Goal: Task Accomplishment & Management: Manage account settings

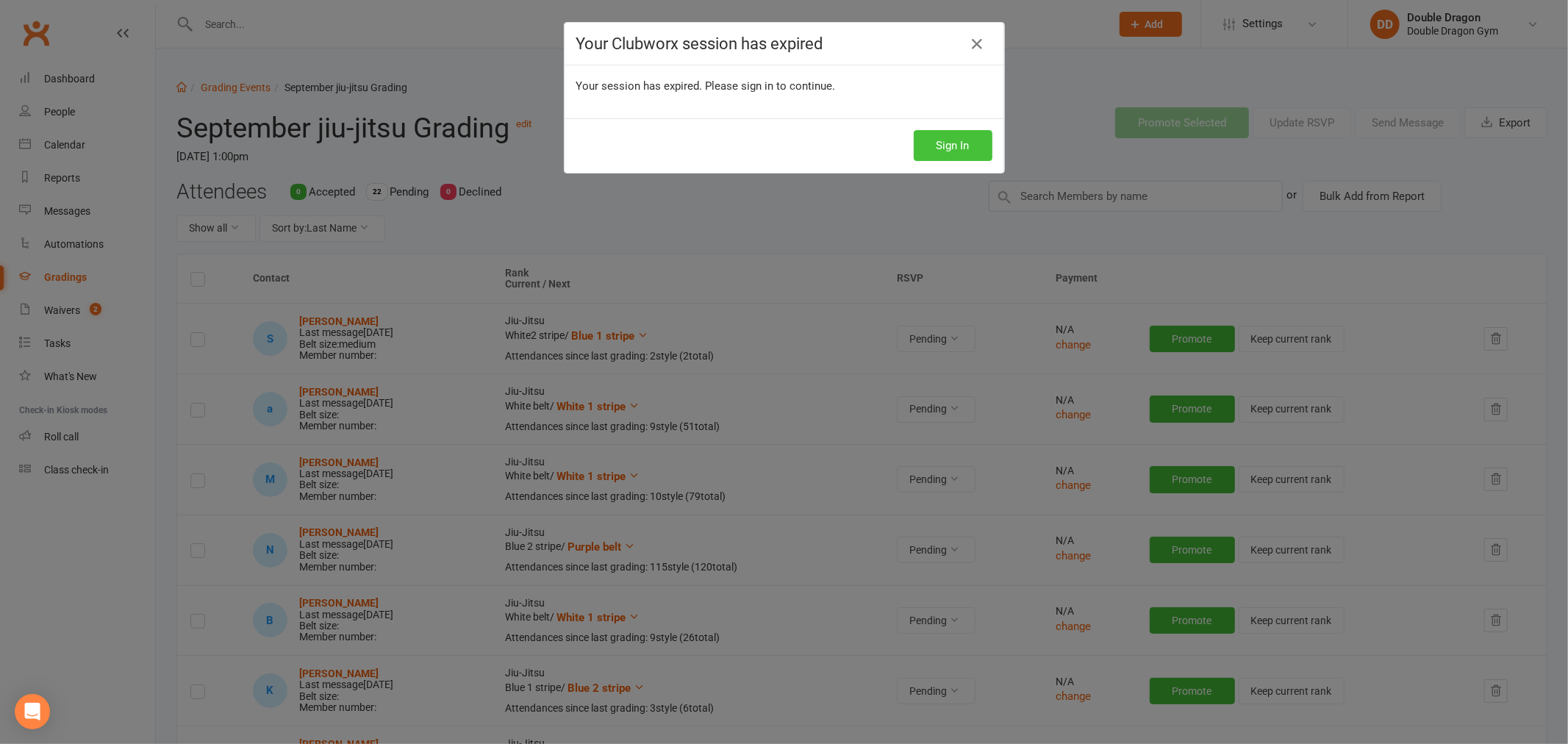
click at [950, 137] on button "Sign In" at bounding box center [953, 145] width 79 height 31
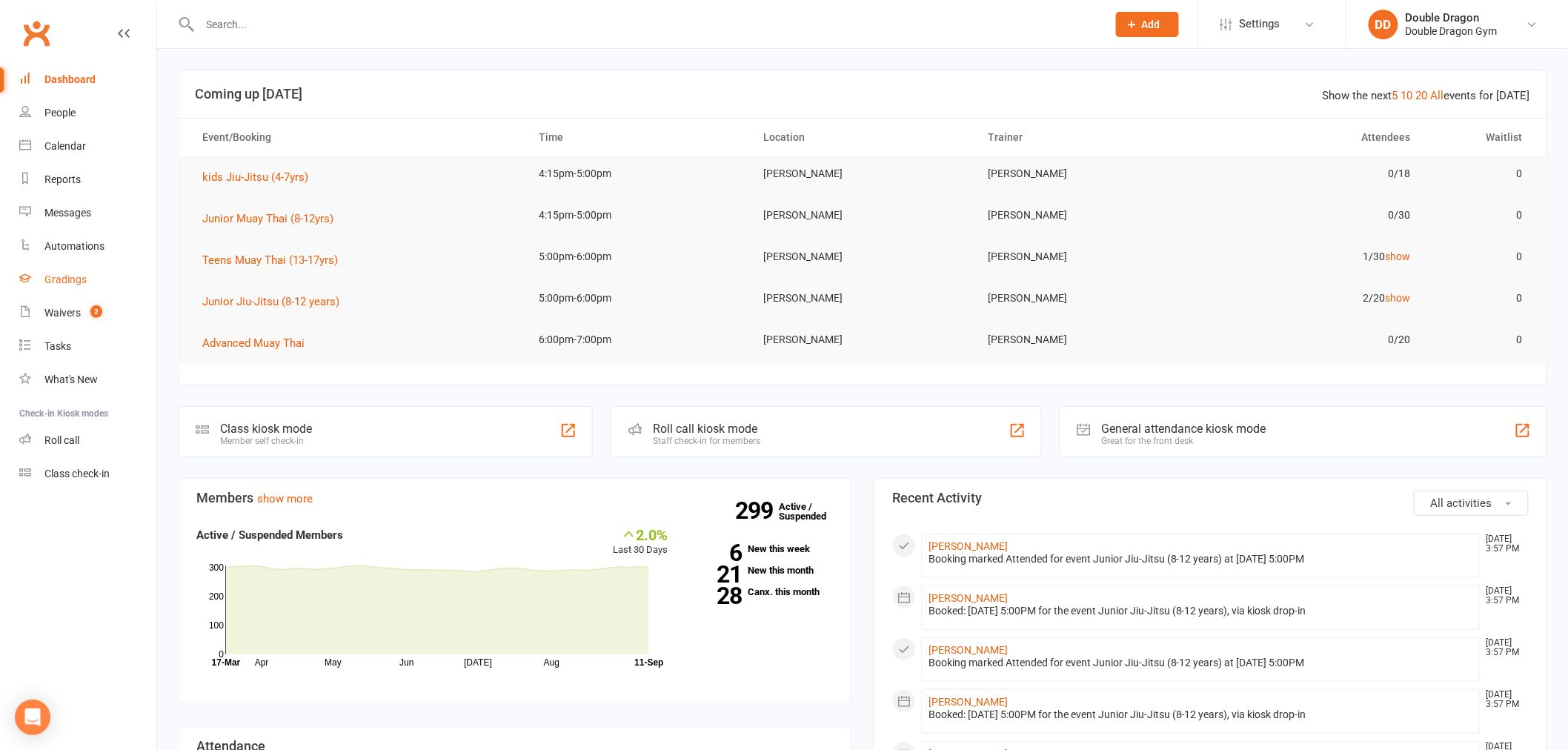
click at [62, 286] on link "Gradings" at bounding box center [87, 280] width 137 height 34
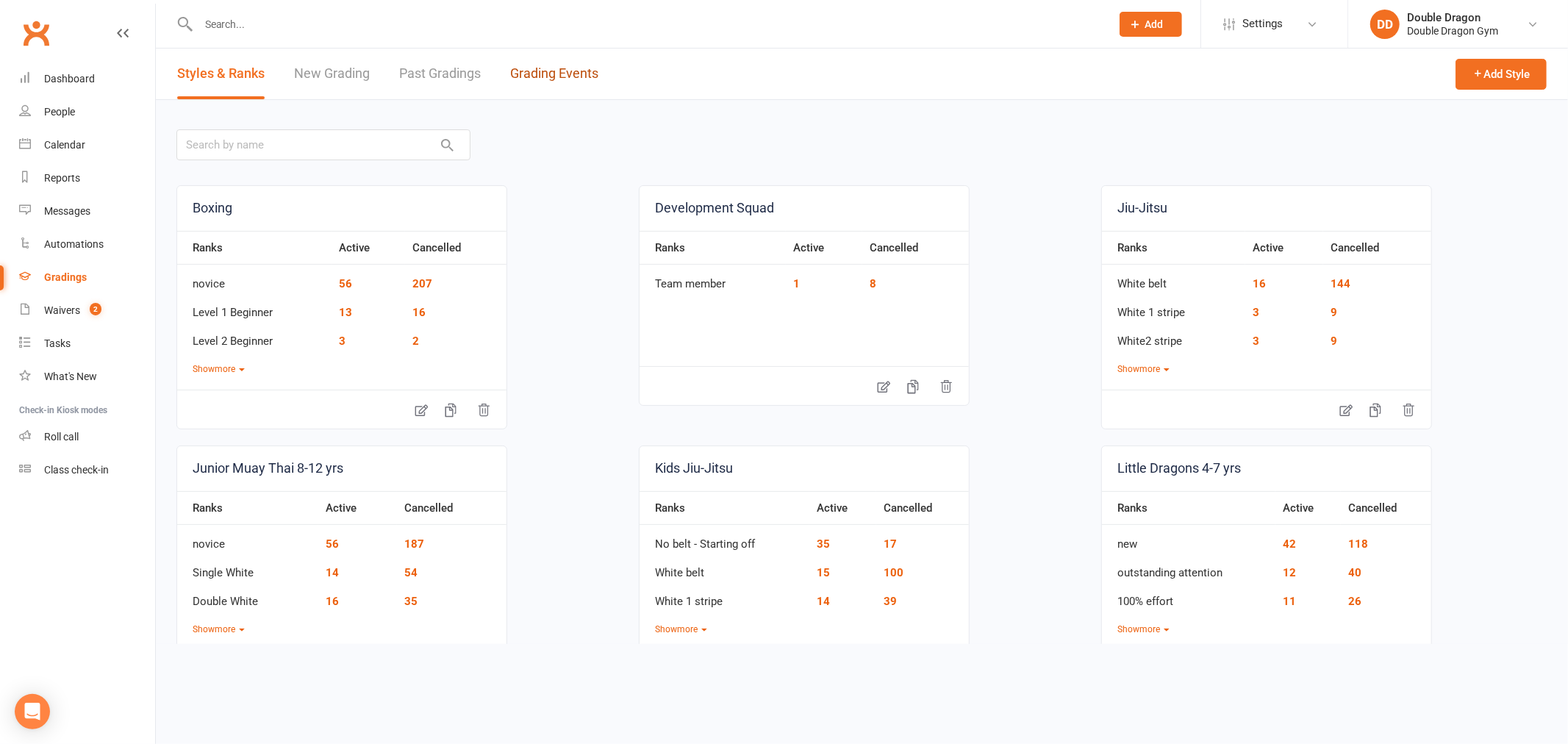
click at [571, 54] on link "Grading Events" at bounding box center [554, 74] width 88 height 51
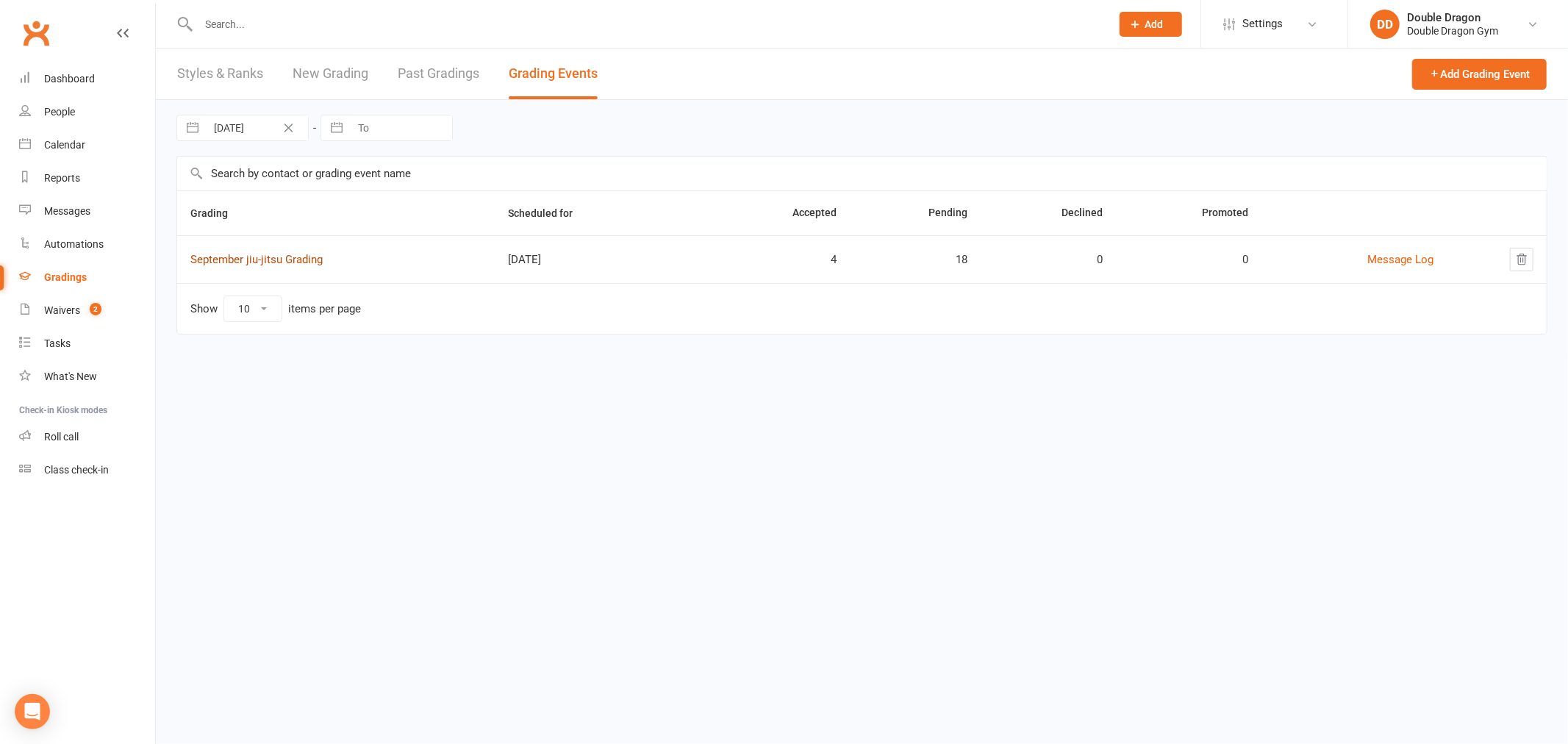
click at [287, 262] on link "September jiu-jitsu Grading" at bounding box center [257, 259] width 132 height 13
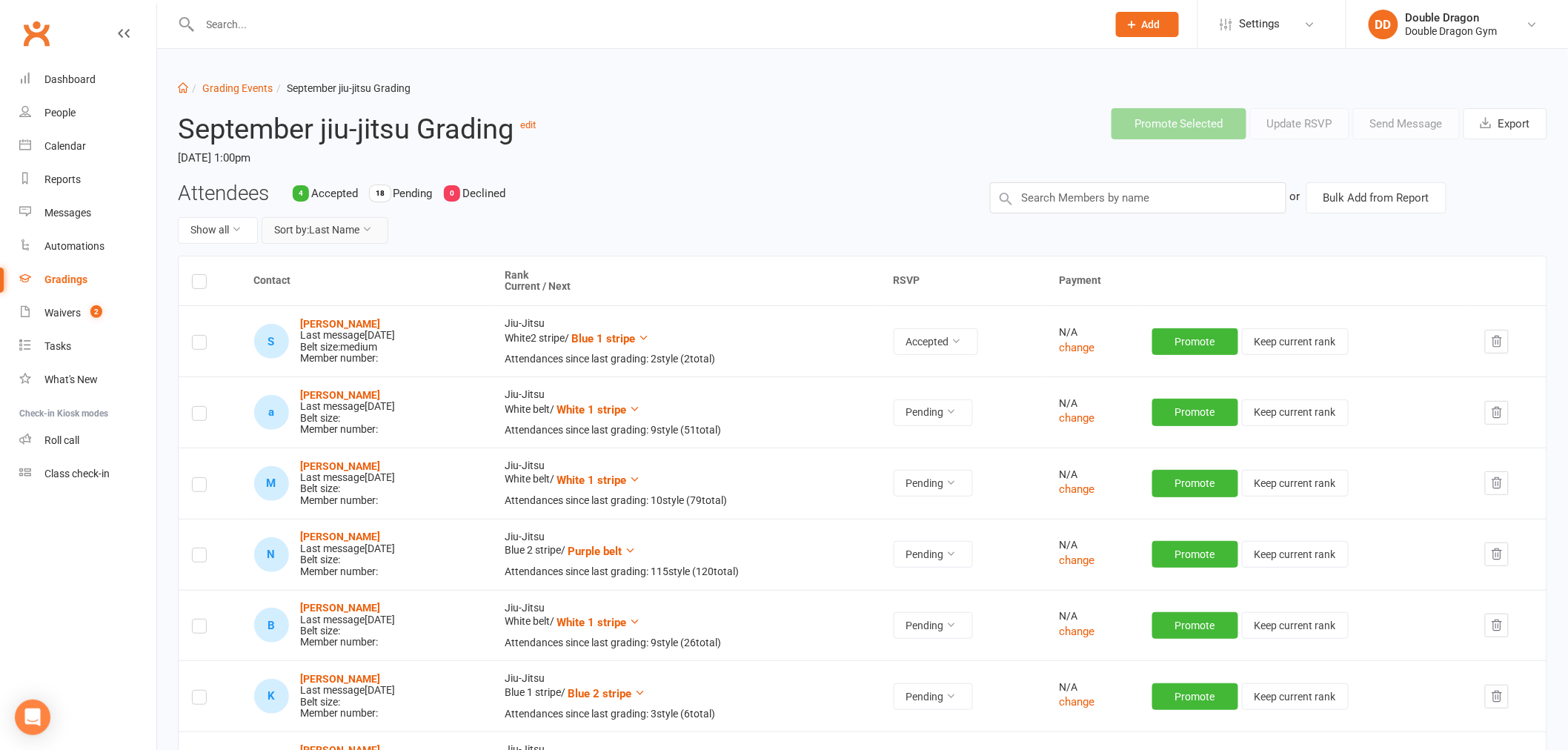
click at [346, 228] on button "Sort by: Last Name" at bounding box center [325, 230] width 127 height 27
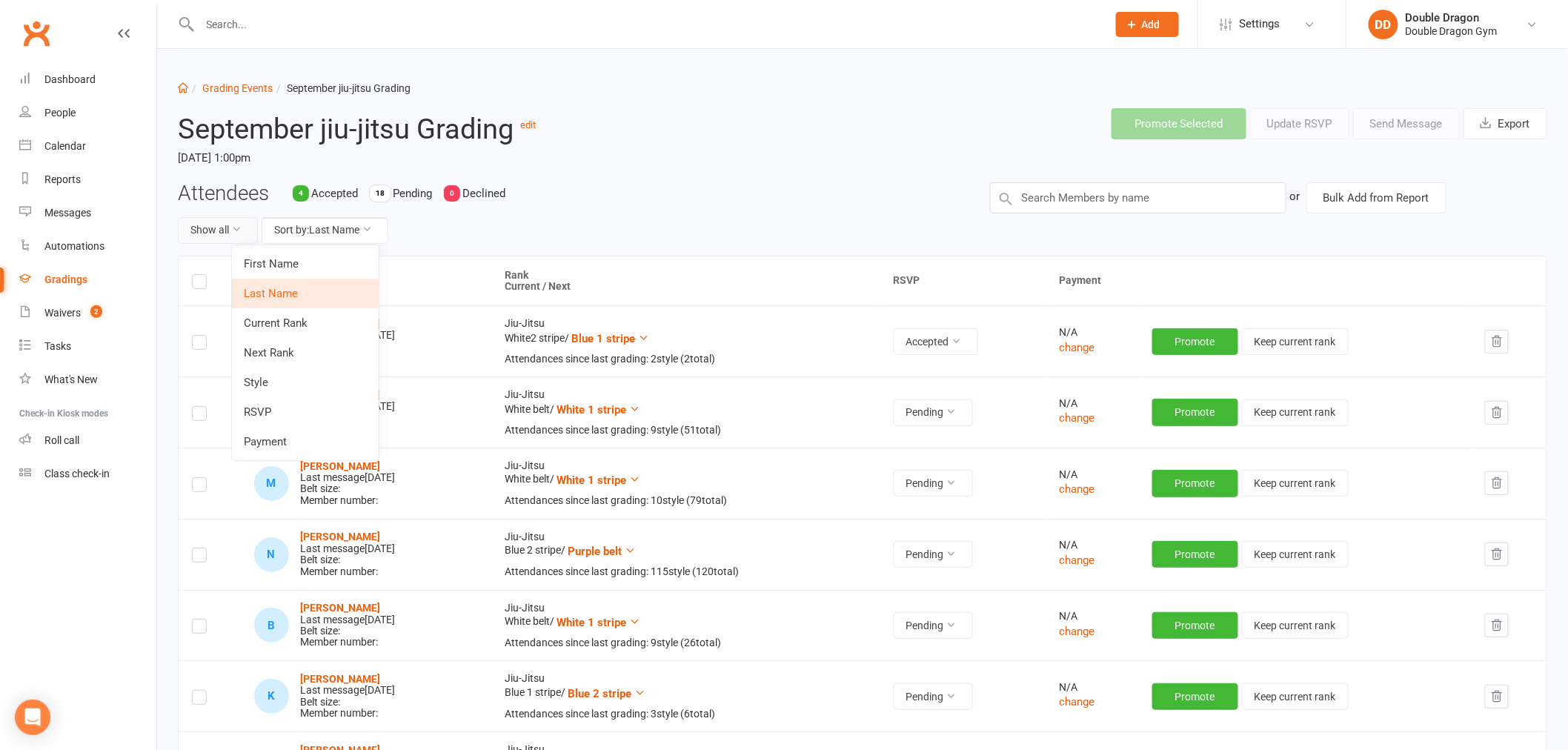
click at [242, 224] on button "Show all" at bounding box center [217, 230] width 80 height 27
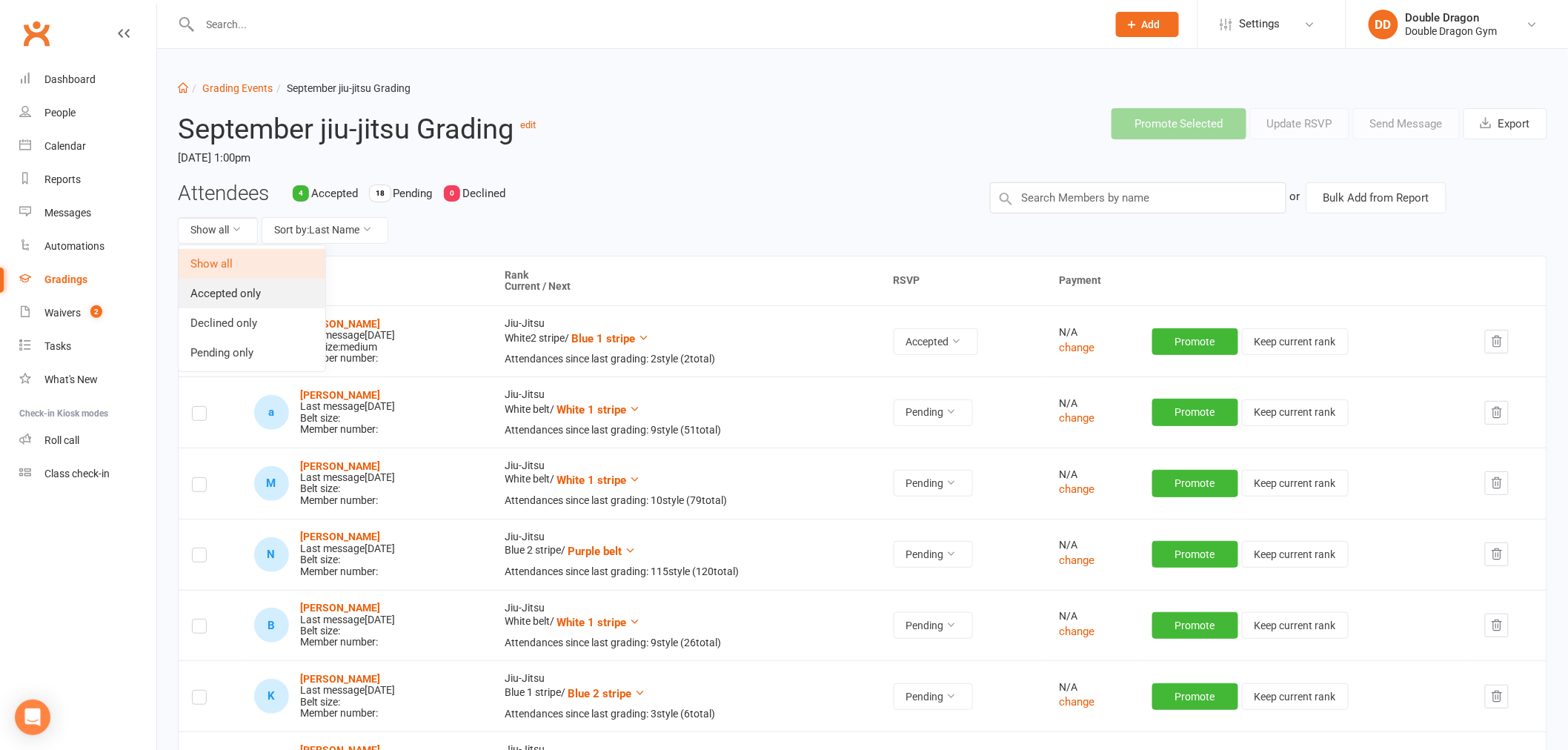
click at [239, 299] on link "Accepted only" at bounding box center [252, 293] width 147 height 30
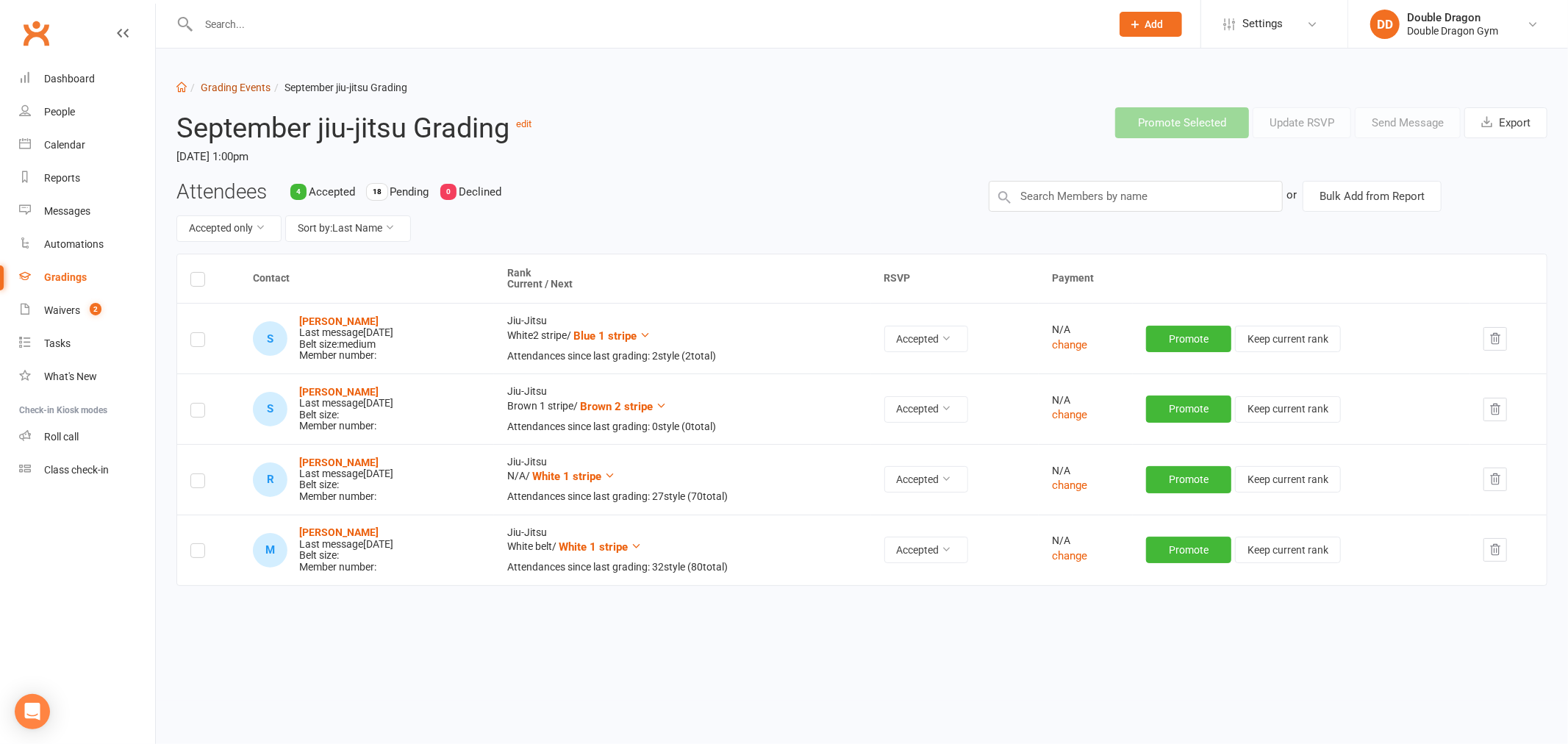
click at [255, 84] on link "Grading Events" at bounding box center [235, 87] width 70 height 11
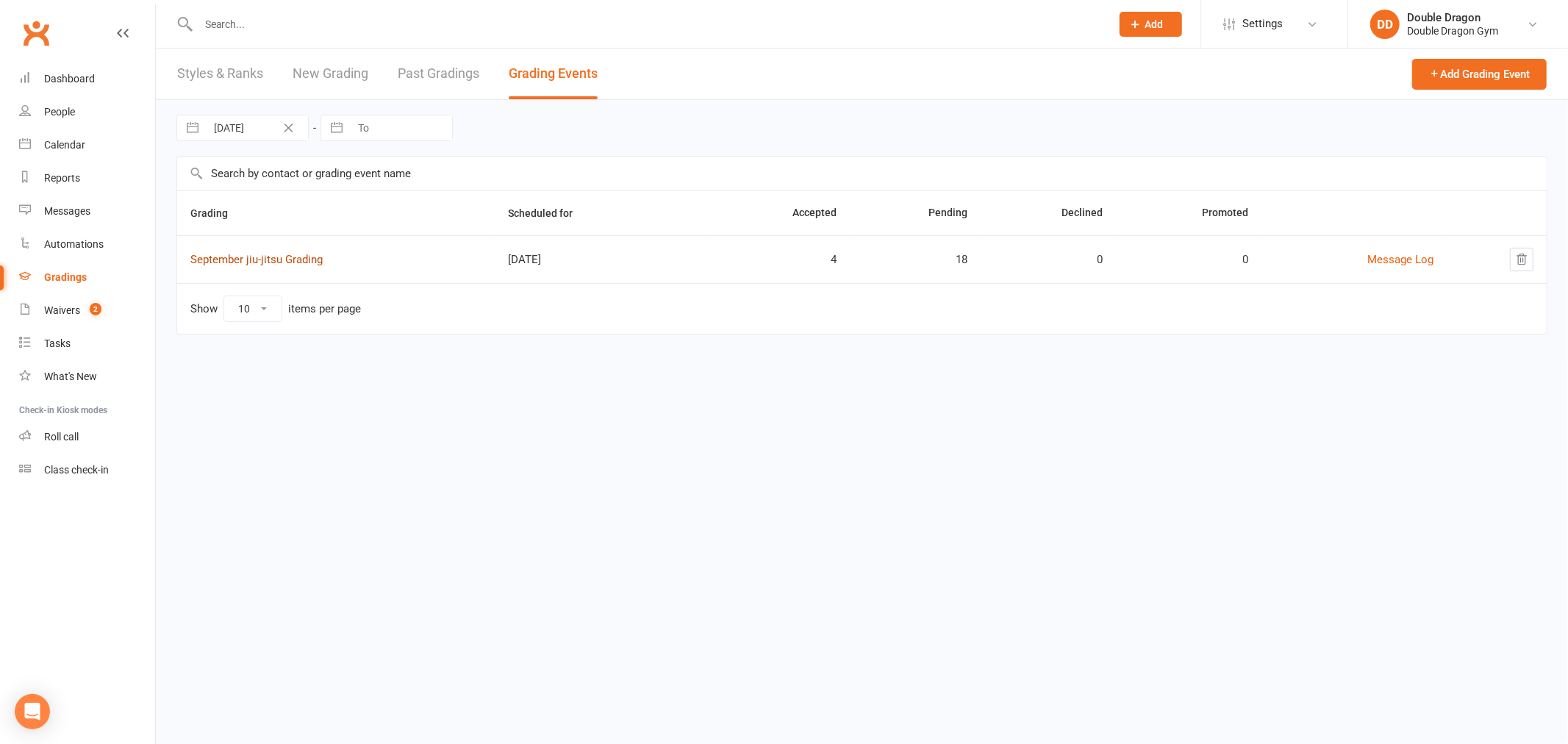
click at [250, 260] on link "September jiu-jitsu Grading" at bounding box center [257, 259] width 132 height 13
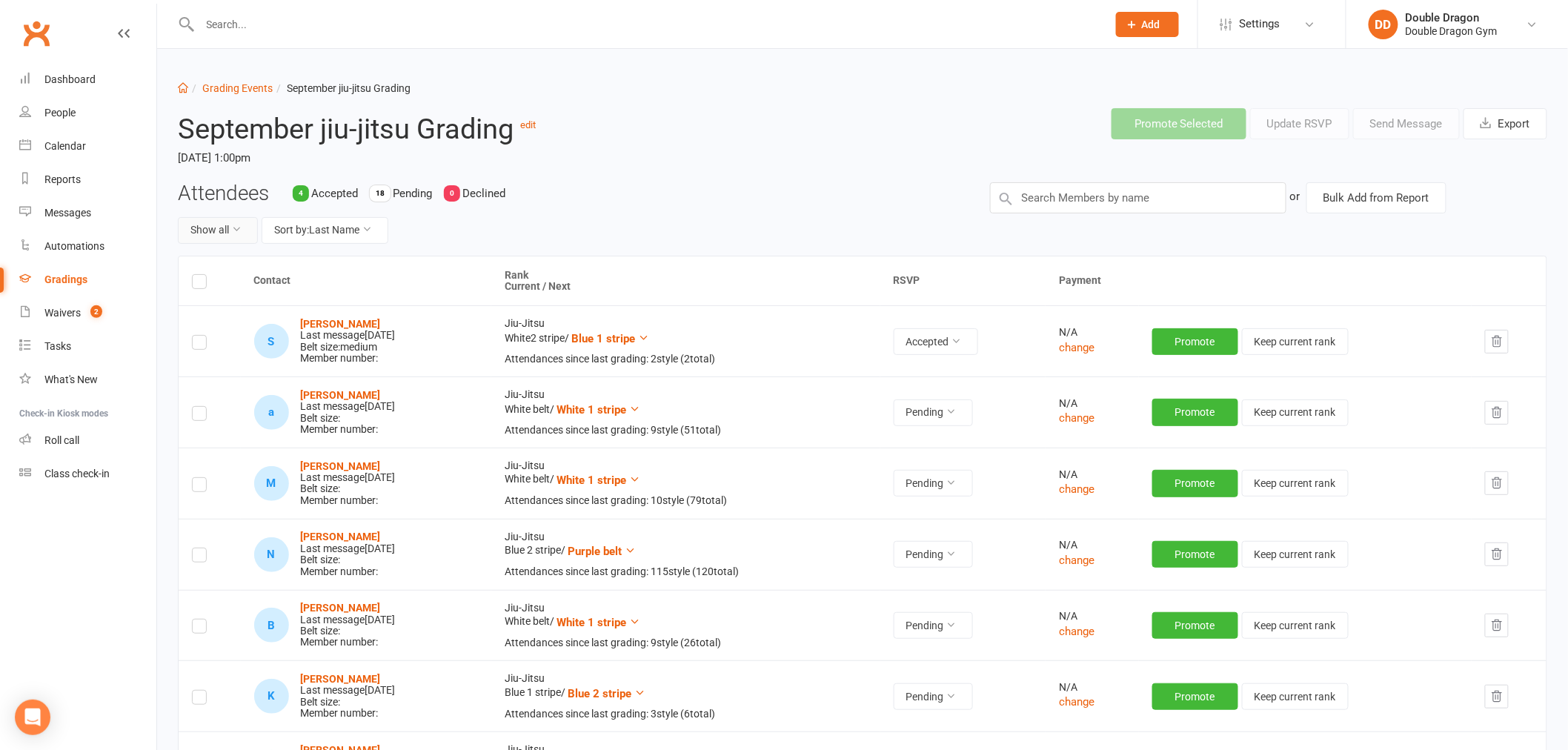
click at [218, 235] on button "Show all" at bounding box center [217, 230] width 80 height 27
click at [233, 292] on link "Accepted only" at bounding box center [252, 293] width 147 height 30
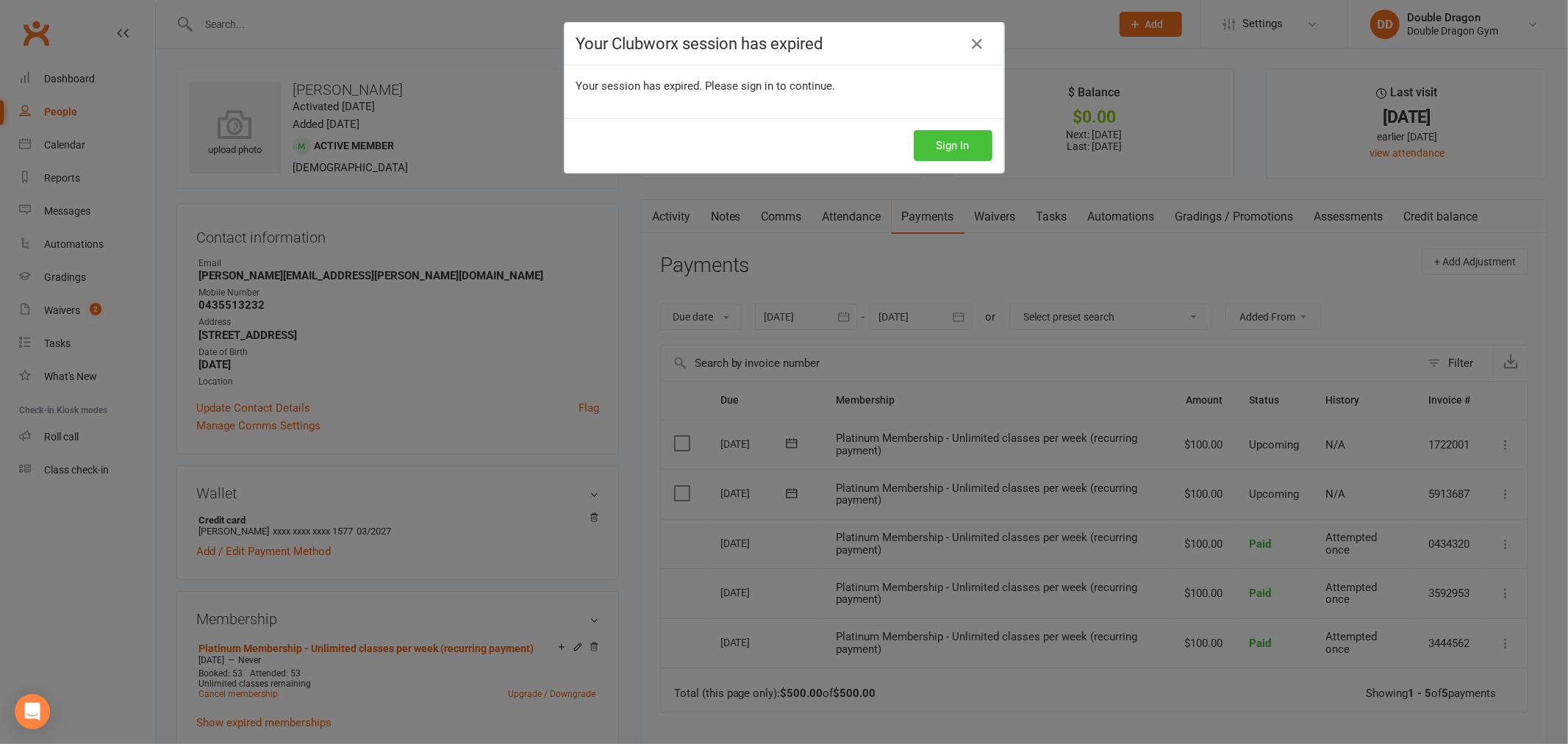
click at [949, 153] on button "Sign In" at bounding box center [953, 145] width 79 height 31
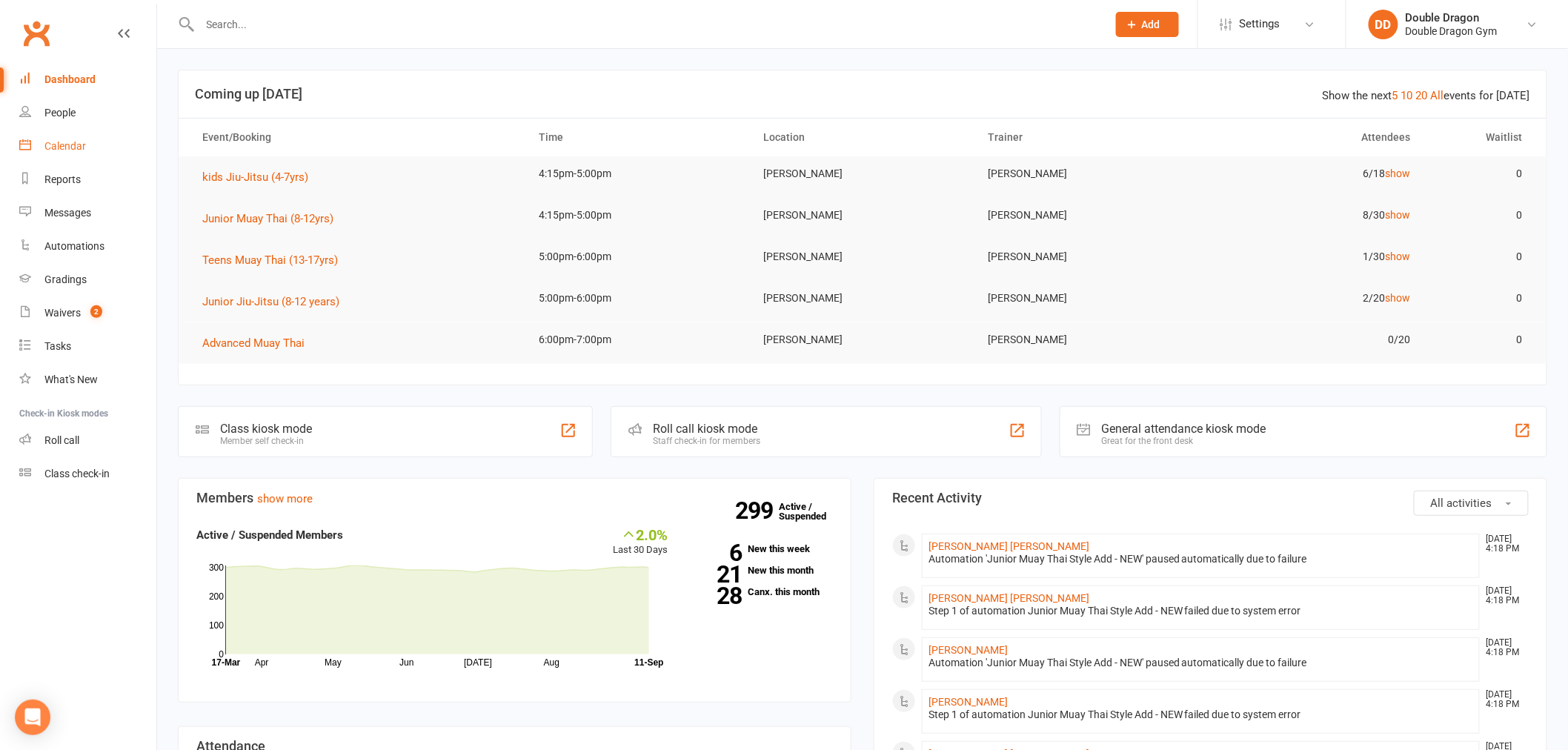
click at [80, 154] on link "Calendar" at bounding box center [87, 147] width 137 height 34
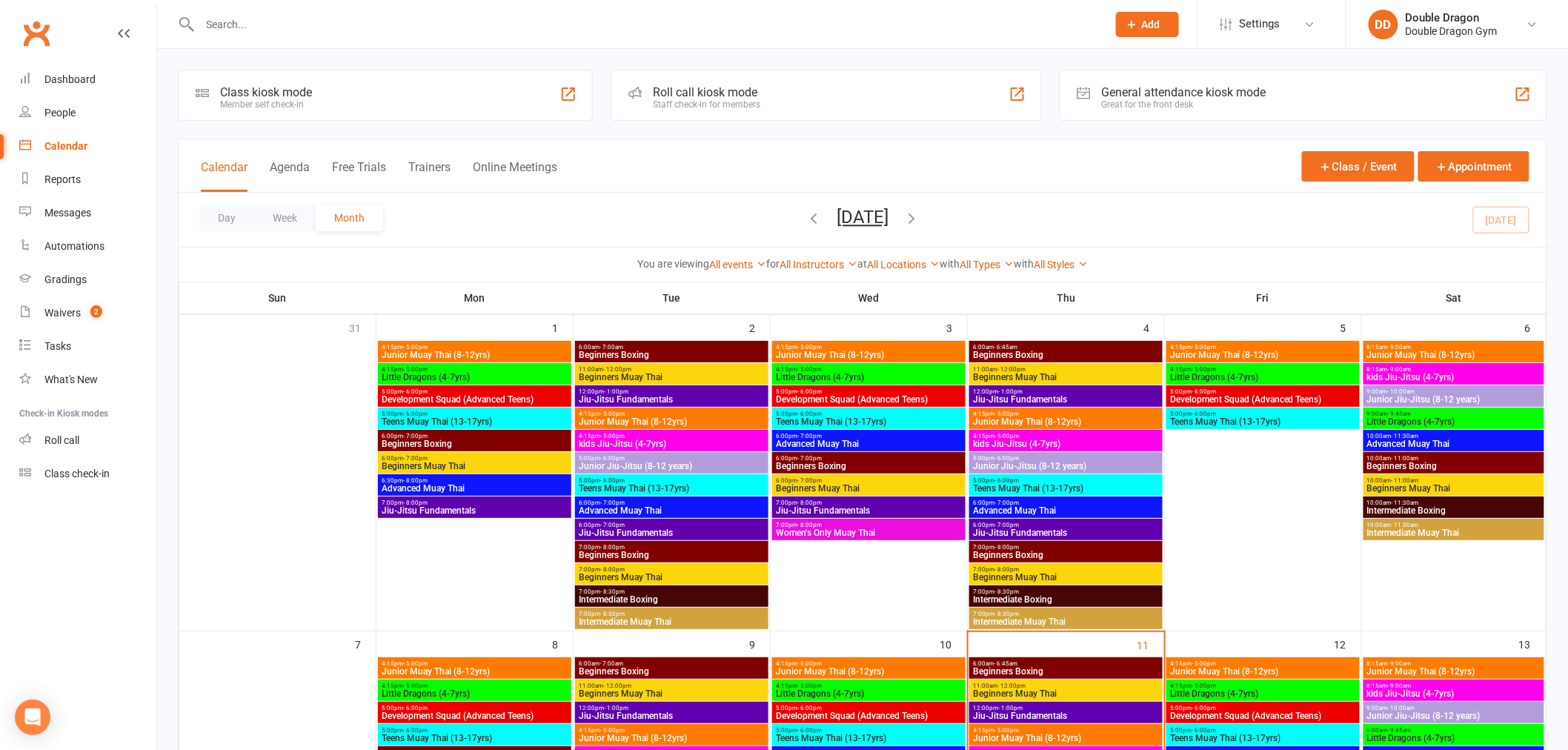
click at [742, 90] on div "Roll call kiosk mode" at bounding box center [706, 92] width 107 height 14
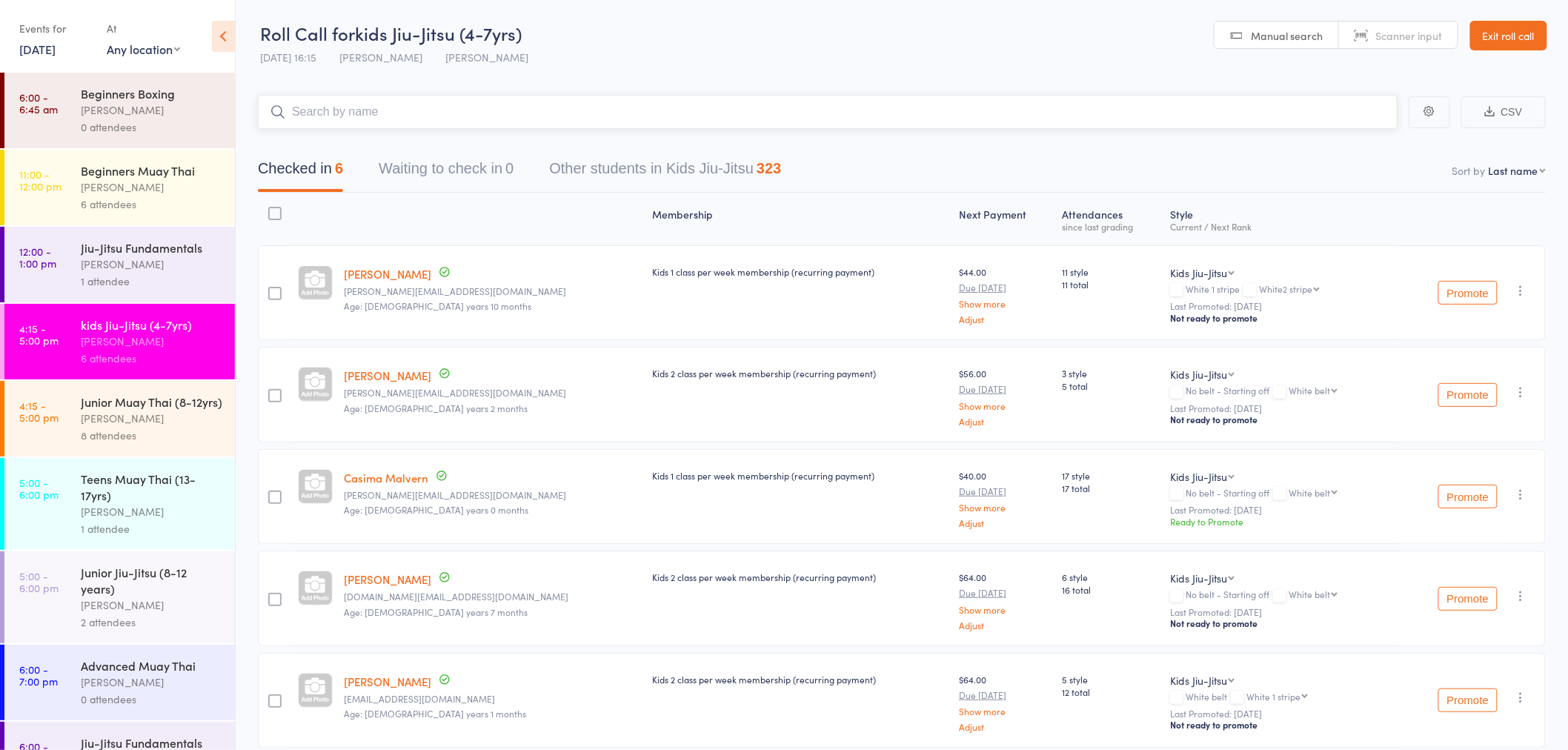
click at [446, 116] on input "search" at bounding box center [828, 112] width 1140 height 34
click at [133, 427] on div "[PERSON_NAME]" at bounding box center [151, 419] width 142 height 17
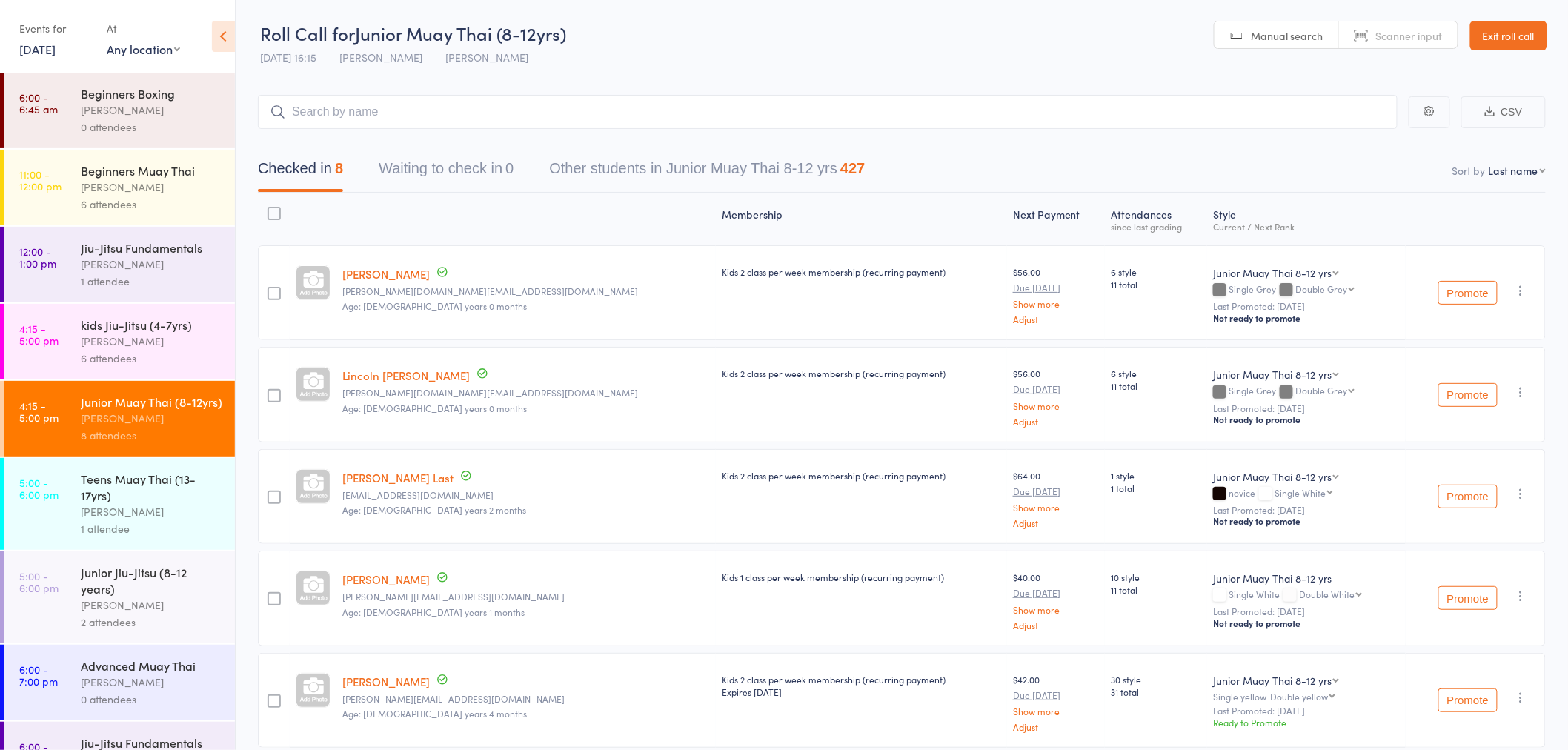
click at [408, 113] on input "search" at bounding box center [828, 112] width 1140 height 34
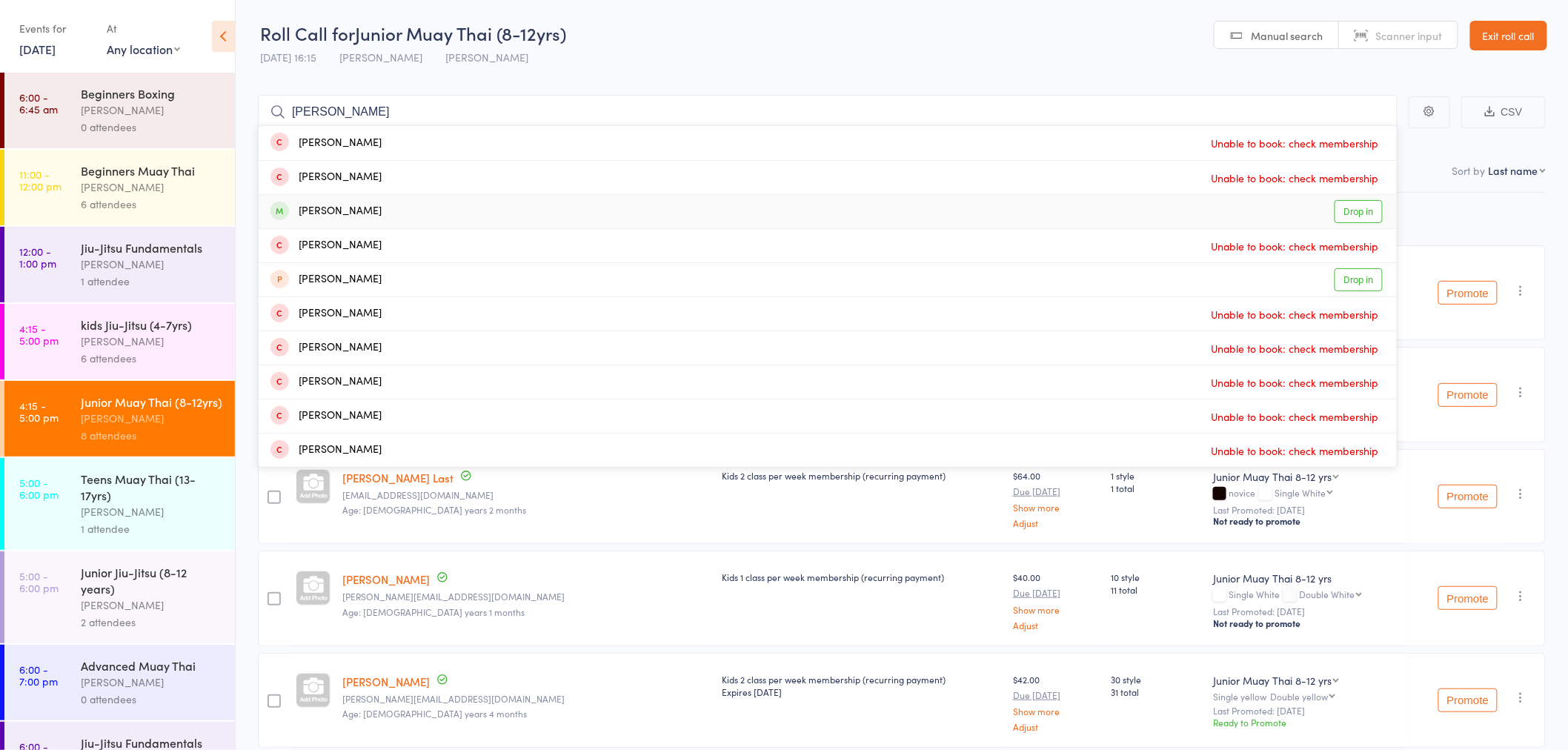
type input "[PERSON_NAME]"
click at [1358, 215] on link "Drop in" at bounding box center [1358, 212] width 48 height 23
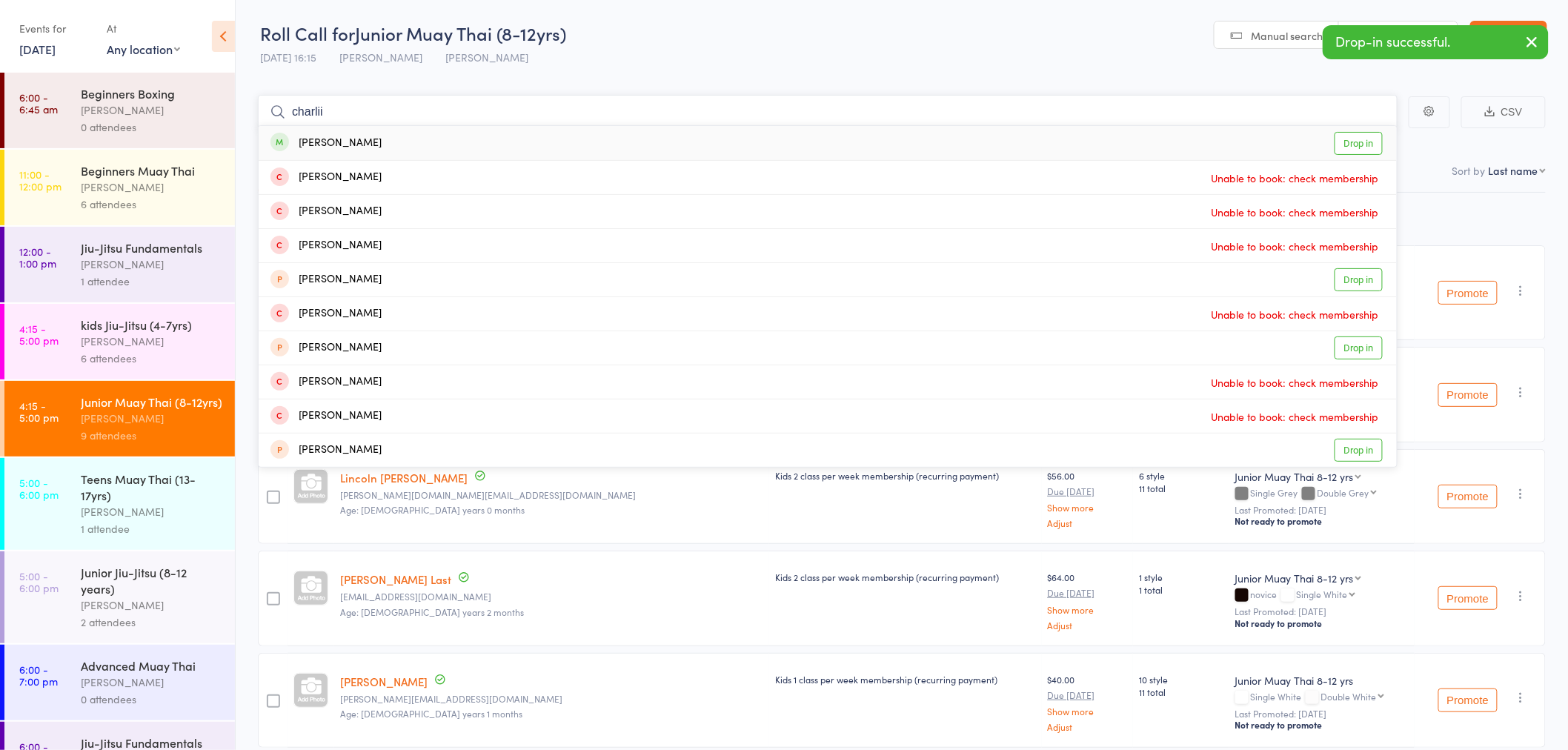
type input "charlii"
click at [641, 139] on div "Charlii Barnes Drop in" at bounding box center [828, 143] width 1138 height 34
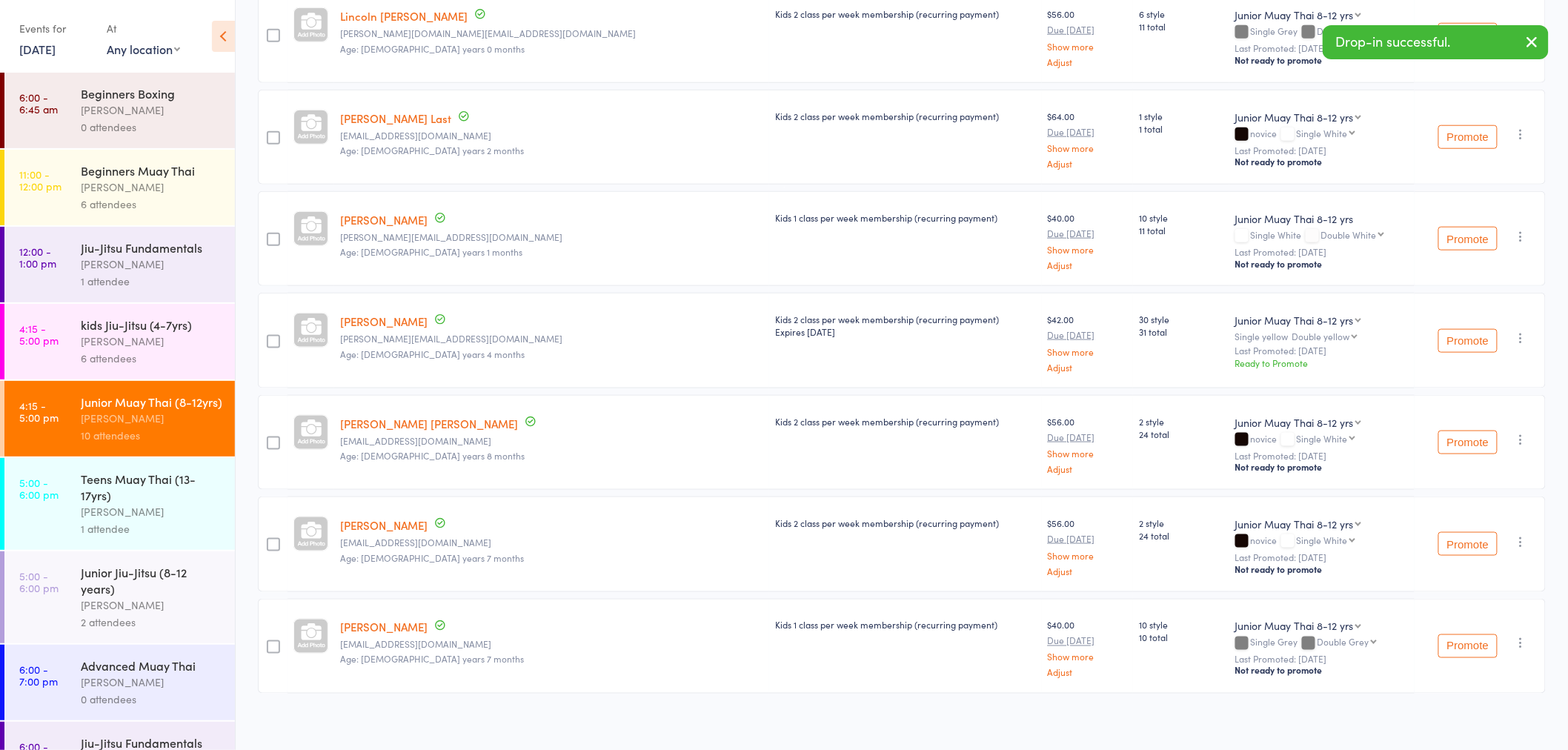
scroll to position [571, 0]
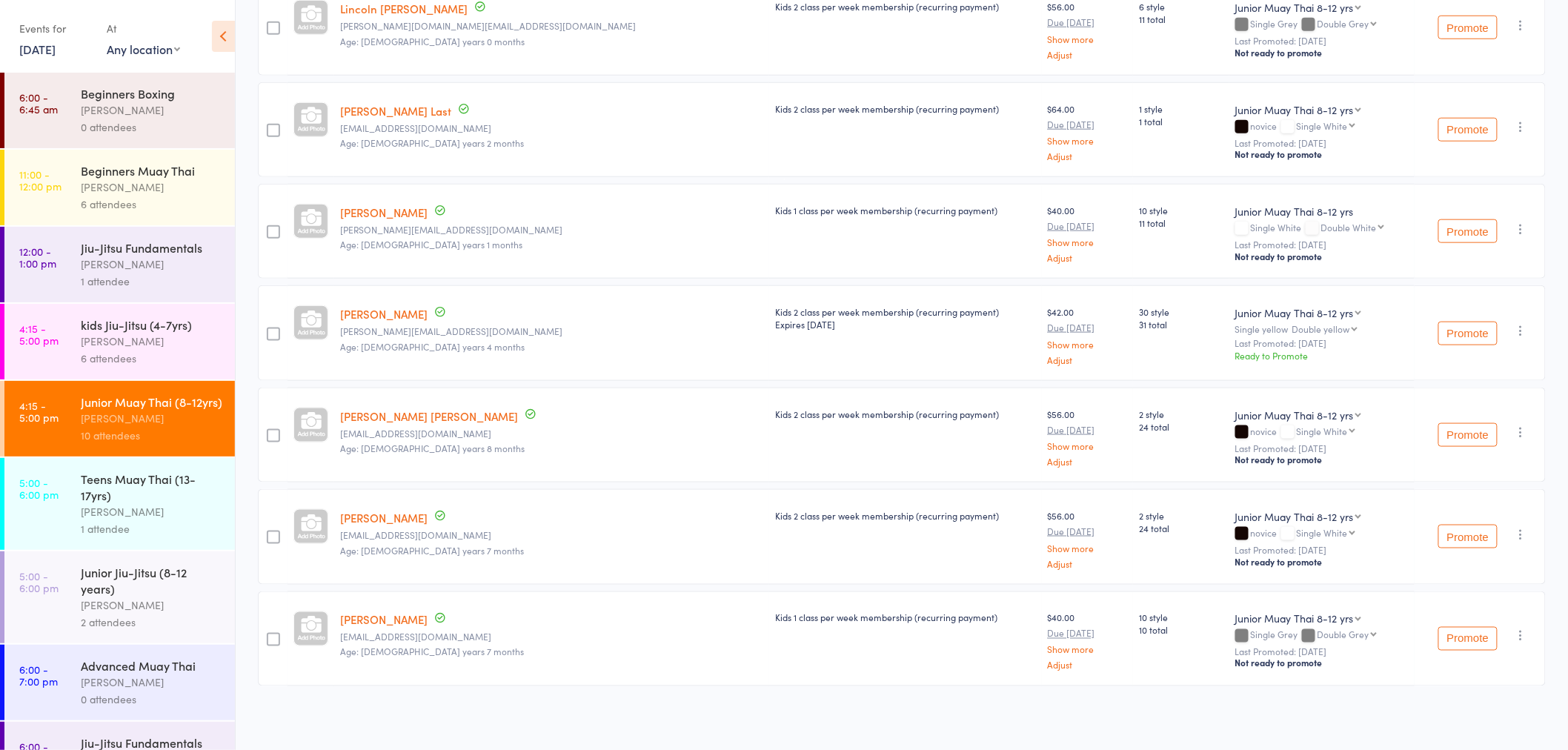
drag, startPoint x: 397, startPoint y: 616, endPoint x: 373, endPoint y: 419, distance: 198.5
click at [1520, 532] on icon "button" at bounding box center [1521, 534] width 15 height 15
click at [1472, 673] on li "Remove" at bounding box center [1469, 683] width 122 height 20
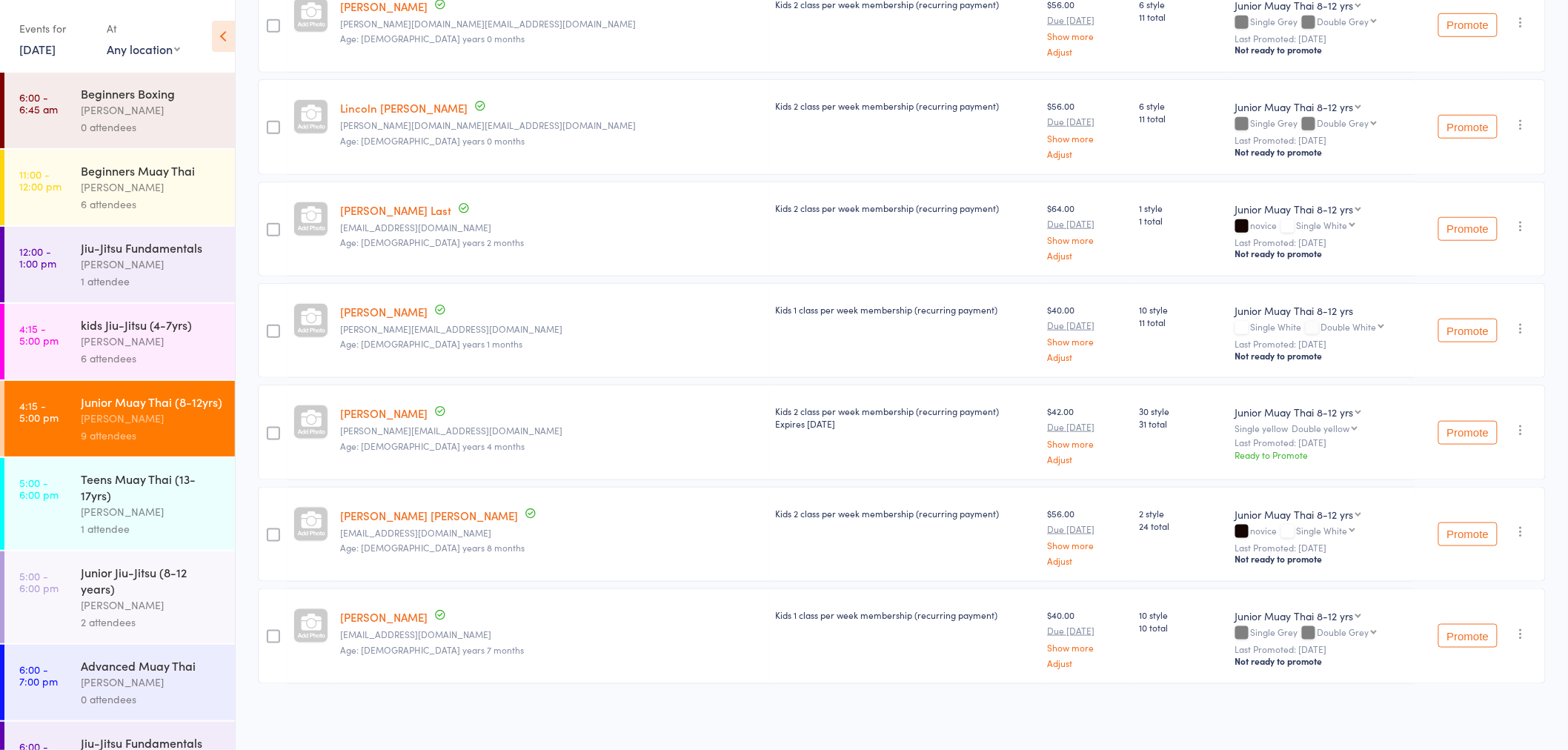
scroll to position [468, 0]
click at [1521, 535] on icon "button" at bounding box center [1521, 534] width 15 height 15
click at [1461, 677] on li "Remove" at bounding box center [1469, 683] width 122 height 20
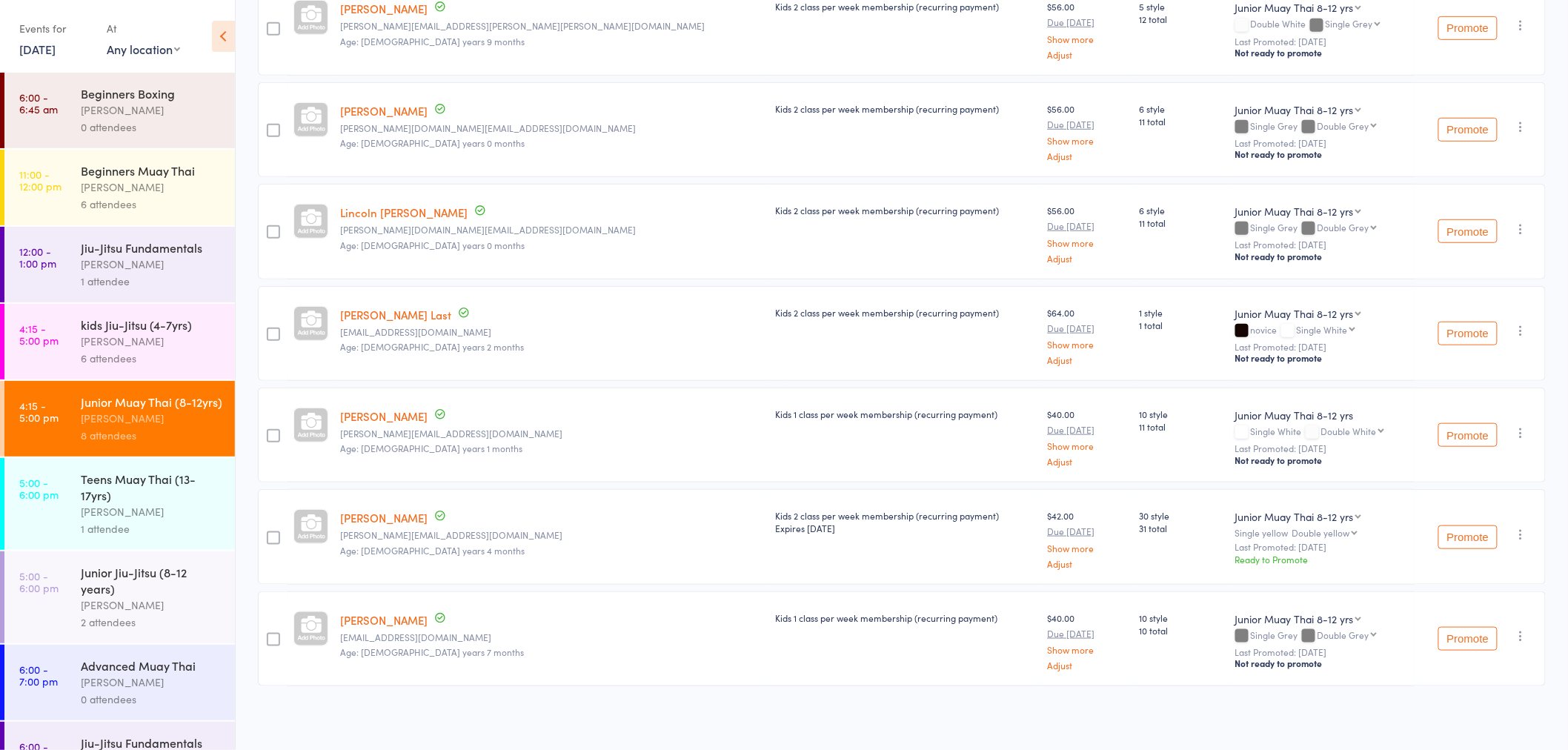
click at [151, 344] on div "Shane Greenwood" at bounding box center [151, 341] width 142 height 17
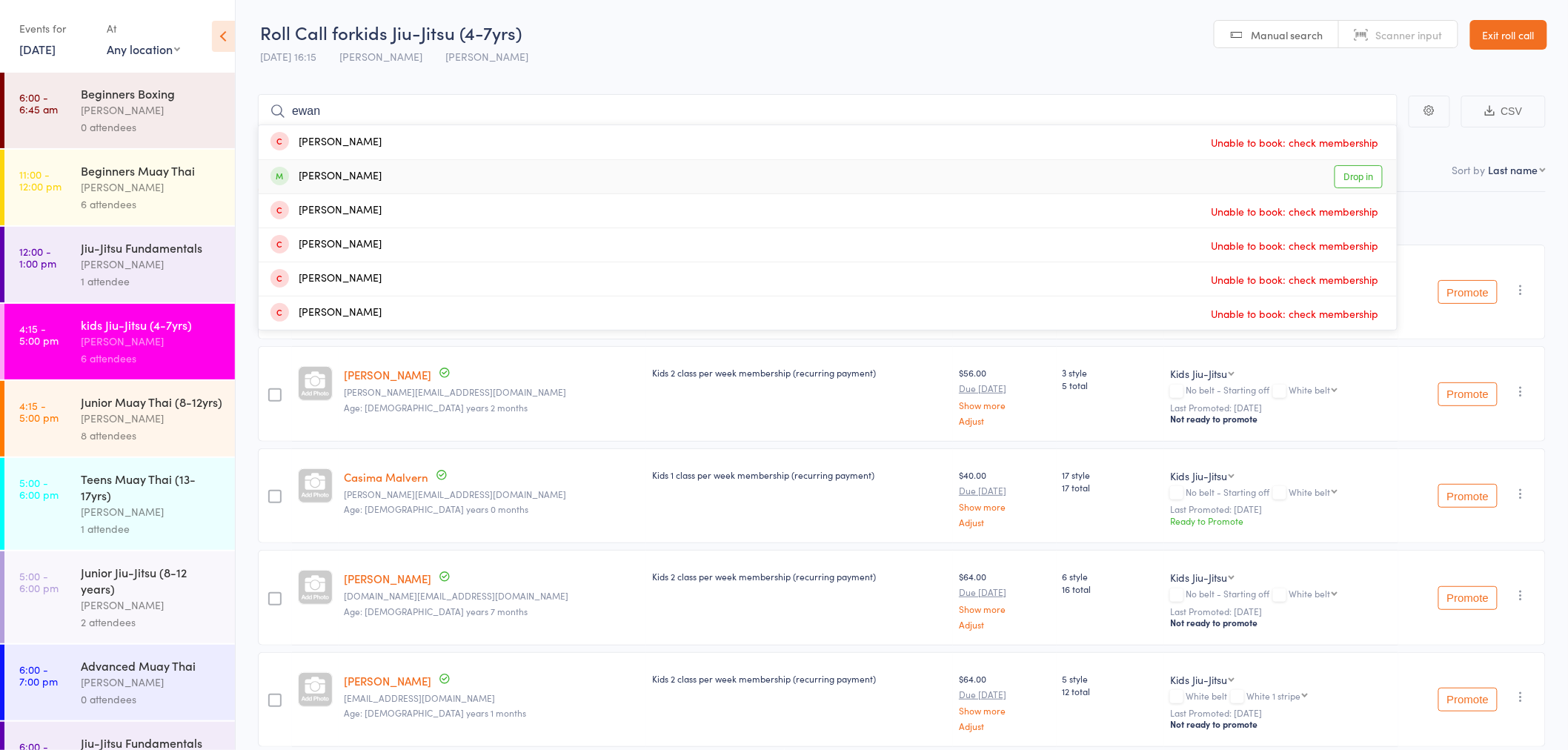
type input "ewan"
click at [389, 181] on div "Ewan Pradeep Drop in" at bounding box center [828, 177] width 1138 height 34
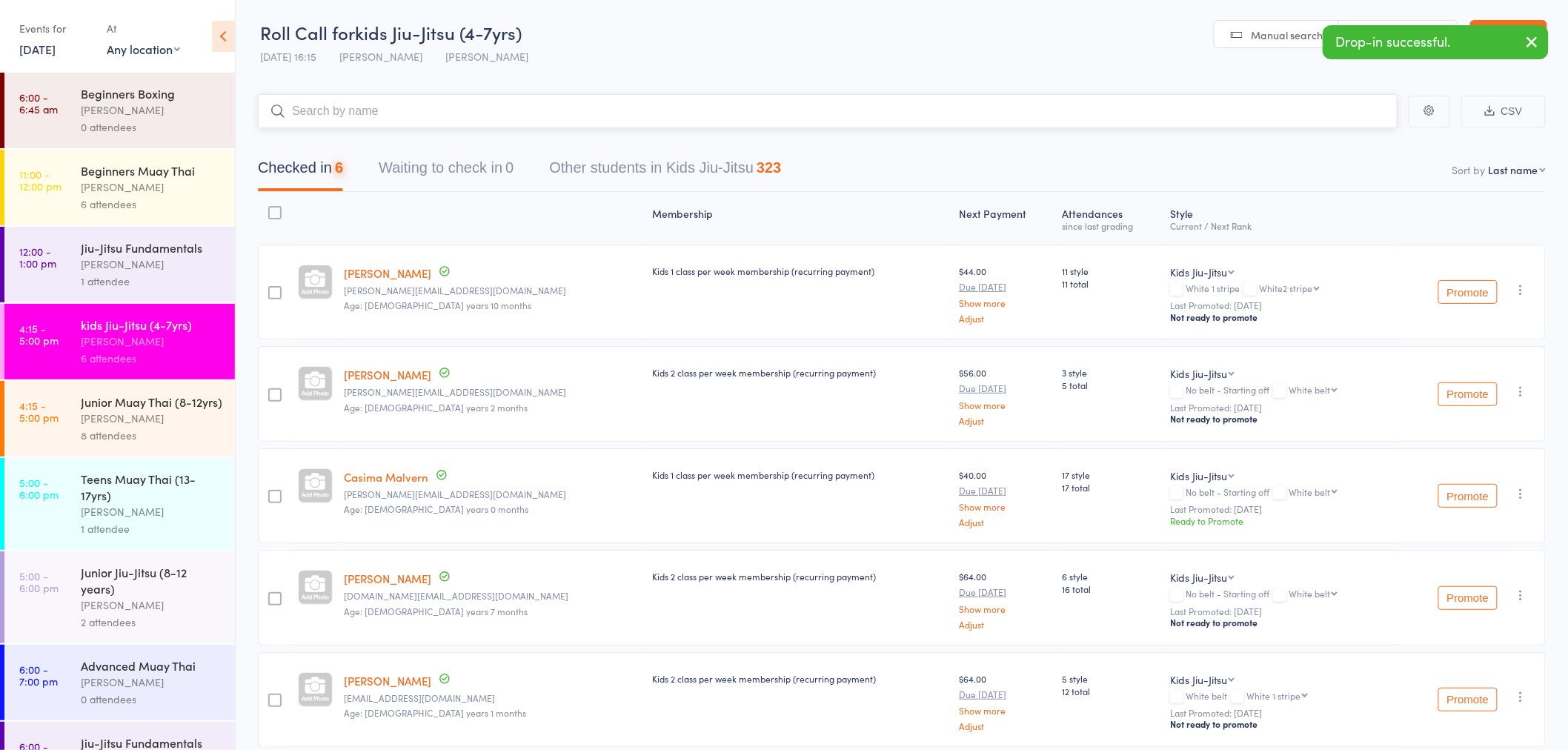
click at [353, 116] on input "search" at bounding box center [828, 111] width 1140 height 34
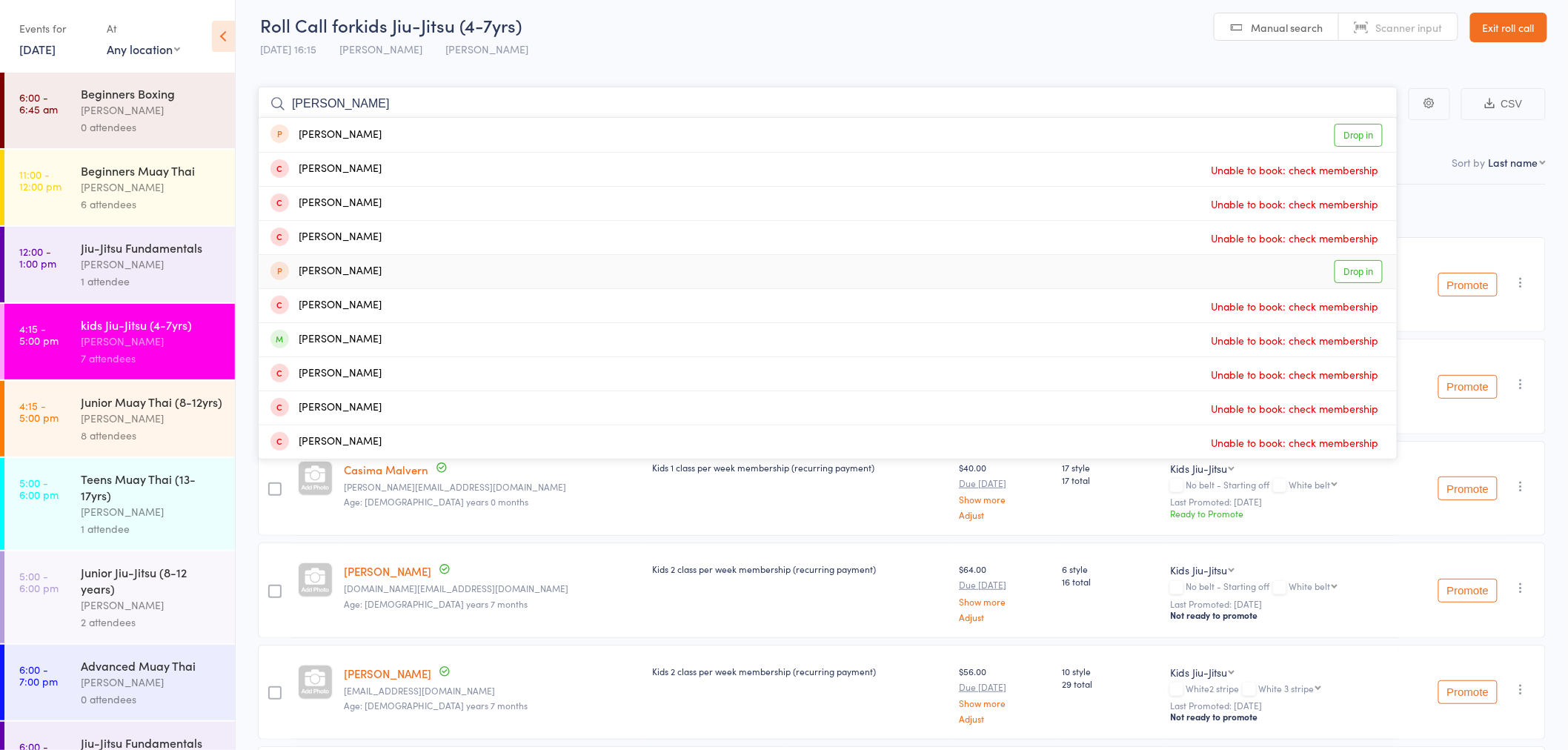
scroll to position [0, 0]
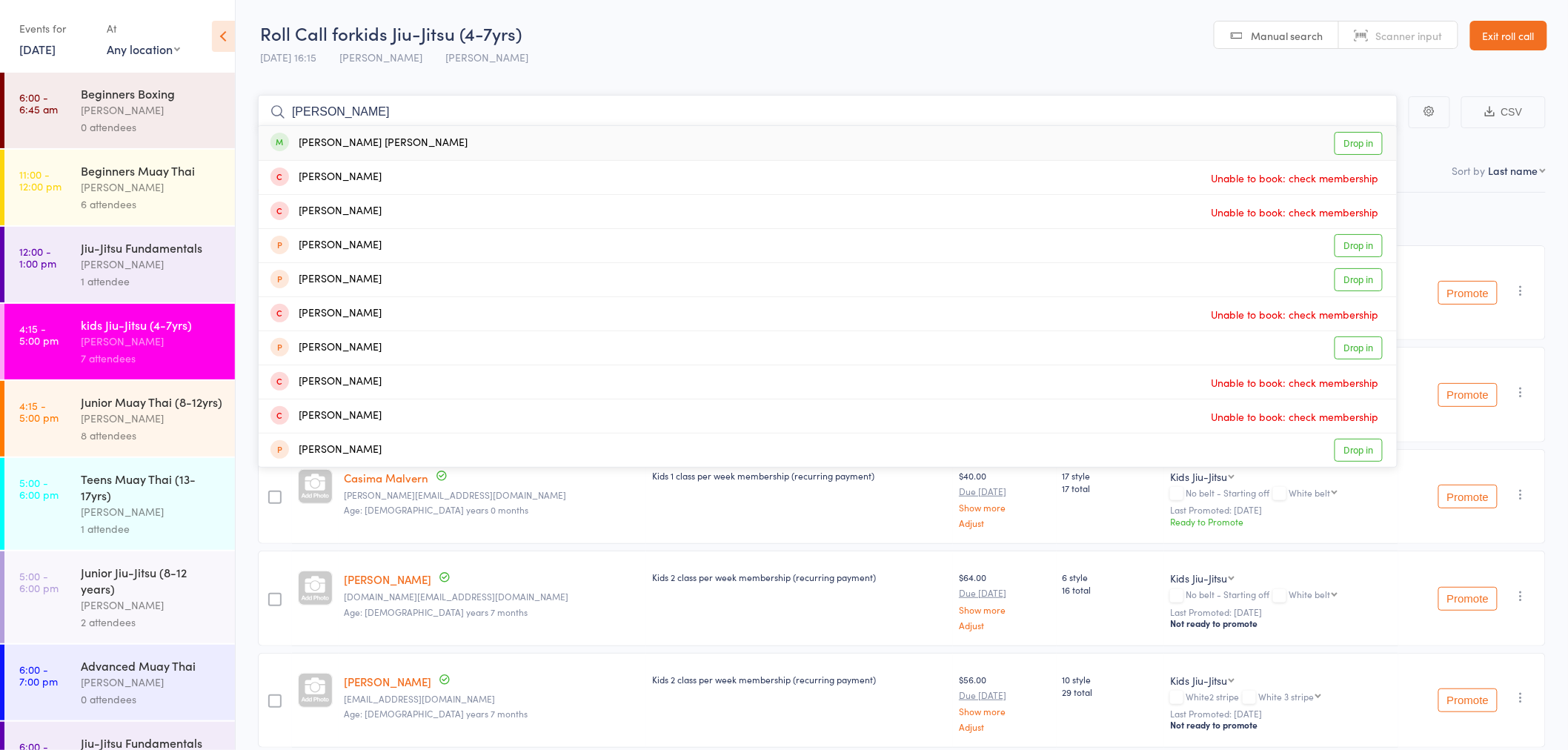
type input "ethan pra"
click at [423, 143] on div "Ethan Pradeep Drop in" at bounding box center [828, 143] width 1138 height 34
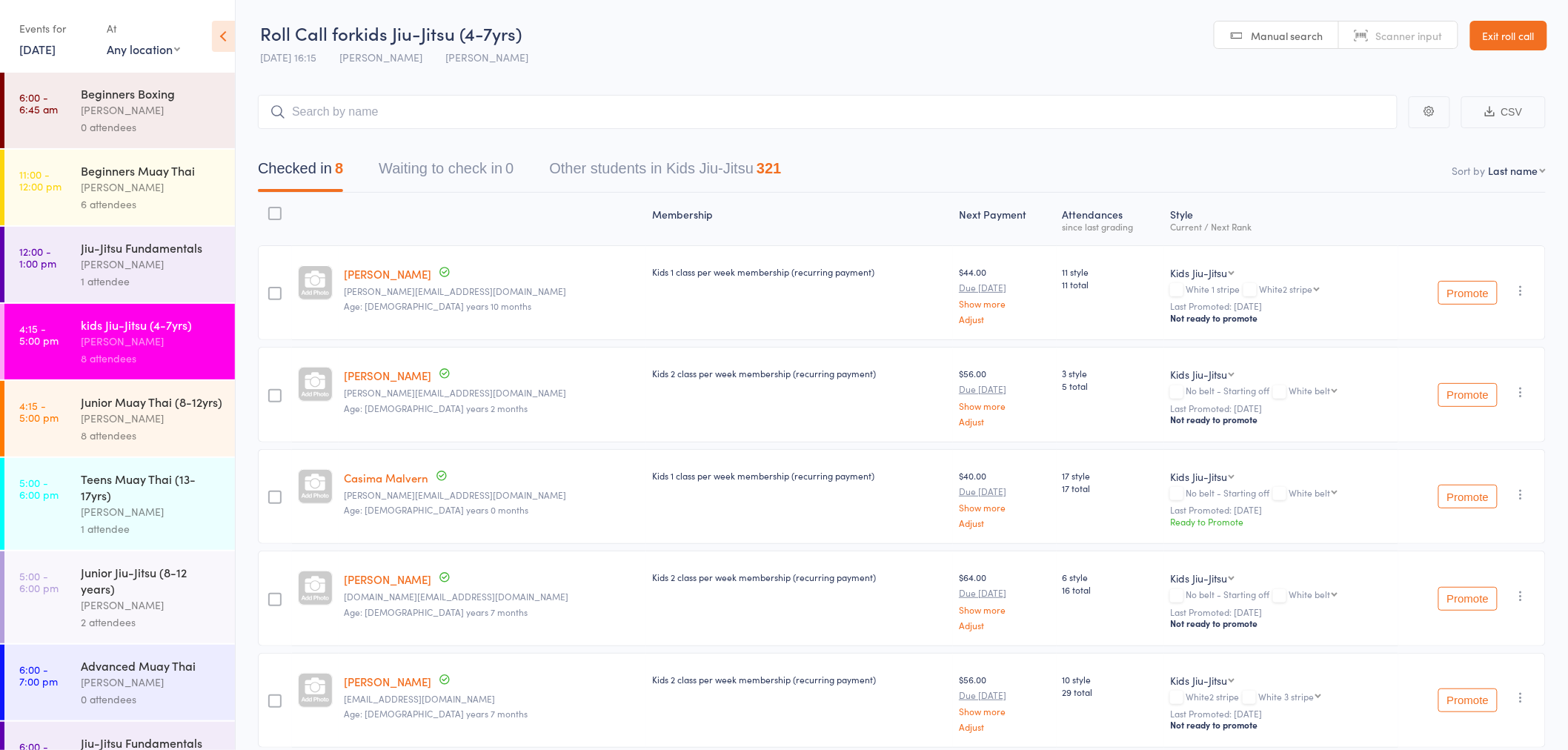
click at [152, 282] on div "1 attendee" at bounding box center [151, 281] width 142 height 17
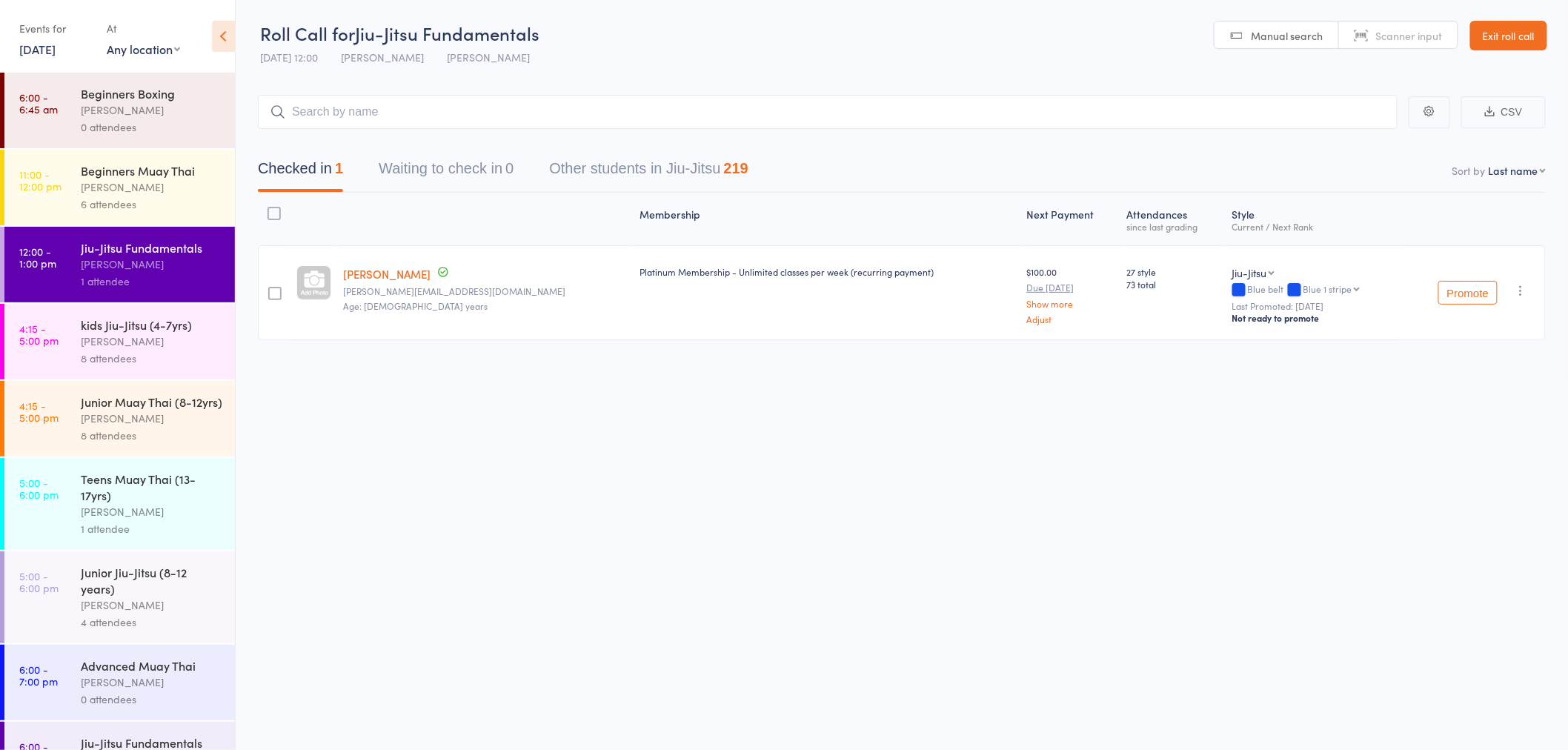
click at [150, 351] on div "8 attendees" at bounding box center [151, 358] width 142 height 17
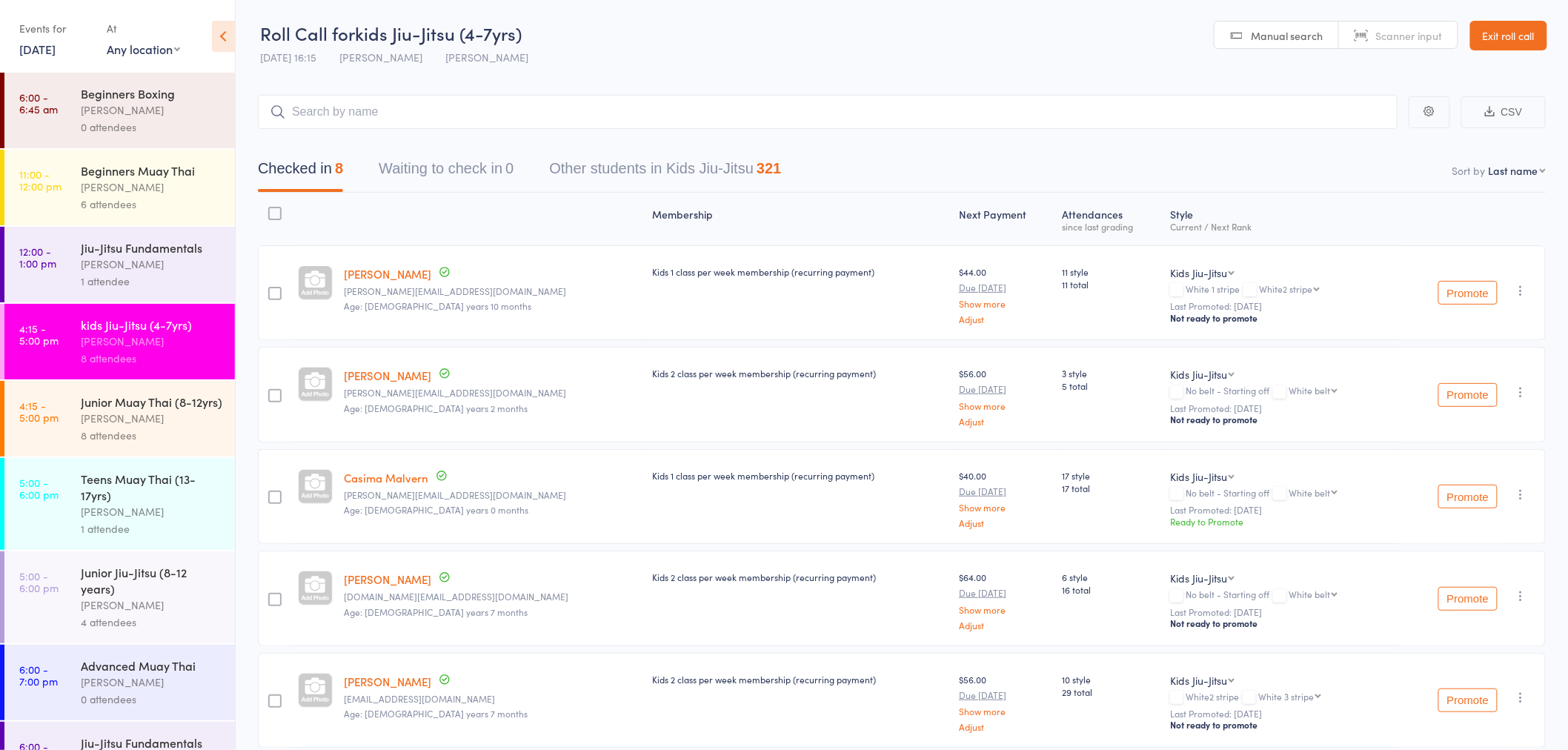
click at [181, 427] on div "rowan sangster" at bounding box center [151, 419] width 142 height 17
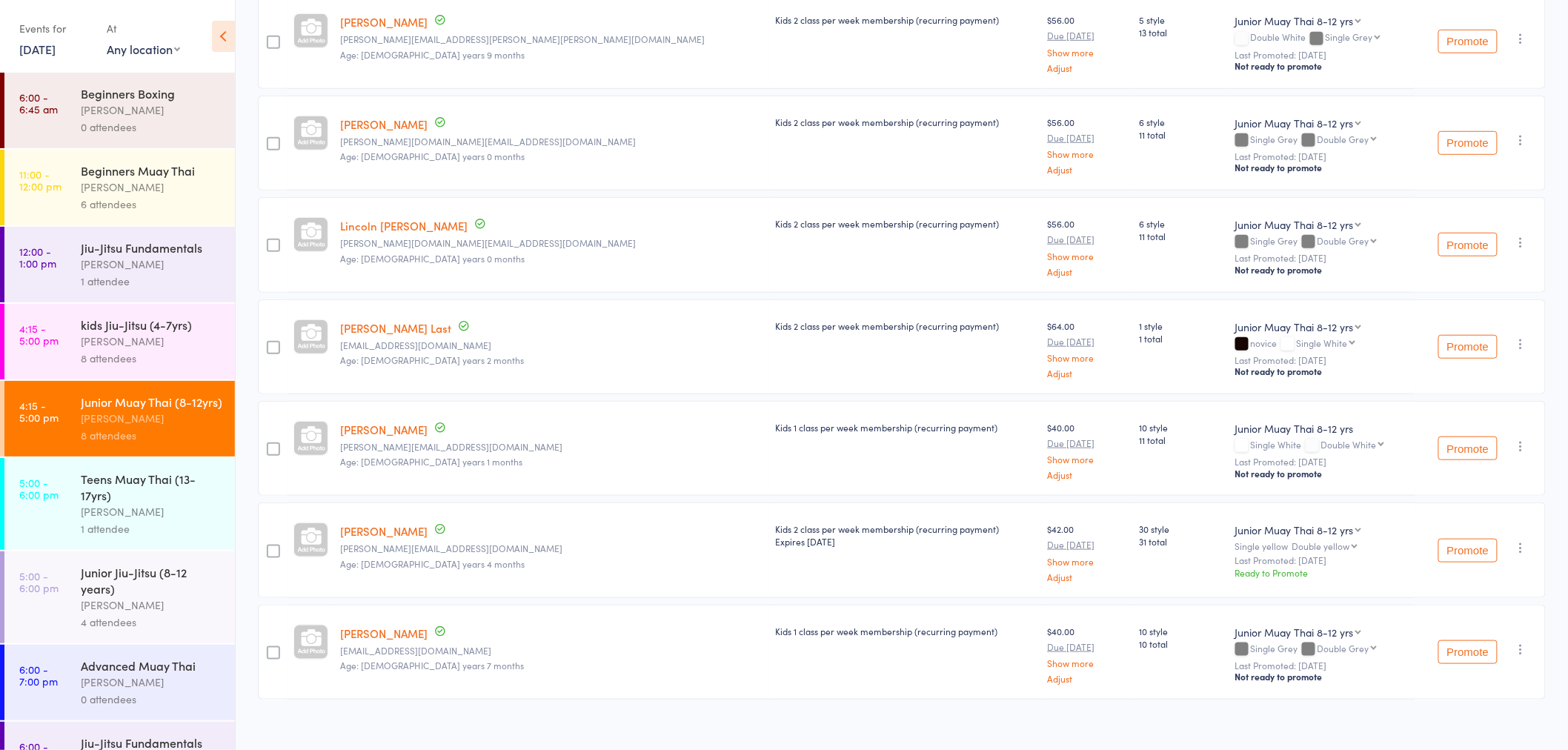
scroll to position [367, 0]
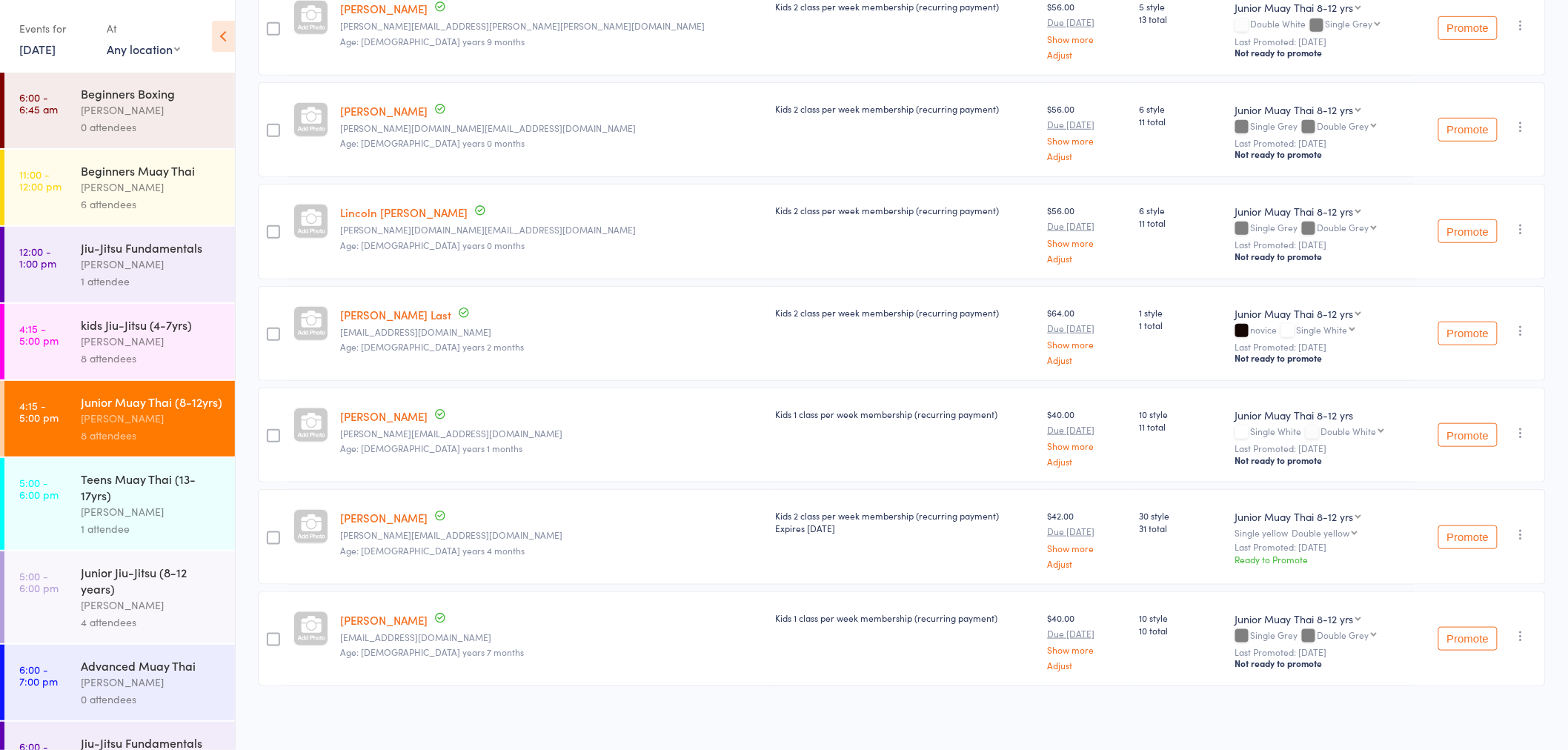
click at [152, 331] on div "kids Jiu-Jitsu (4-7yrs)" at bounding box center [151, 324] width 142 height 16
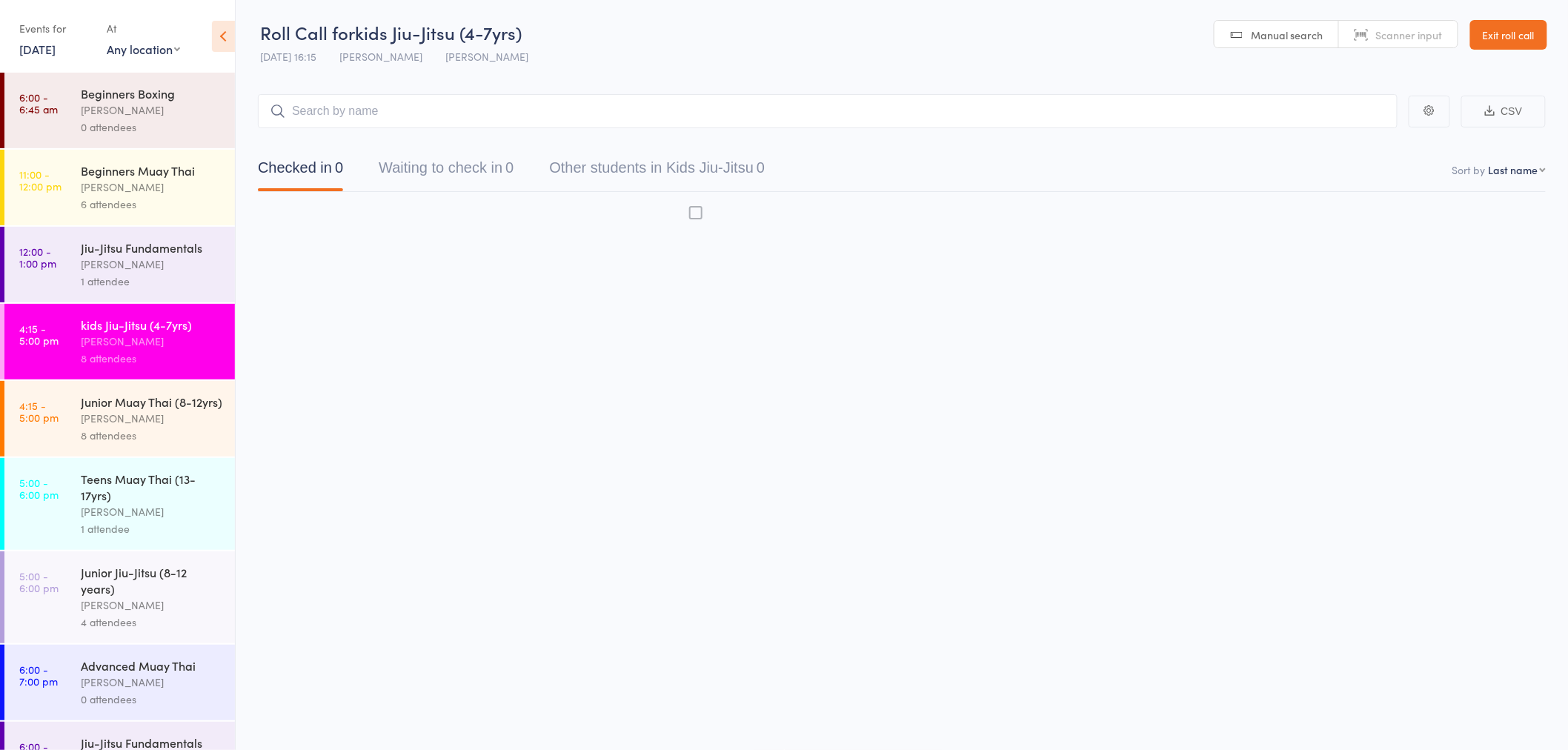
scroll to position [1, 0]
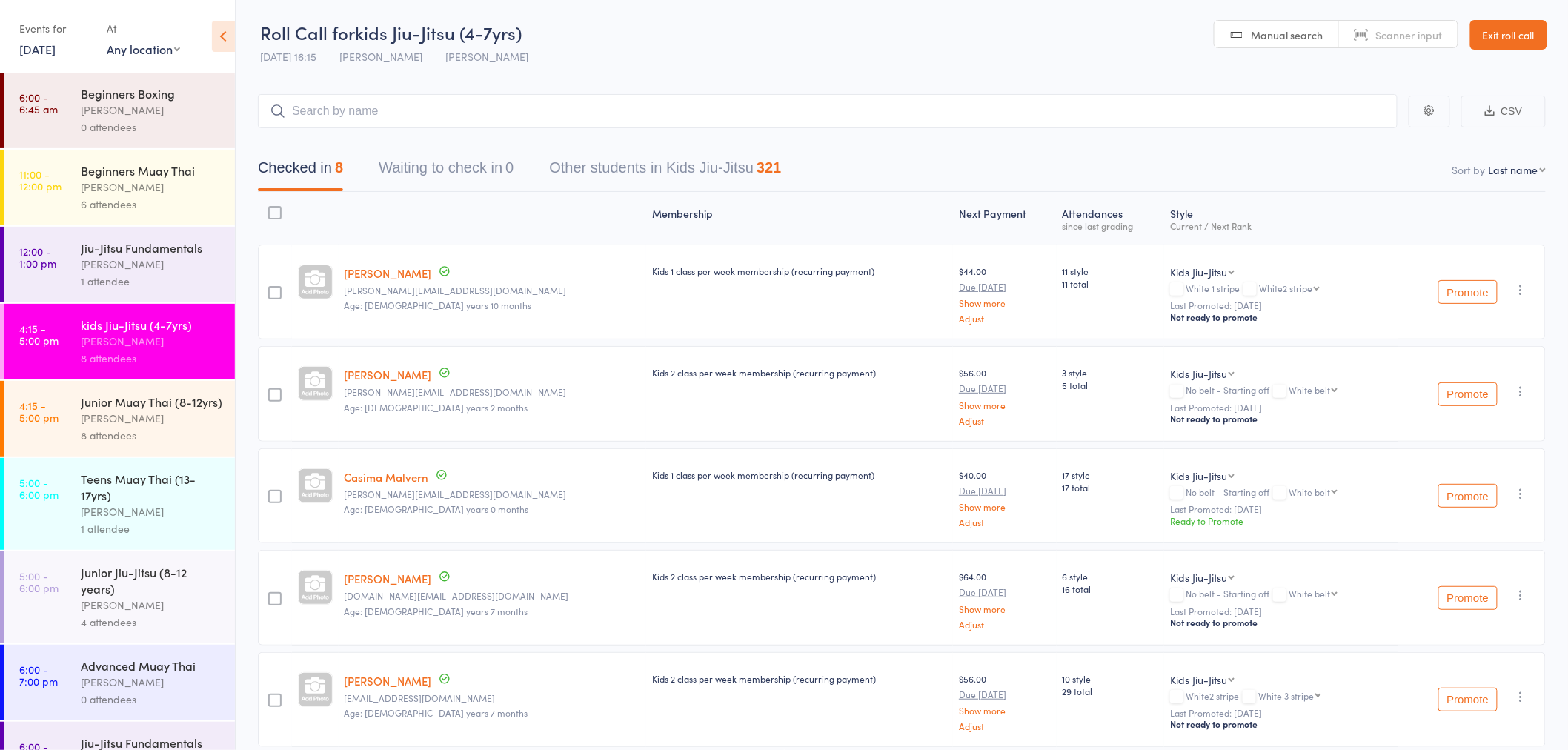
click at [1521, 388] on icon "button" at bounding box center [1521, 391] width 15 height 15
drag, startPoint x: 1469, startPoint y: 537, endPoint x: 865, endPoint y: 70, distance: 763.5
click at [1469, 536] on li "Remove" at bounding box center [1469, 540] width 122 height 20
click at [156, 427] on div "rowan sangster" at bounding box center [151, 419] width 142 height 17
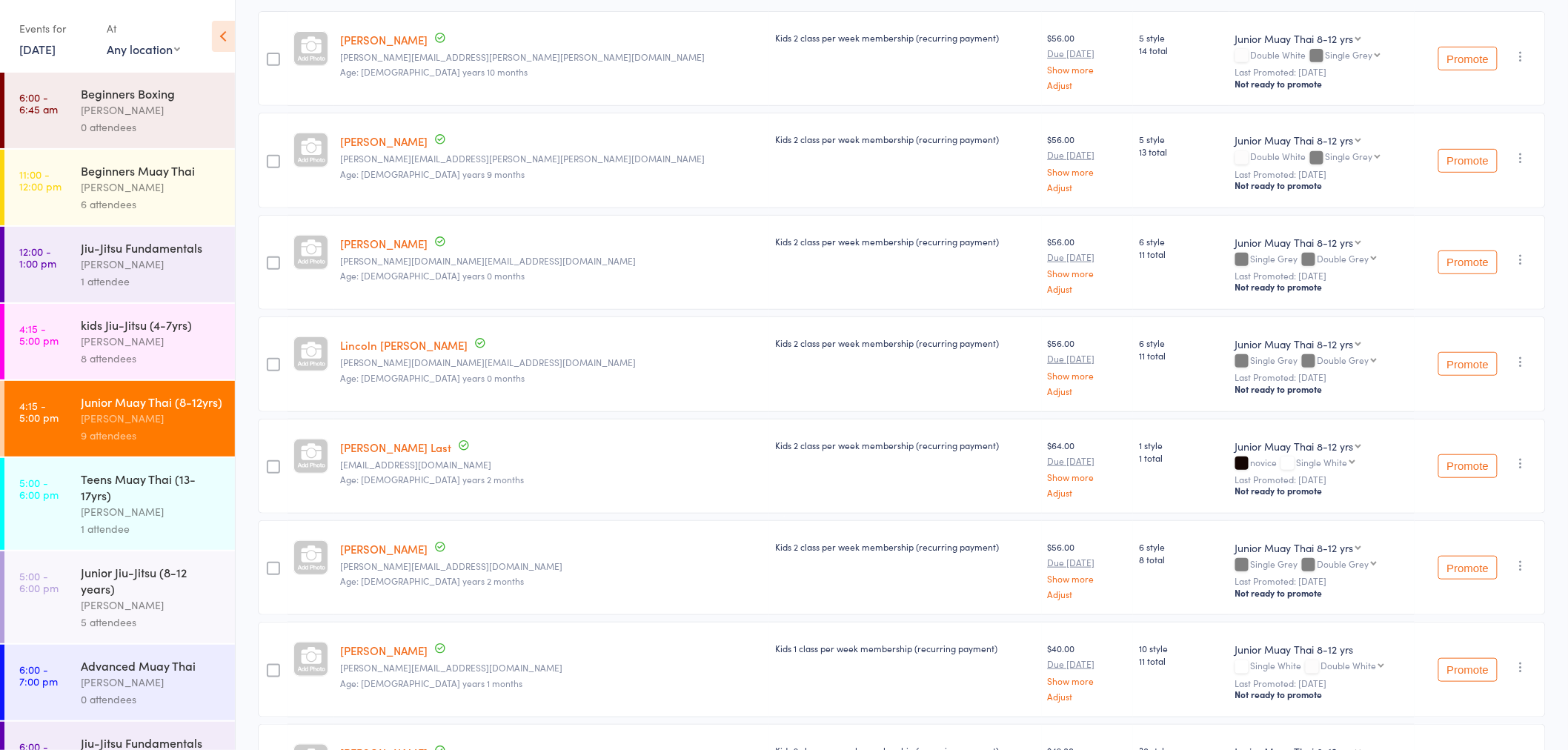
scroll to position [330, 0]
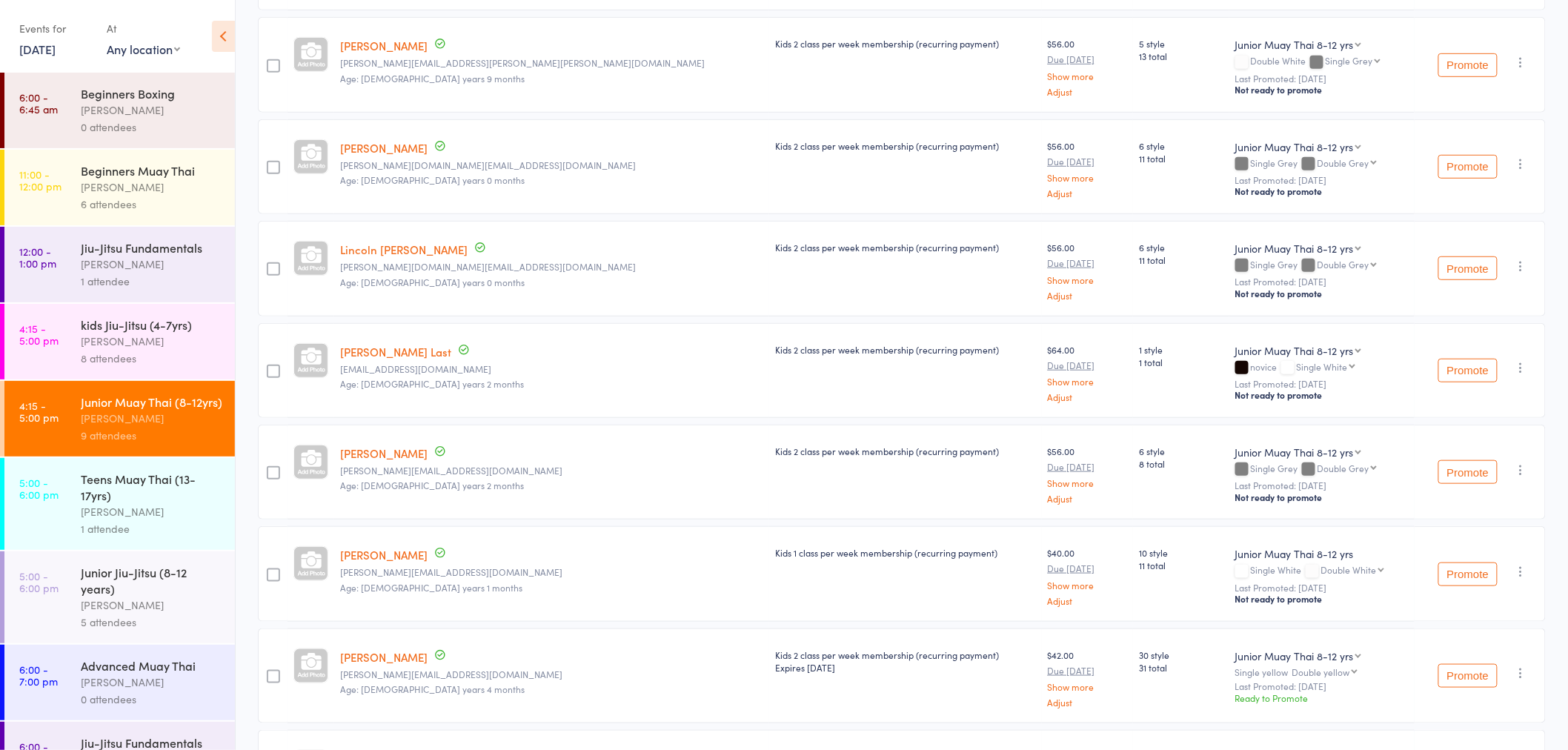
click at [1520, 362] on icon "button" at bounding box center [1521, 367] width 15 height 15
click at [1487, 508] on li "Remove" at bounding box center [1469, 517] width 122 height 20
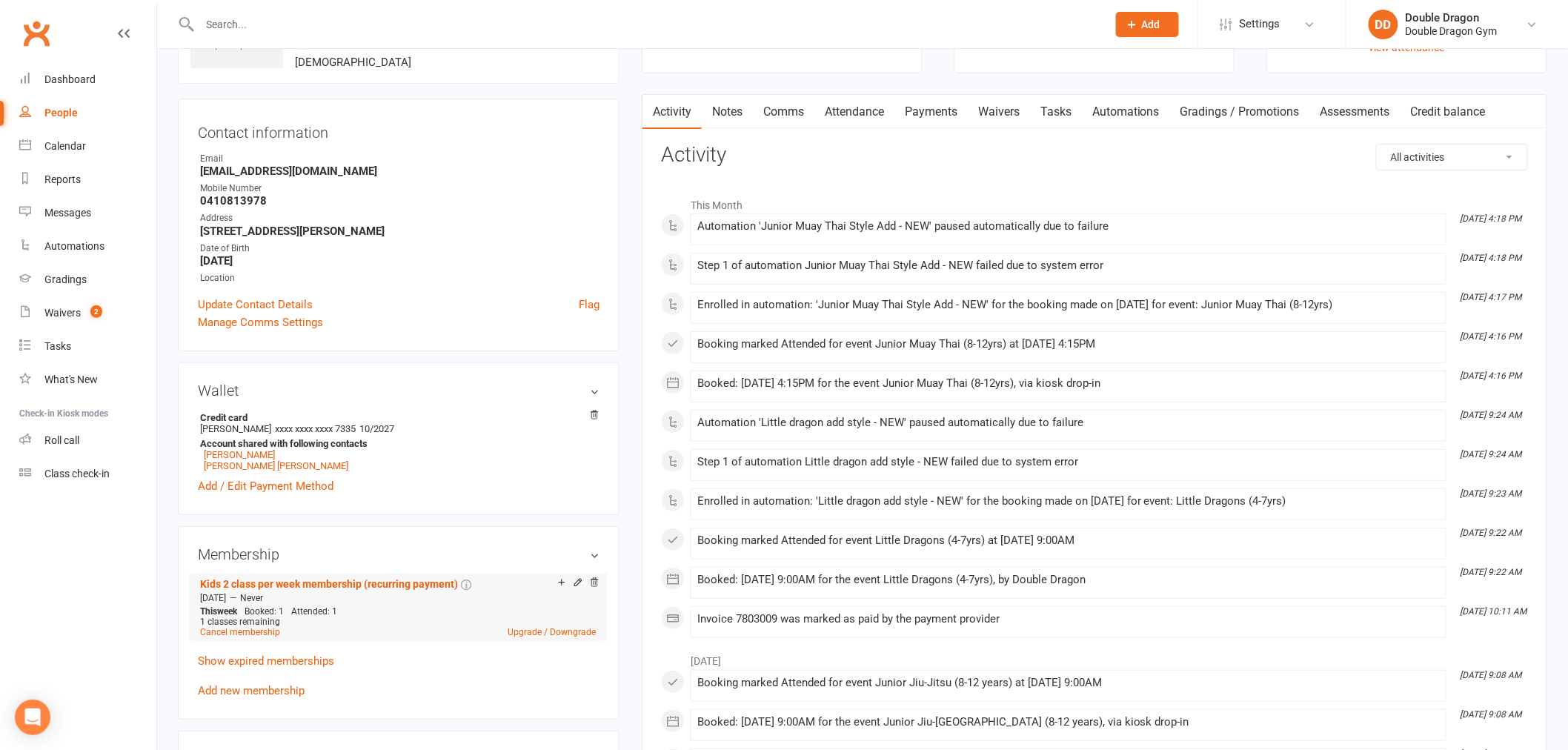
scroll to position [329, 0]
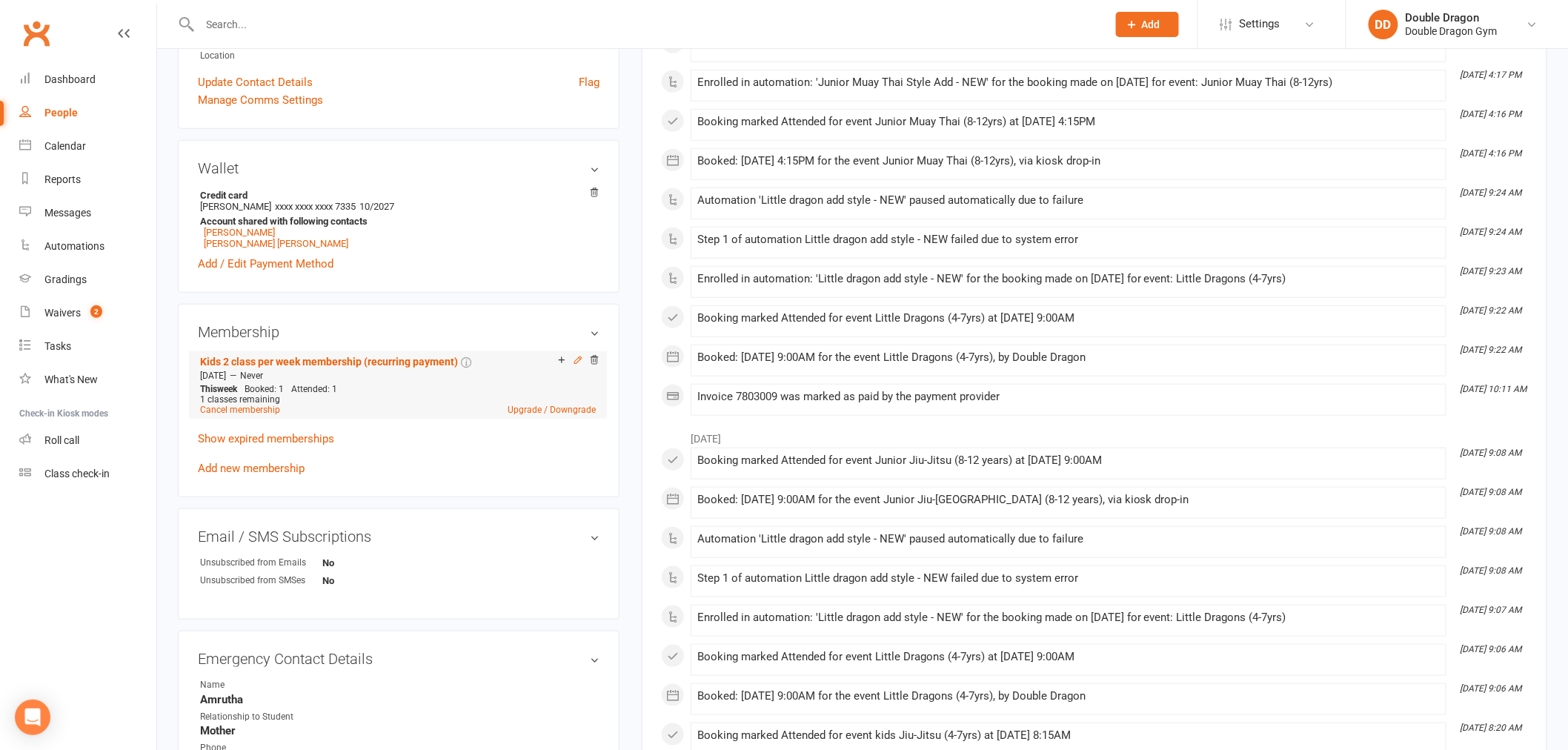
click at [574, 360] on icon at bounding box center [578, 360] width 11 height 11
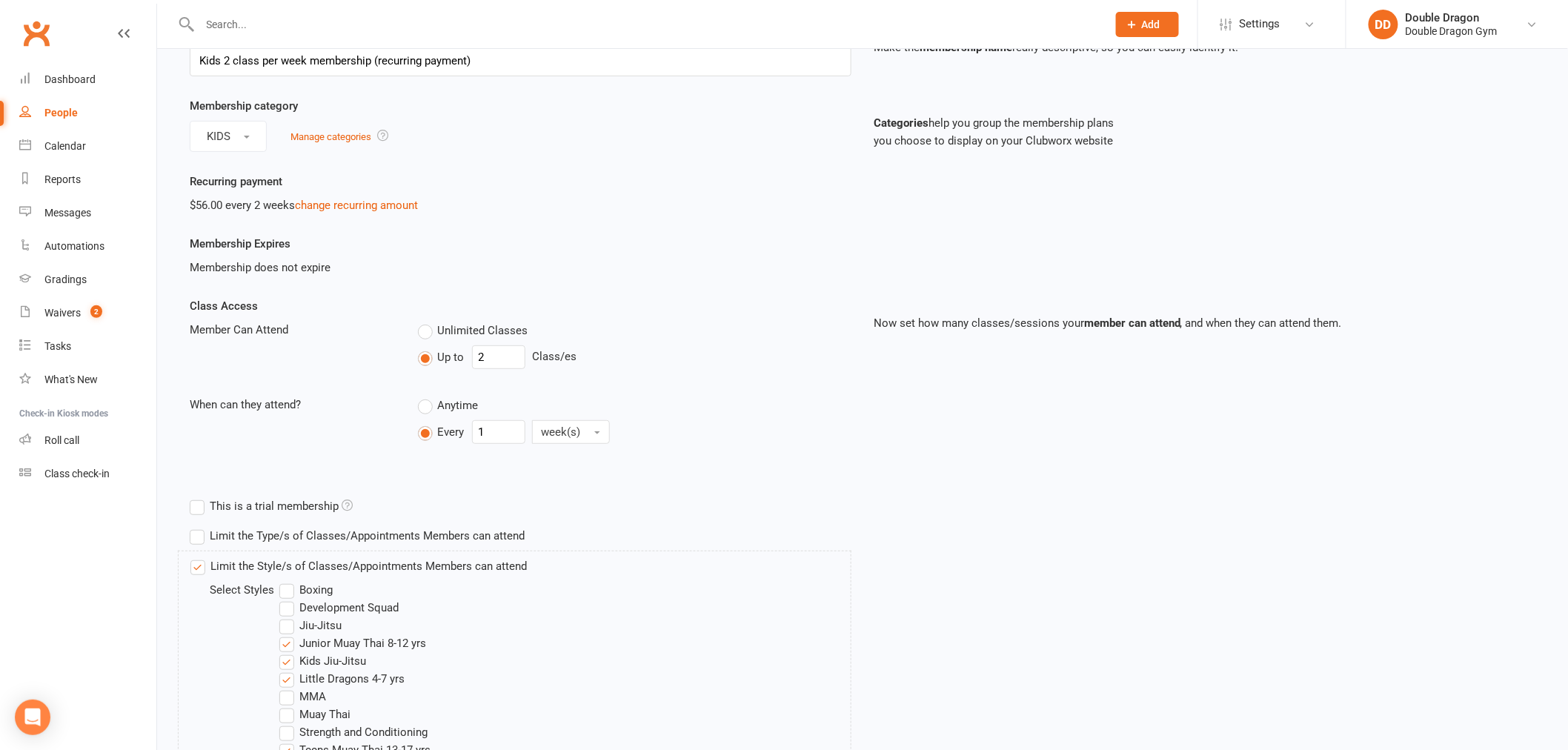
scroll to position [247, 0]
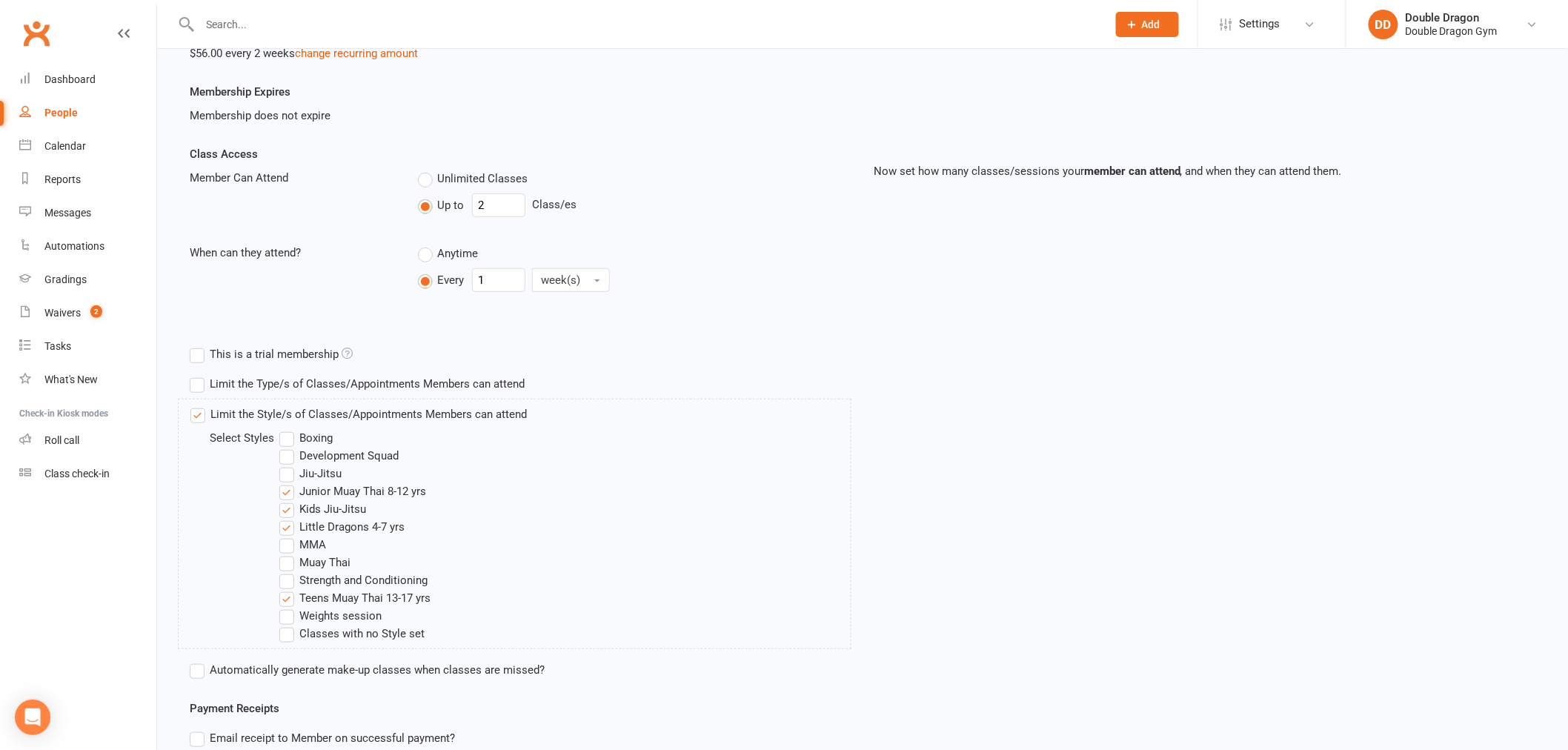
click at [291, 489] on label "Junior Muay Thai 8-12 yrs" at bounding box center [353, 491] width 147 height 18
click at [289, 483] on input "Junior Muay Thai 8-12 yrs" at bounding box center [284, 483] width 10 height 0
click at [288, 598] on label "Teens Muay Thai 13-17 yrs" at bounding box center [355, 598] width 151 height 18
click at [288, 589] on input "Teens Muay Thai 13-17 yrs" at bounding box center [284, 589] width 10 height 0
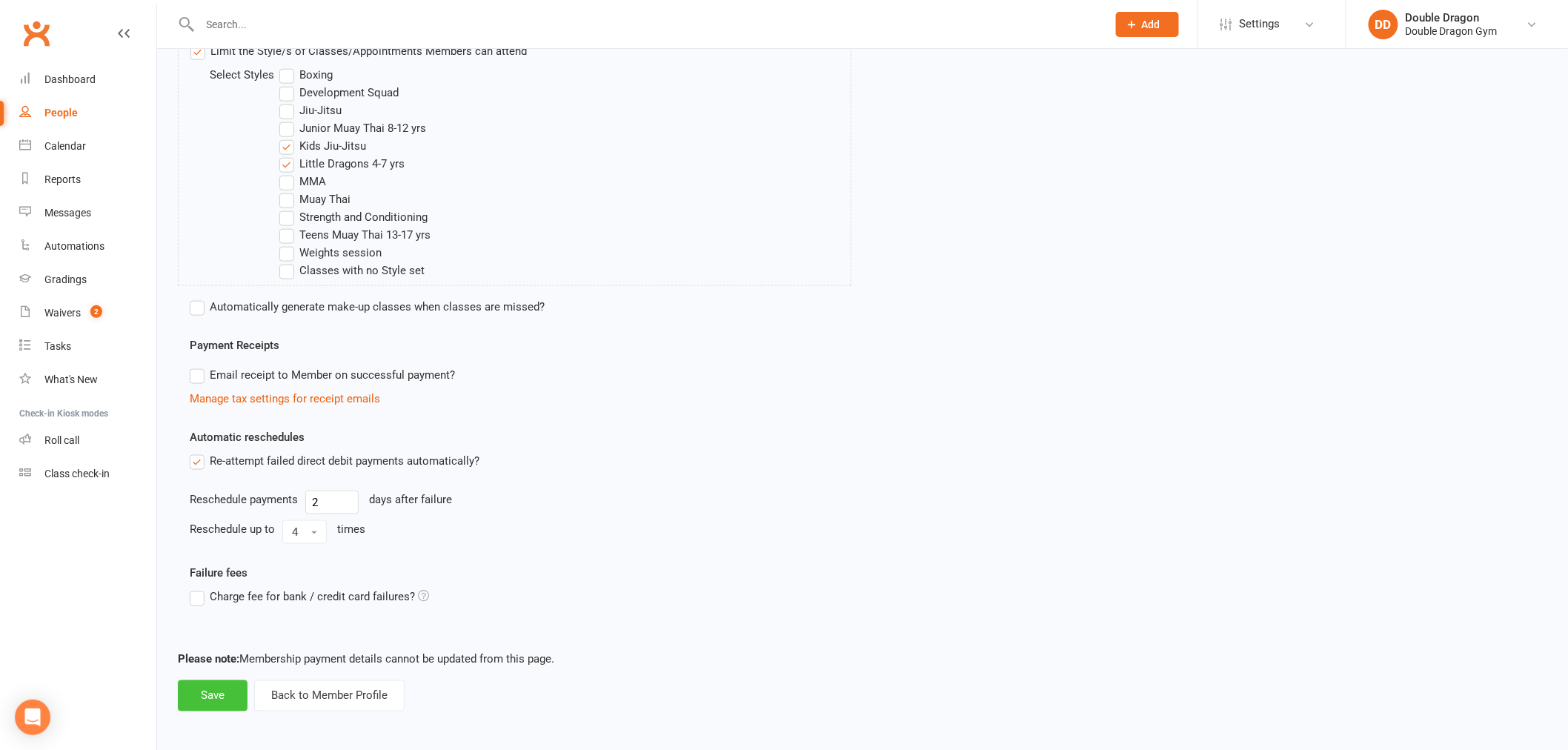
scroll to position [613, 0]
click at [220, 698] on button "Save" at bounding box center [212, 693] width 70 height 31
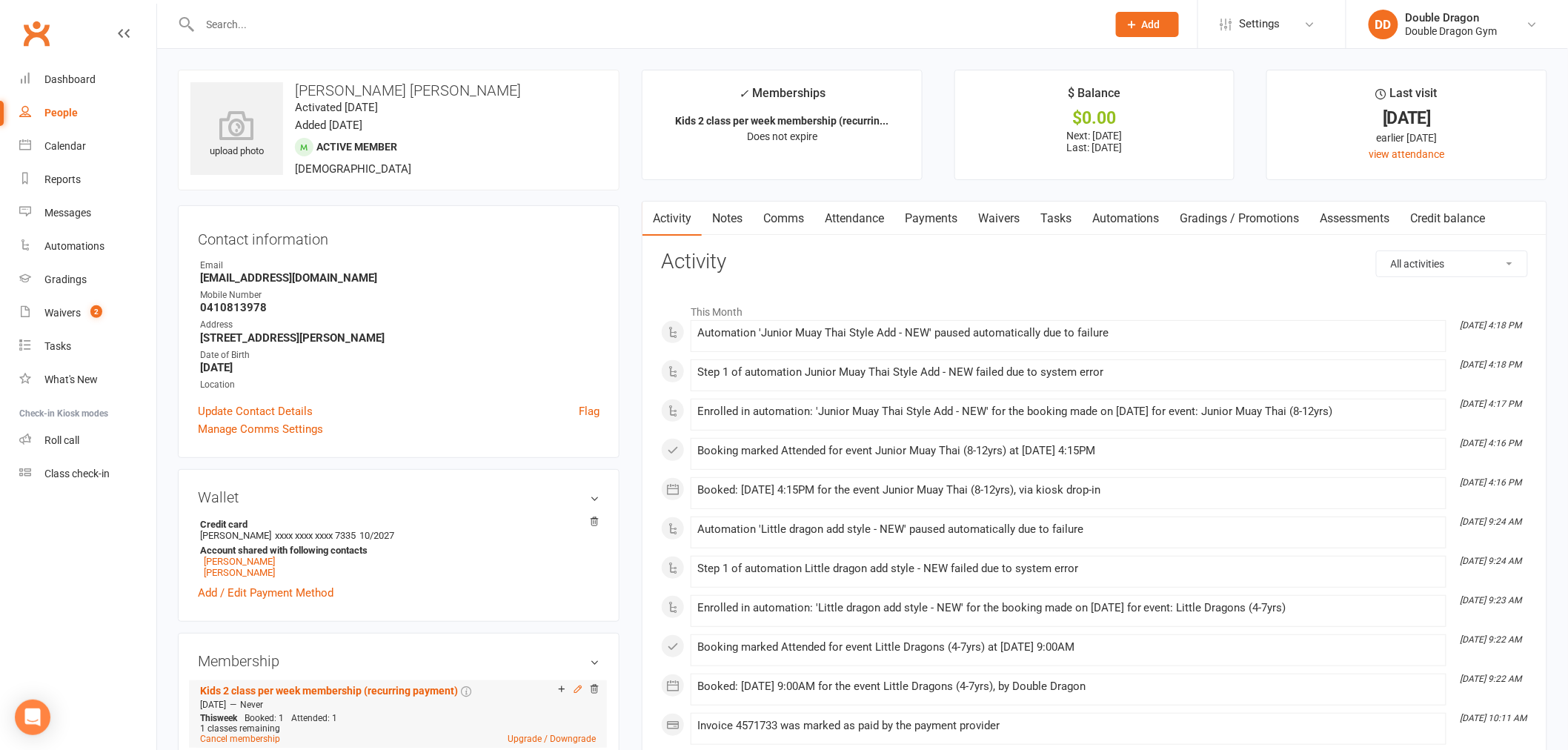
click at [579, 690] on icon at bounding box center [577, 689] width 7 height 7
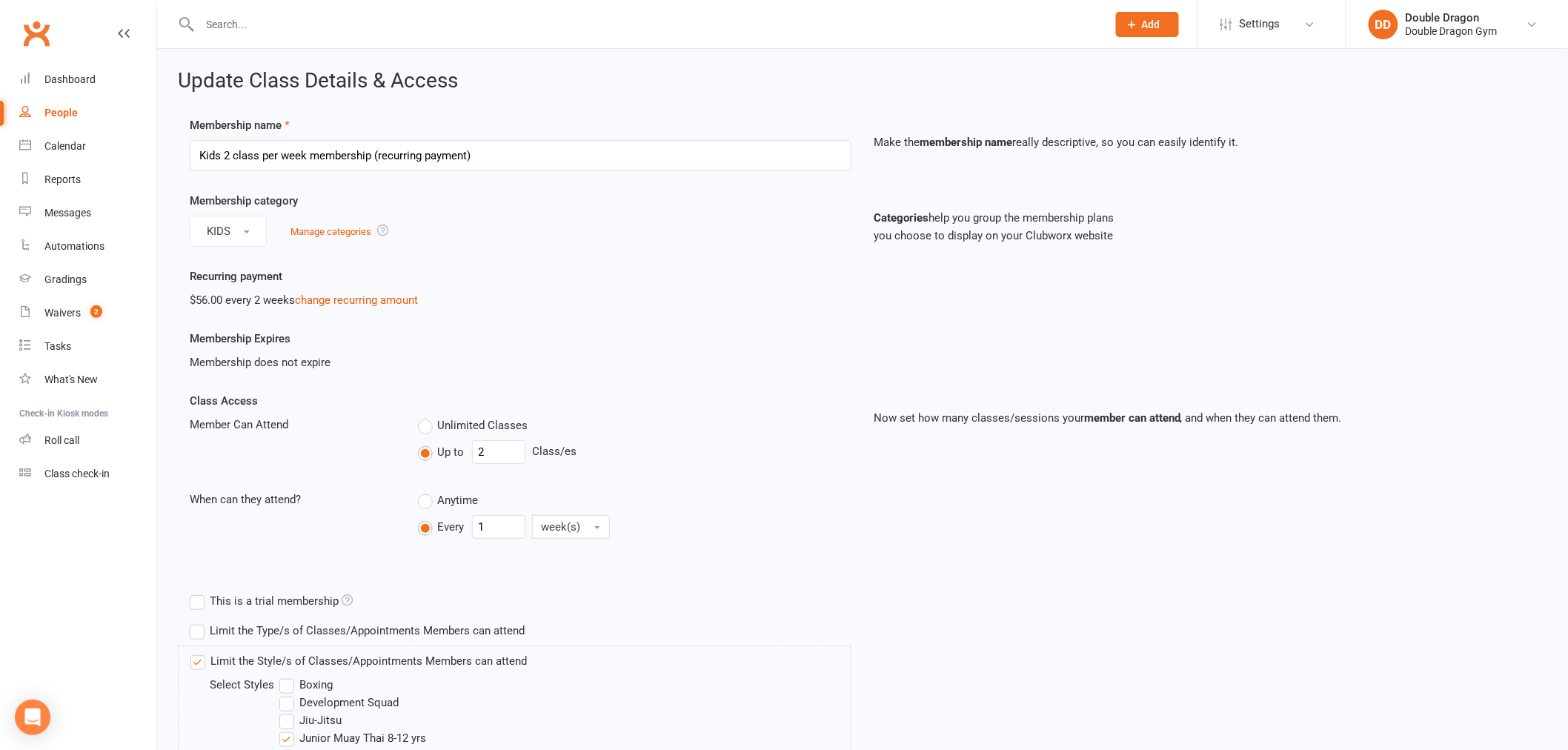
scroll to position [412, 0]
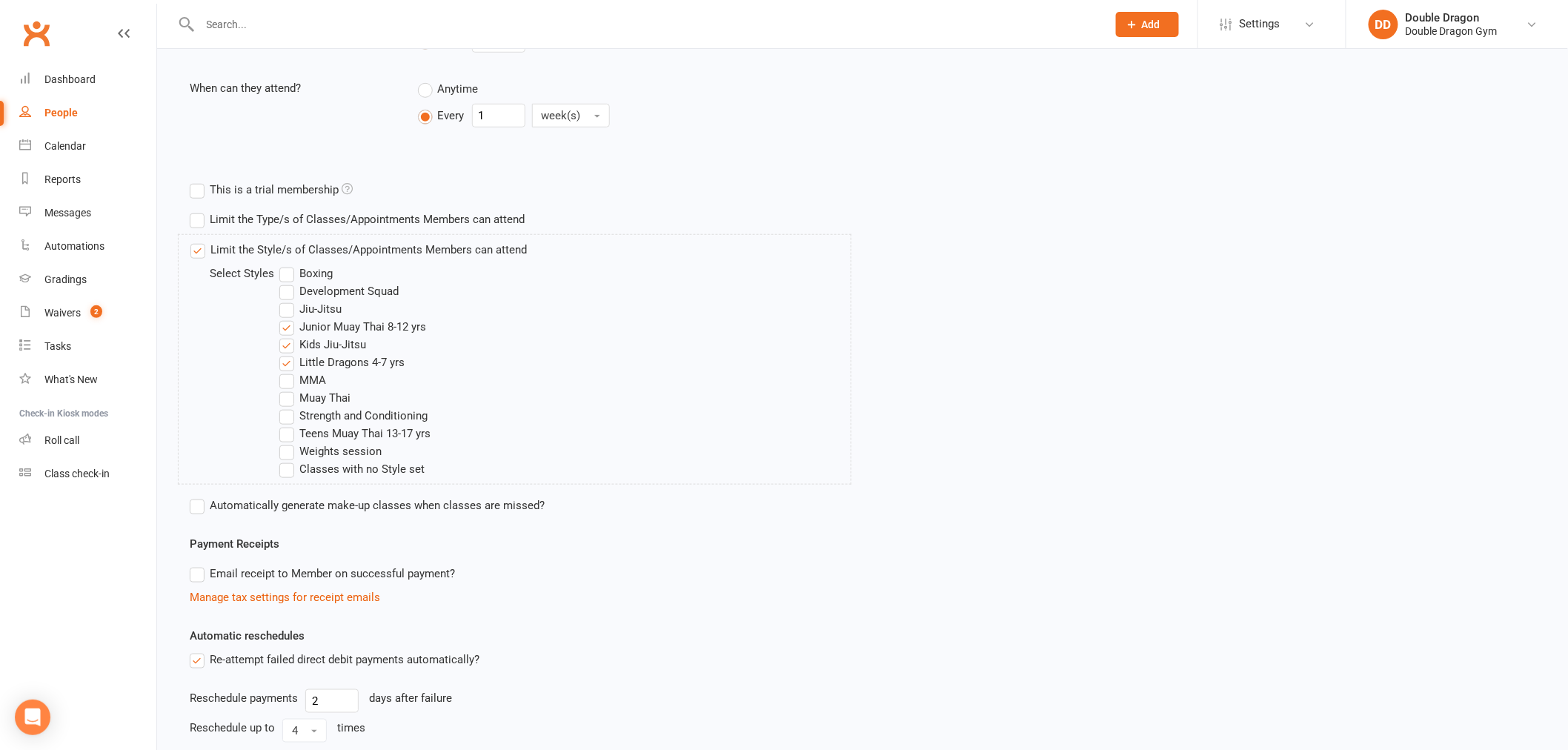
drag, startPoint x: 289, startPoint y: 324, endPoint x: 286, endPoint y: 344, distance: 20.2
click at [289, 324] on label "Junior Muay Thai 8-12 yrs" at bounding box center [353, 327] width 147 height 18
click at [289, 318] on input "Junior Muay Thai 8-12 yrs" at bounding box center [284, 318] width 10 height 0
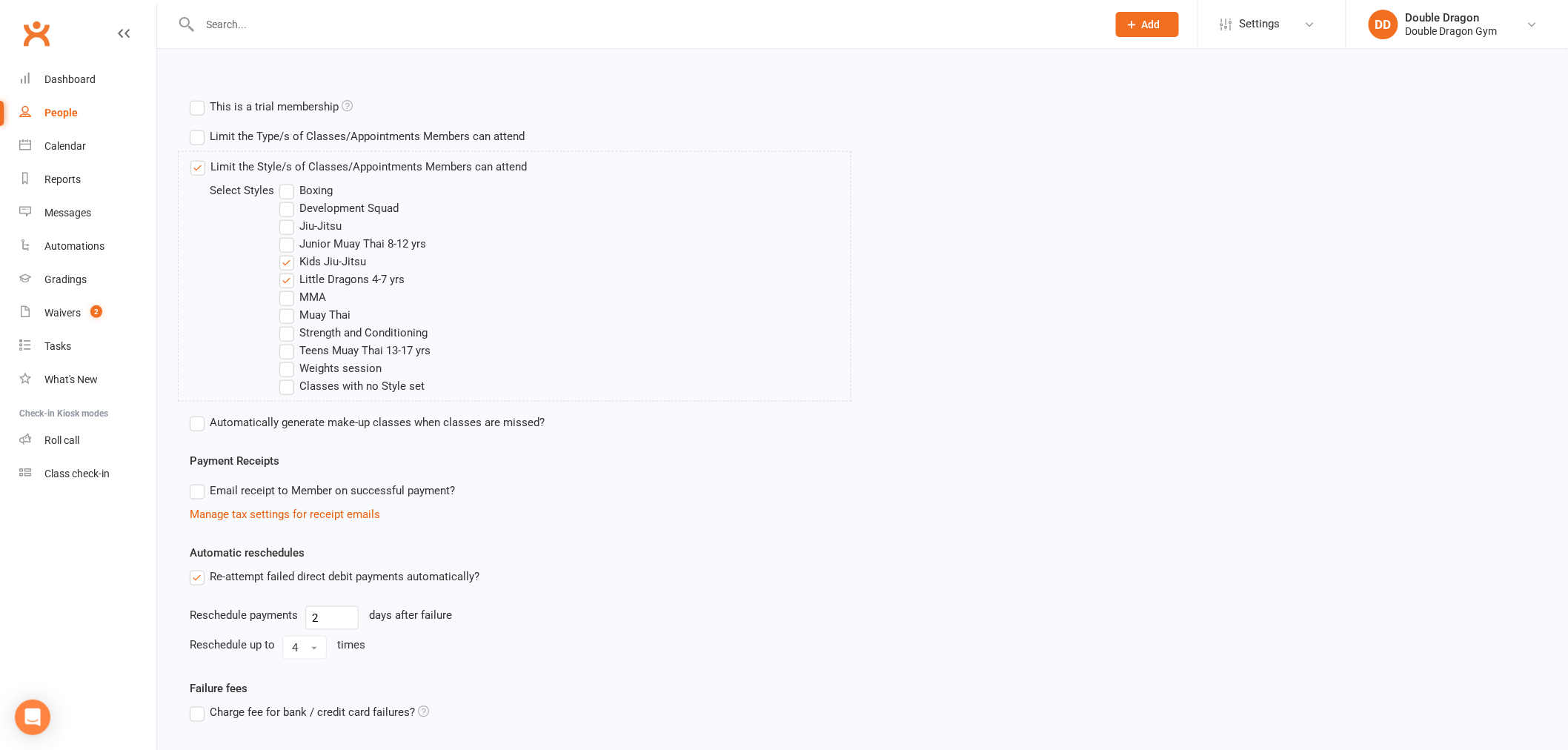
scroll to position [613, 0]
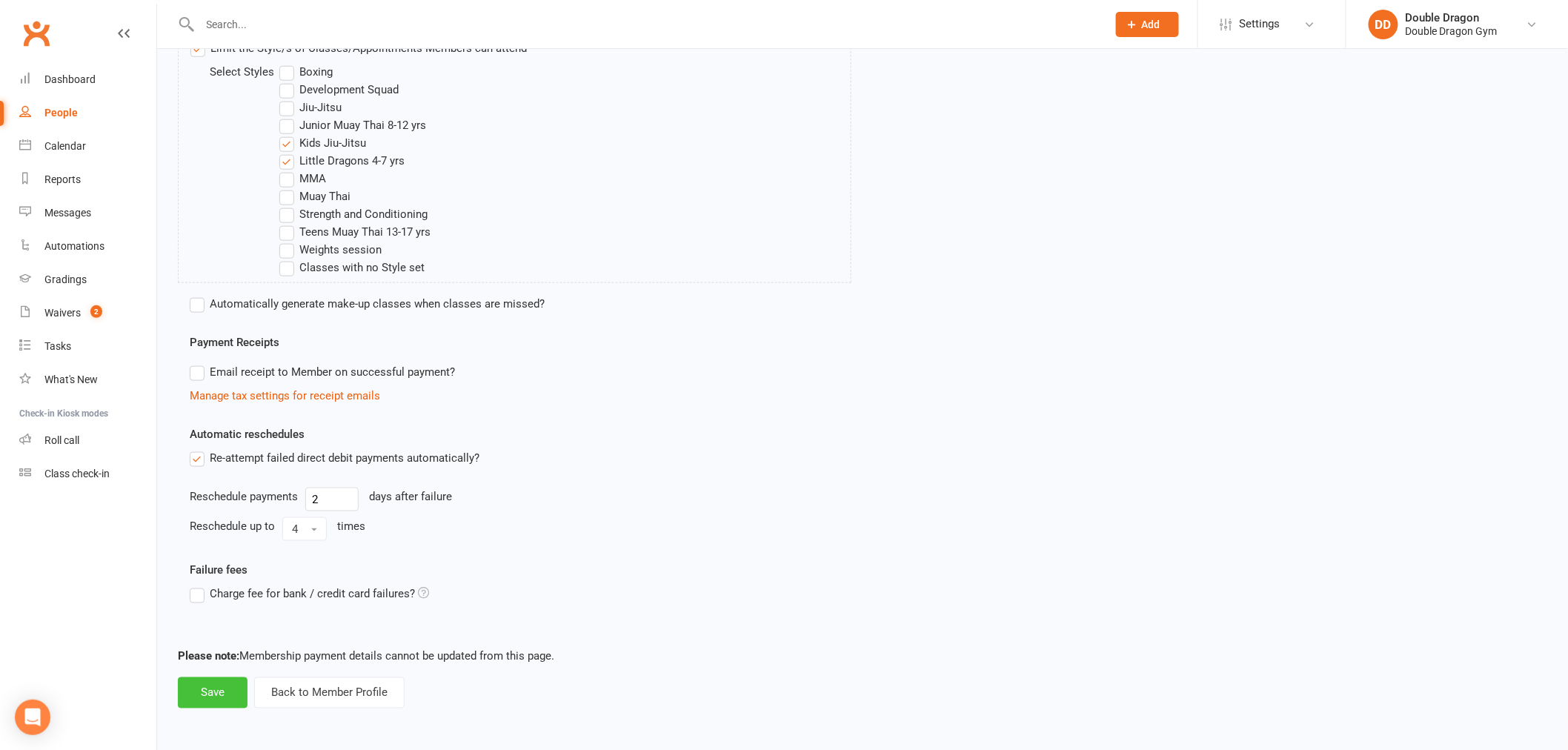
click at [234, 686] on button "Save" at bounding box center [212, 693] width 70 height 31
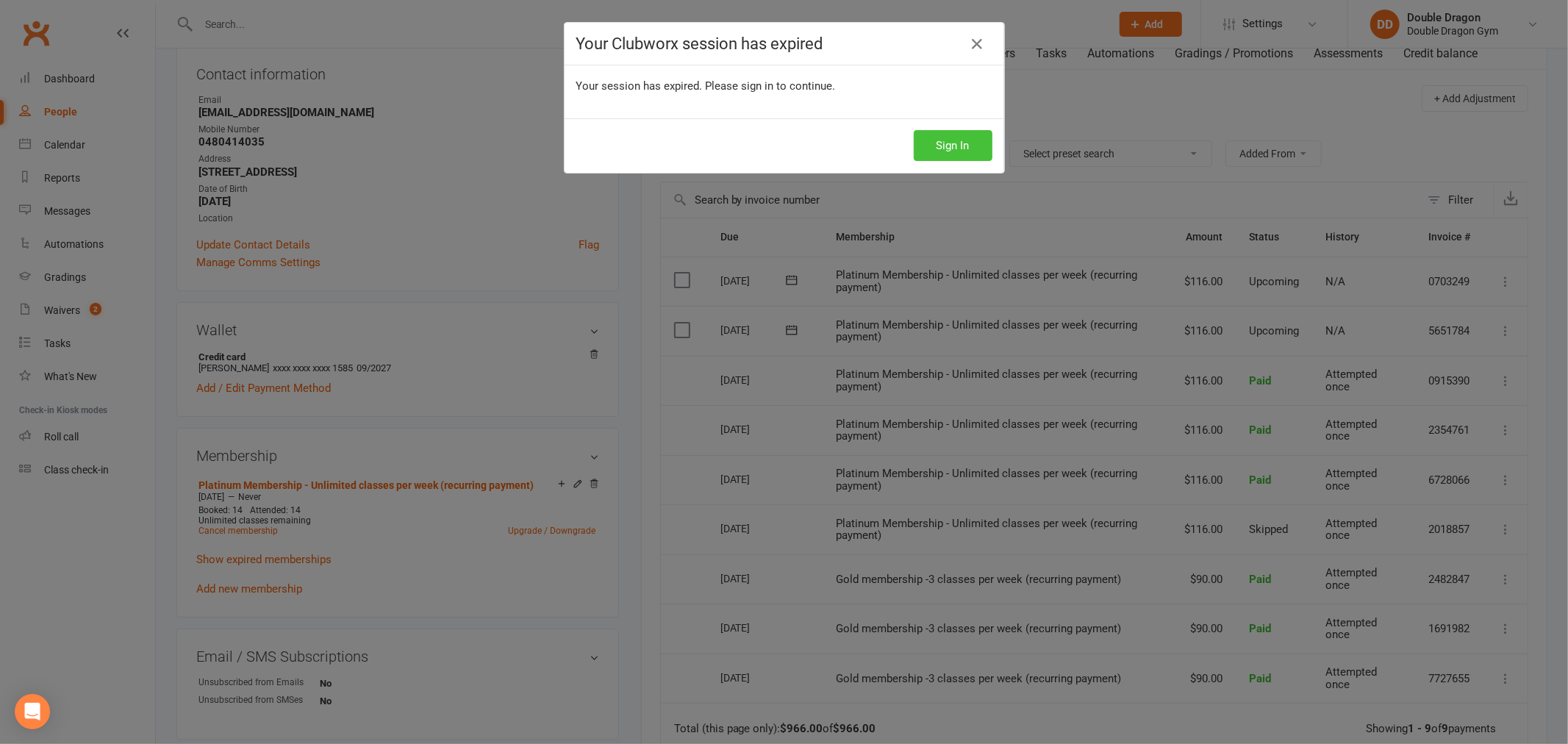
click at [925, 147] on button "Sign In" at bounding box center [953, 145] width 79 height 31
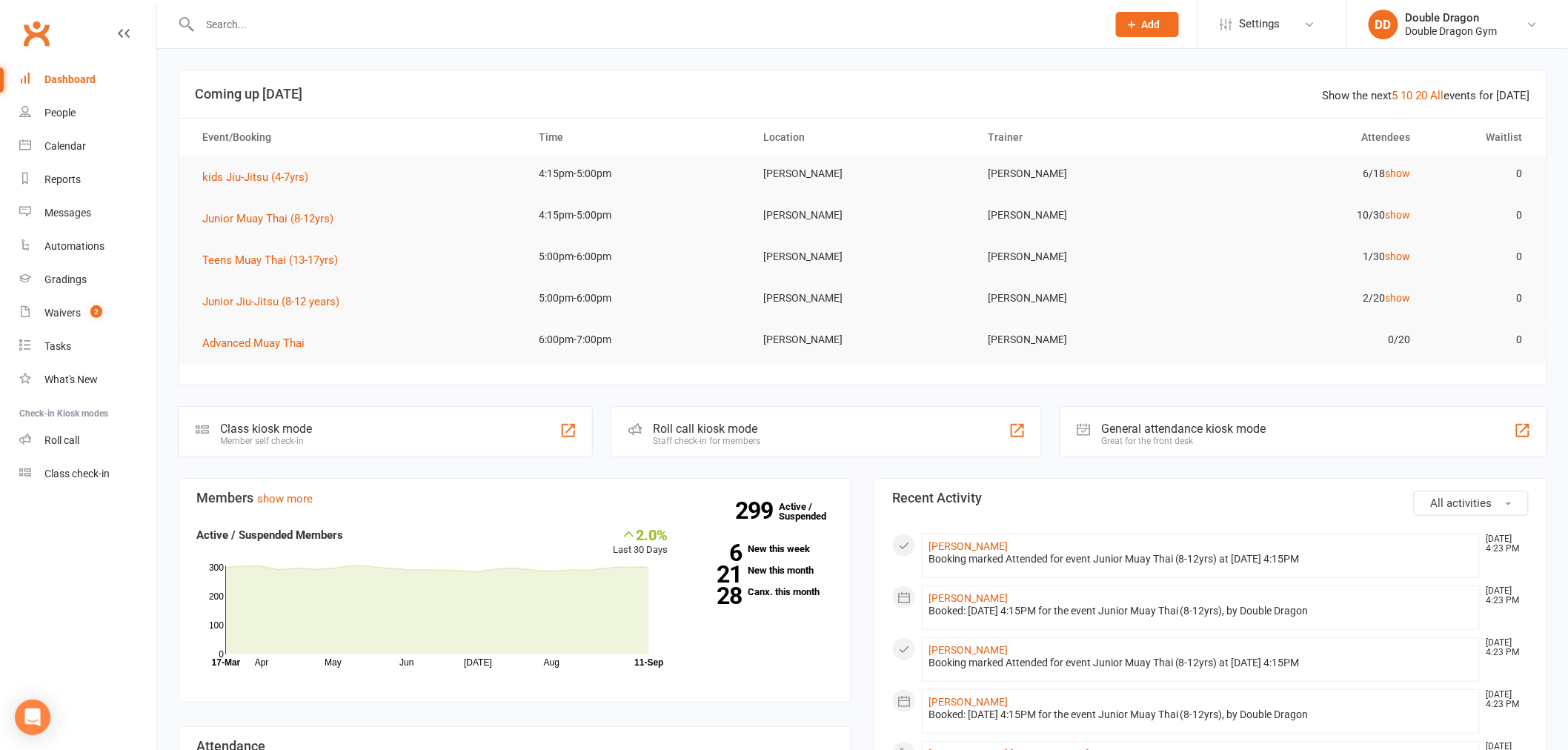
click at [382, 32] on input "text" at bounding box center [646, 24] width 901 height 21
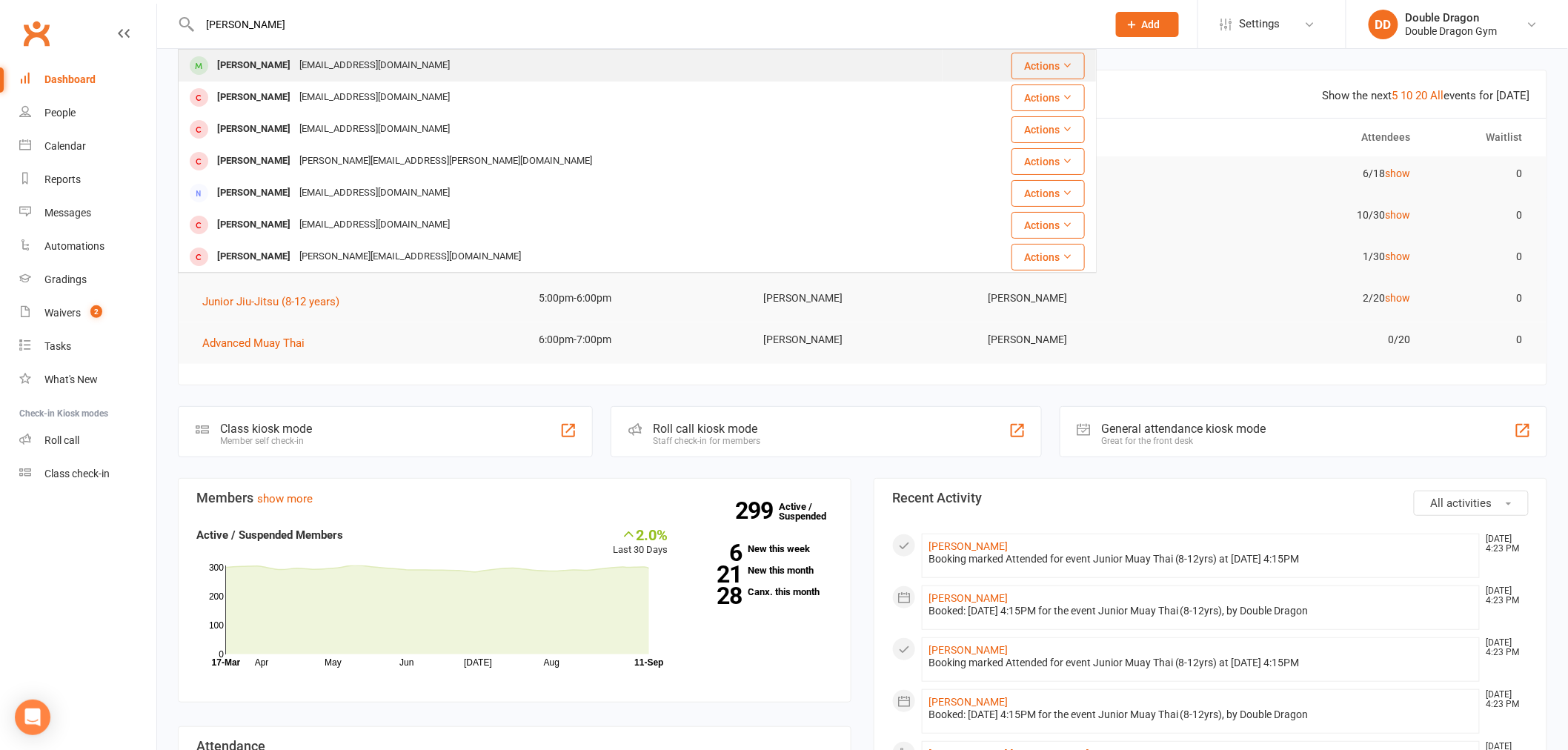
type input "thomas walker"
click at [353, 59] on div "Tommwalker5@gmail.com" at bounding box center [375, 66] width 159 height 21
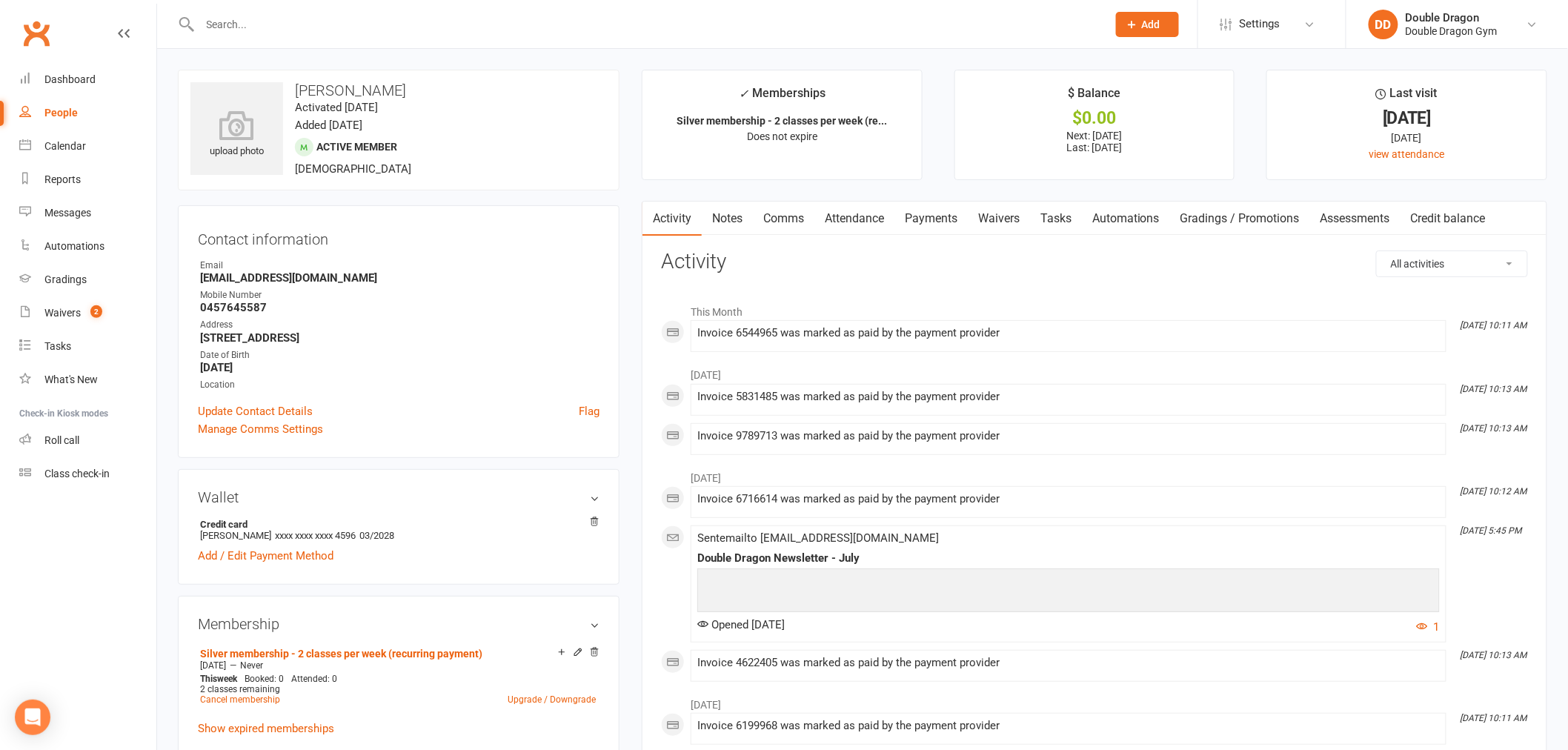
click at [947, 224] on link "Payments" at bounding box center [931, 218] width 73 height 34
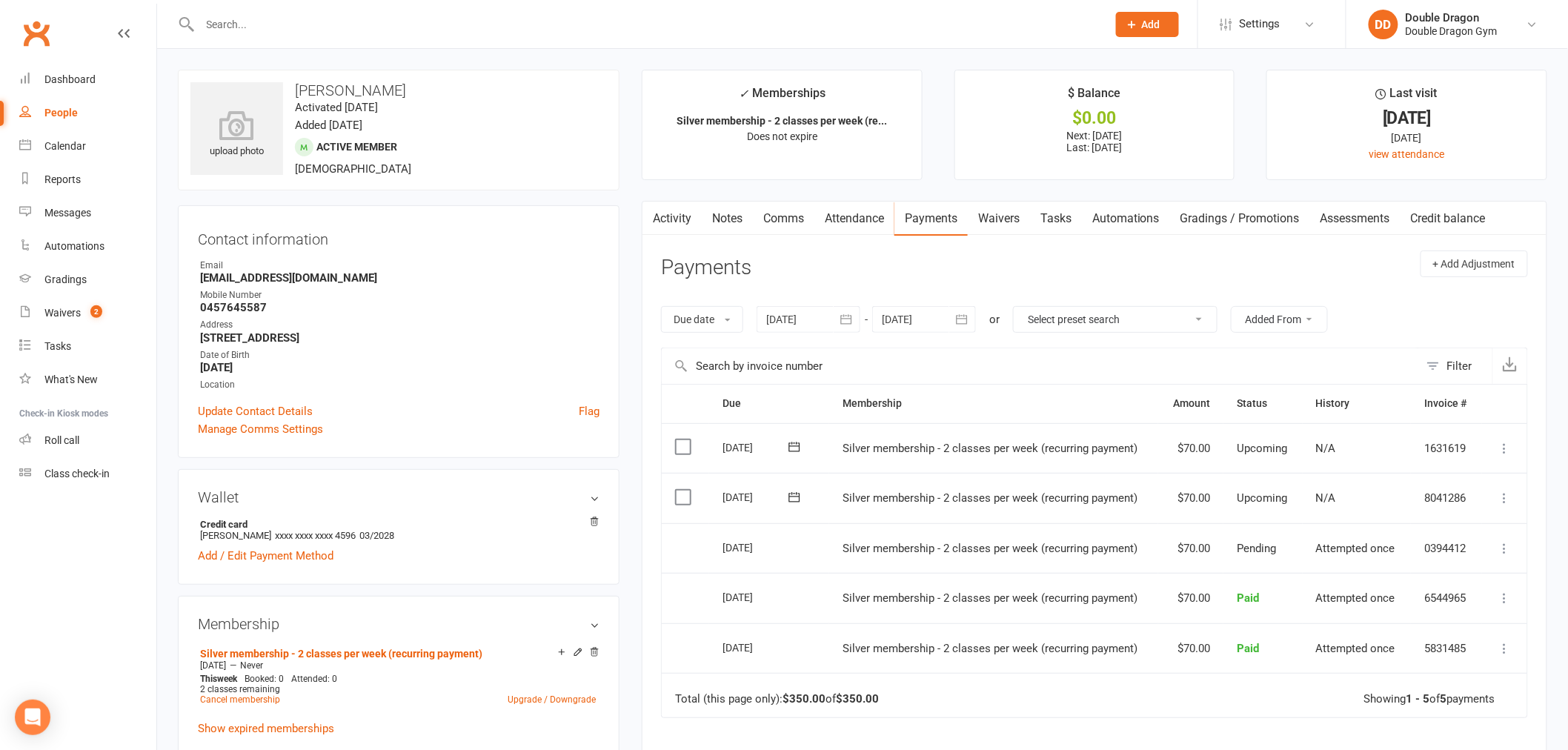
click at [849, 221] on link "Attendance" at bounding box center [854, 218] width 80 height 34
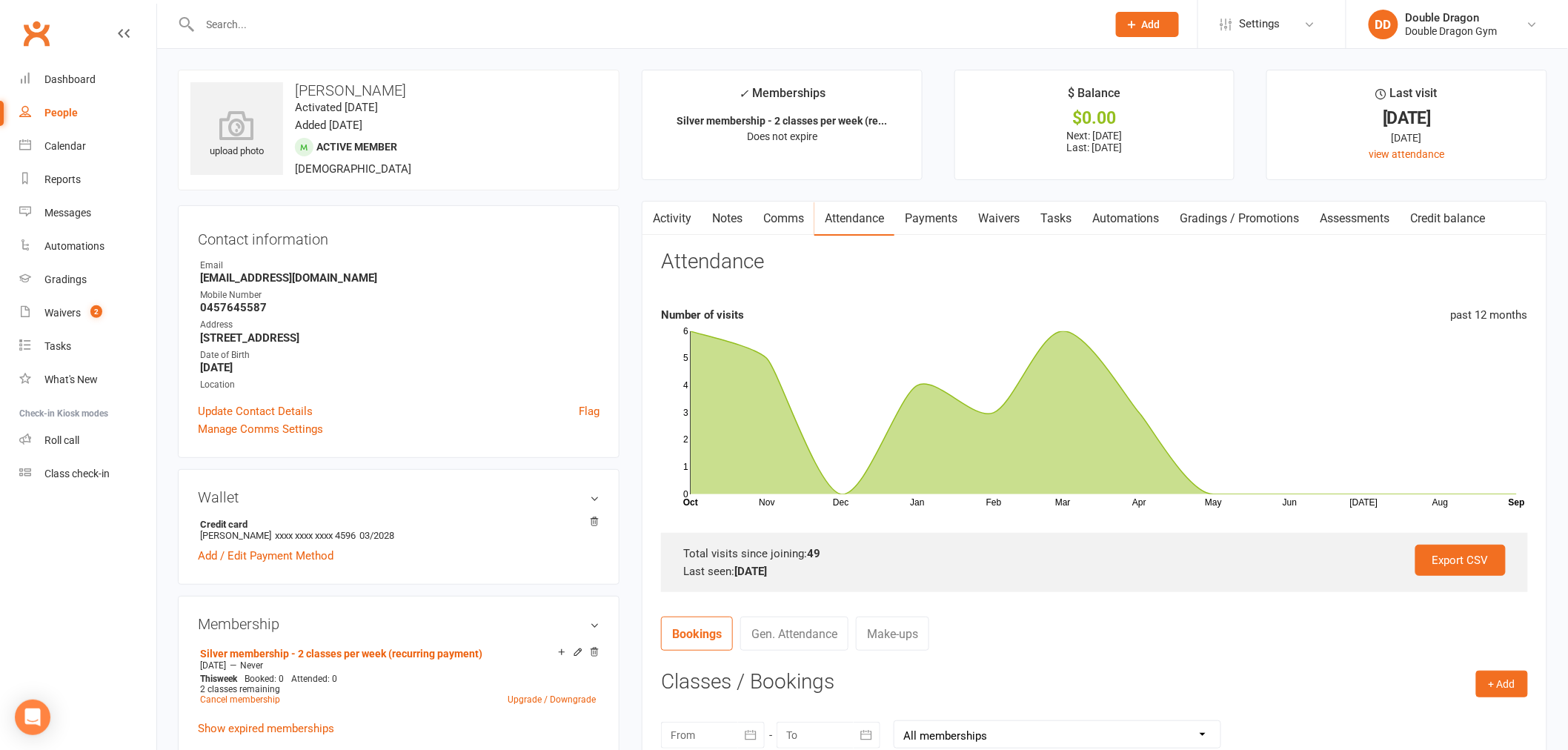
click at [916, 220] on link "Payments" at bounding box center [931, 218] width 73 height 34
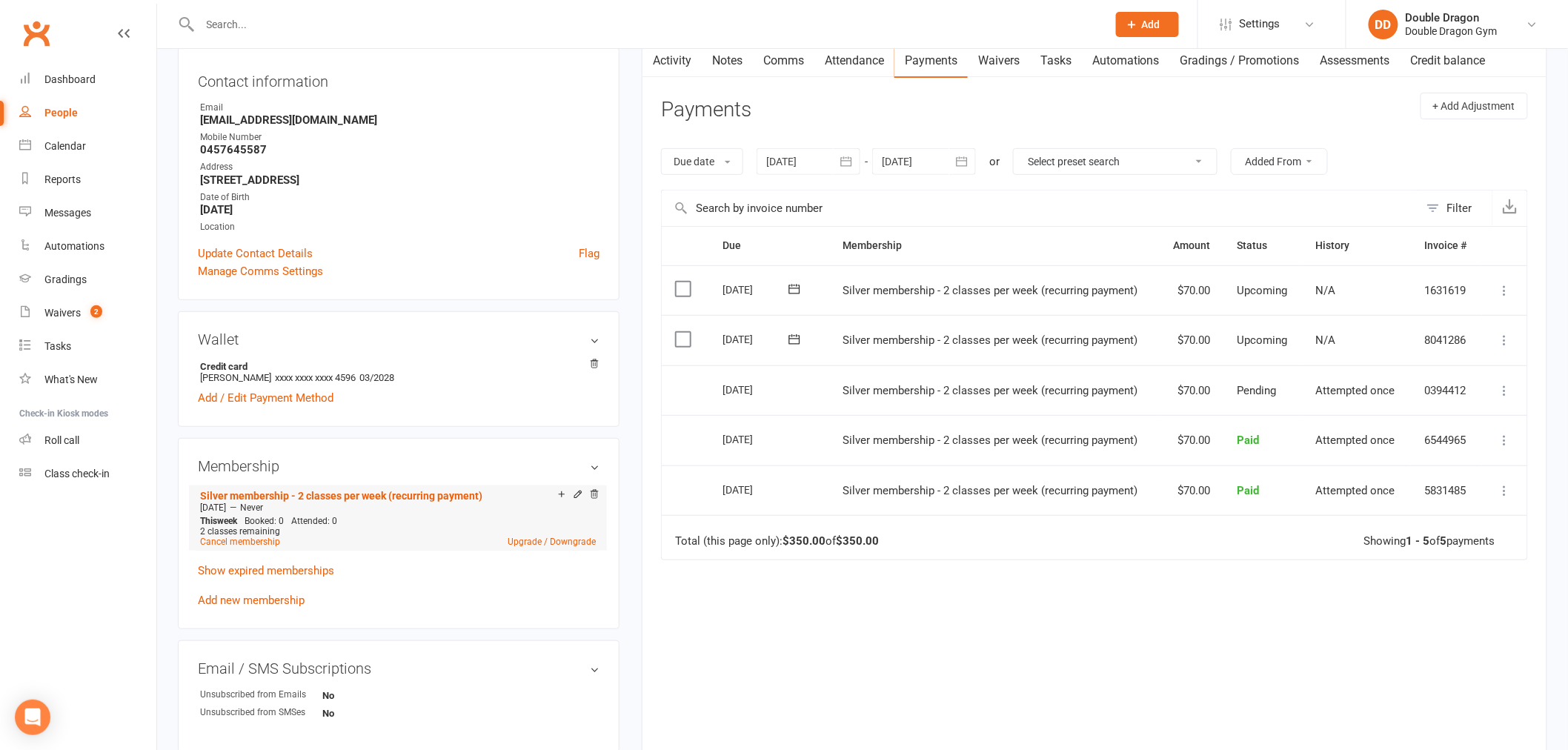
scroll to position [165, 0]
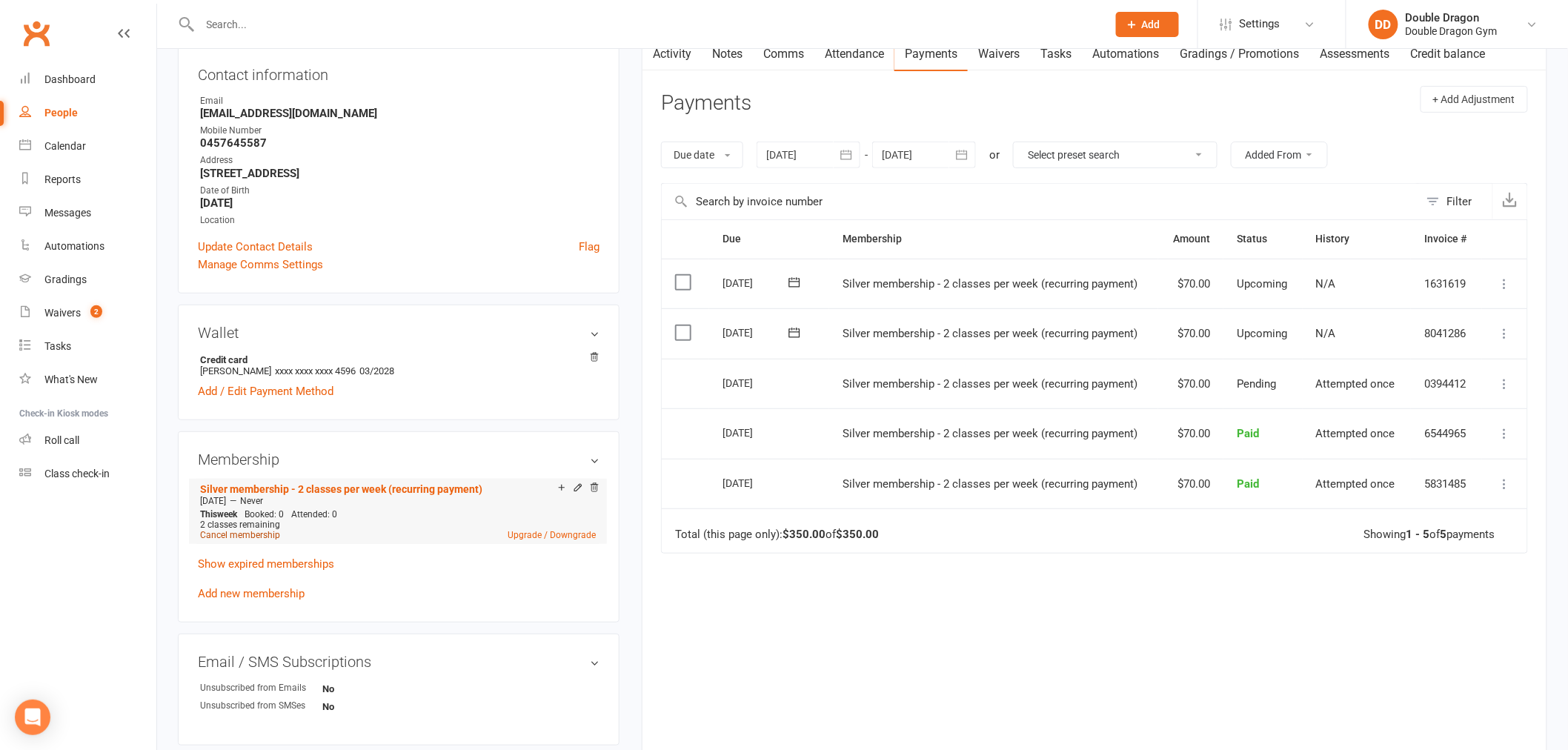
click at [254, 535] on link "Cancel membership" at bounding box center [240, 536] width 80 height 11
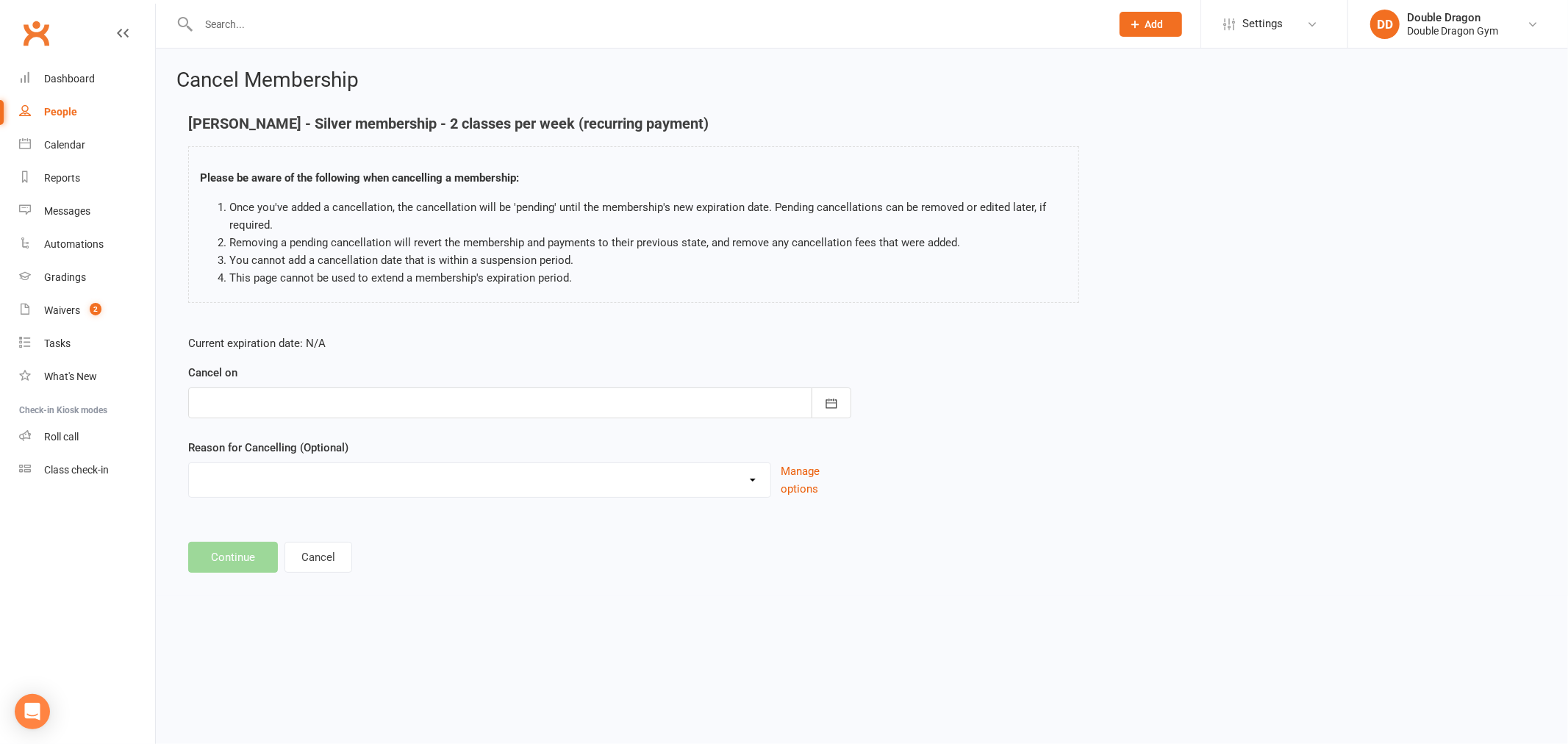
click at [373, 398] on div at bounding box center [520, 403] width 663 height 31
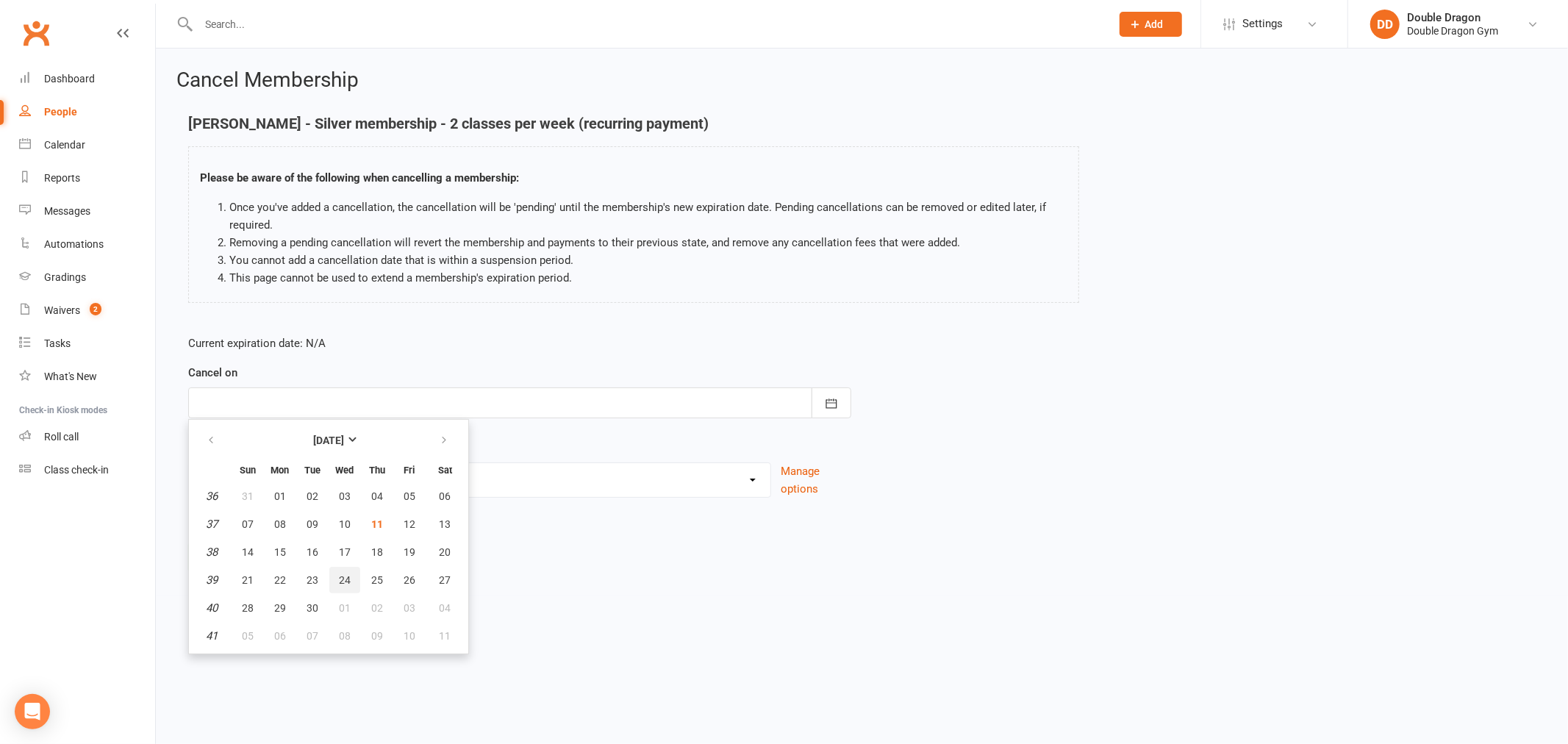
click at [339, 575] on span "24" at bounding box center [345, 580] width 11 height 11
type input "24 Sep 2025"
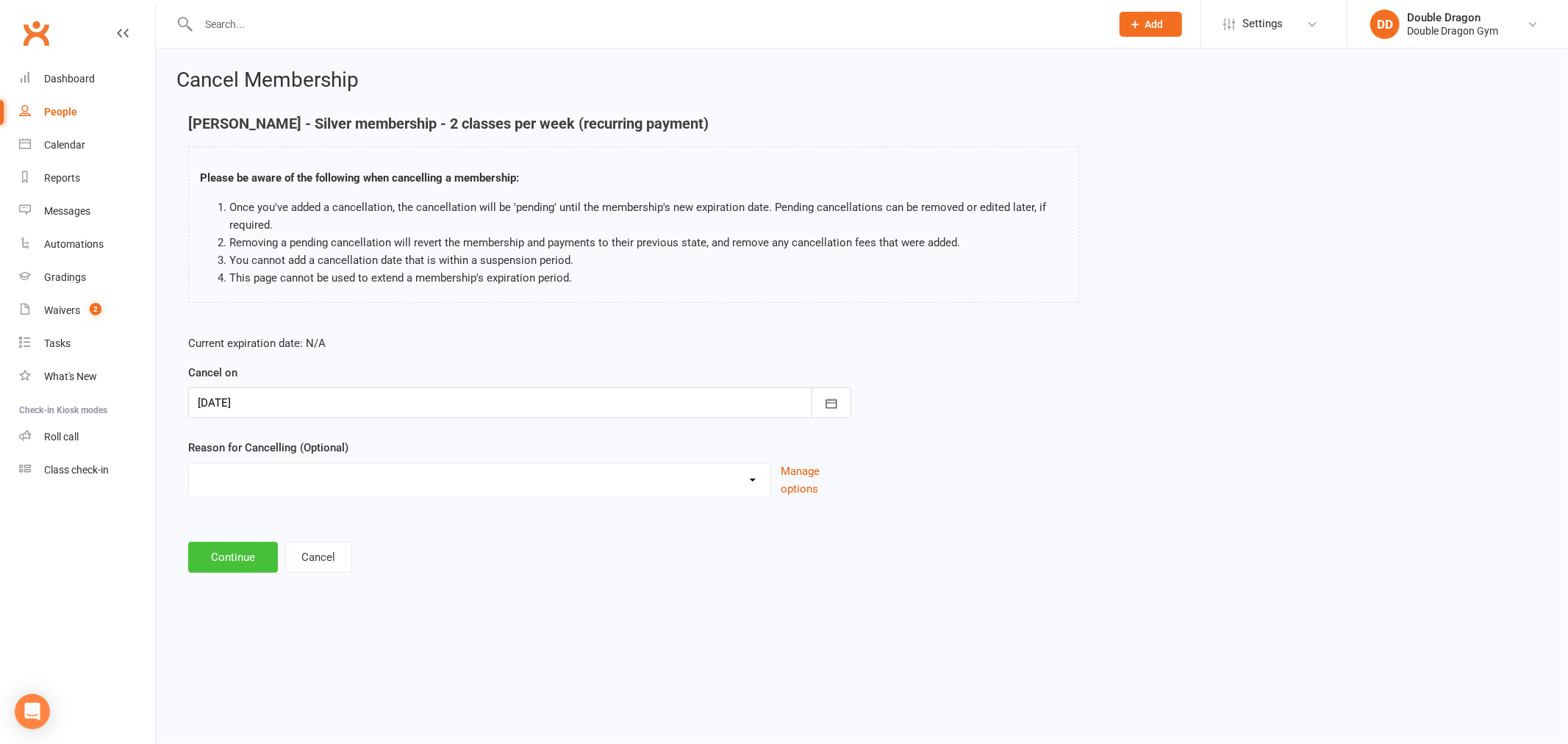
click at [229, 557] on button "Continue" at bounding box center [233, 557] width 90 height 31
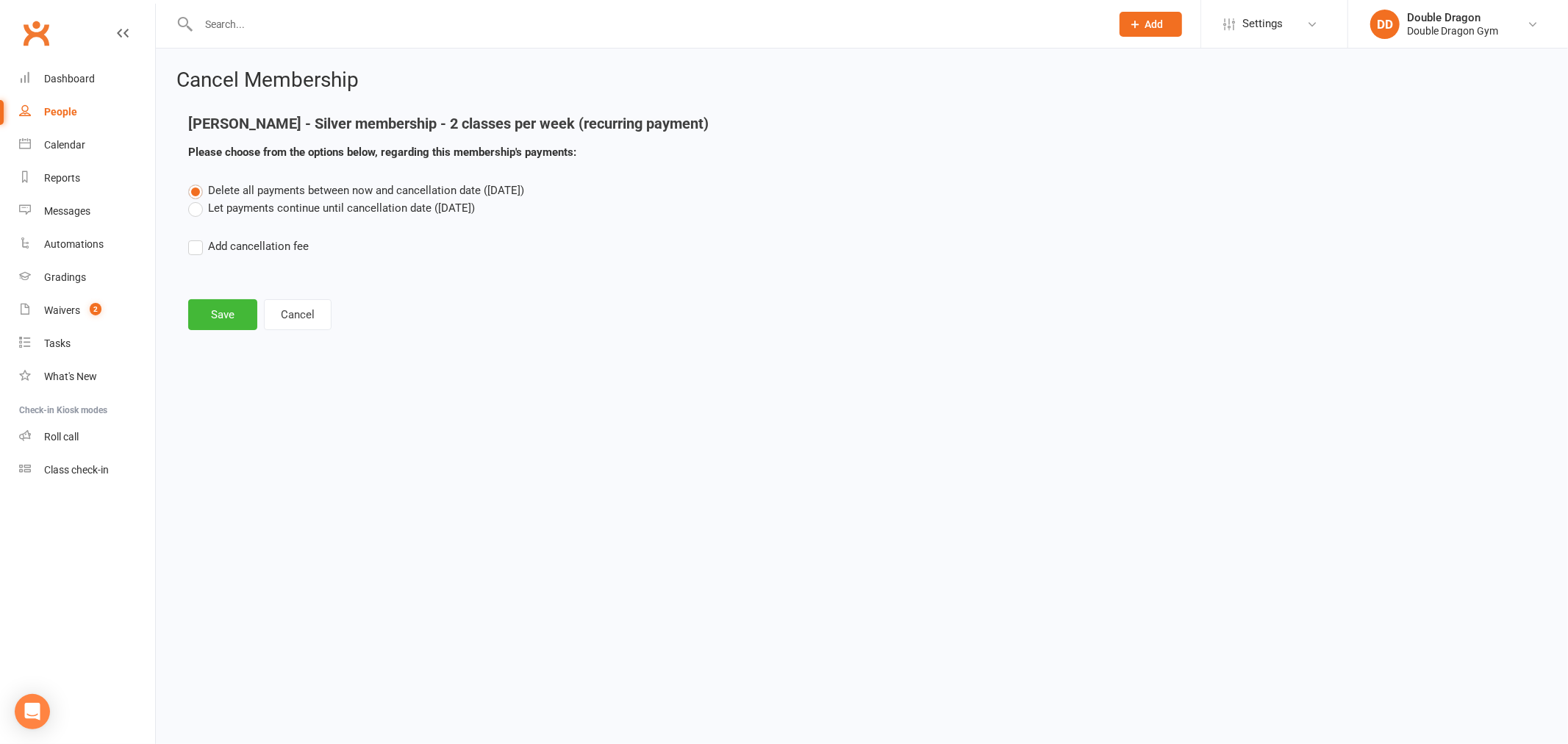
click at [192, 215] on label "Let payments continue until cancellation date (Sep 24, 2025)" at bounding box center [332, 208] width 287 height 17
click at [192, 200] on input "Let payments continue until cancellation date (Sep 24, 2025)" at bounding box center [193, 200] width 10 height 0
click at [217, 306] on button "Save" at bounding box center [222, 314] width 69 height 31
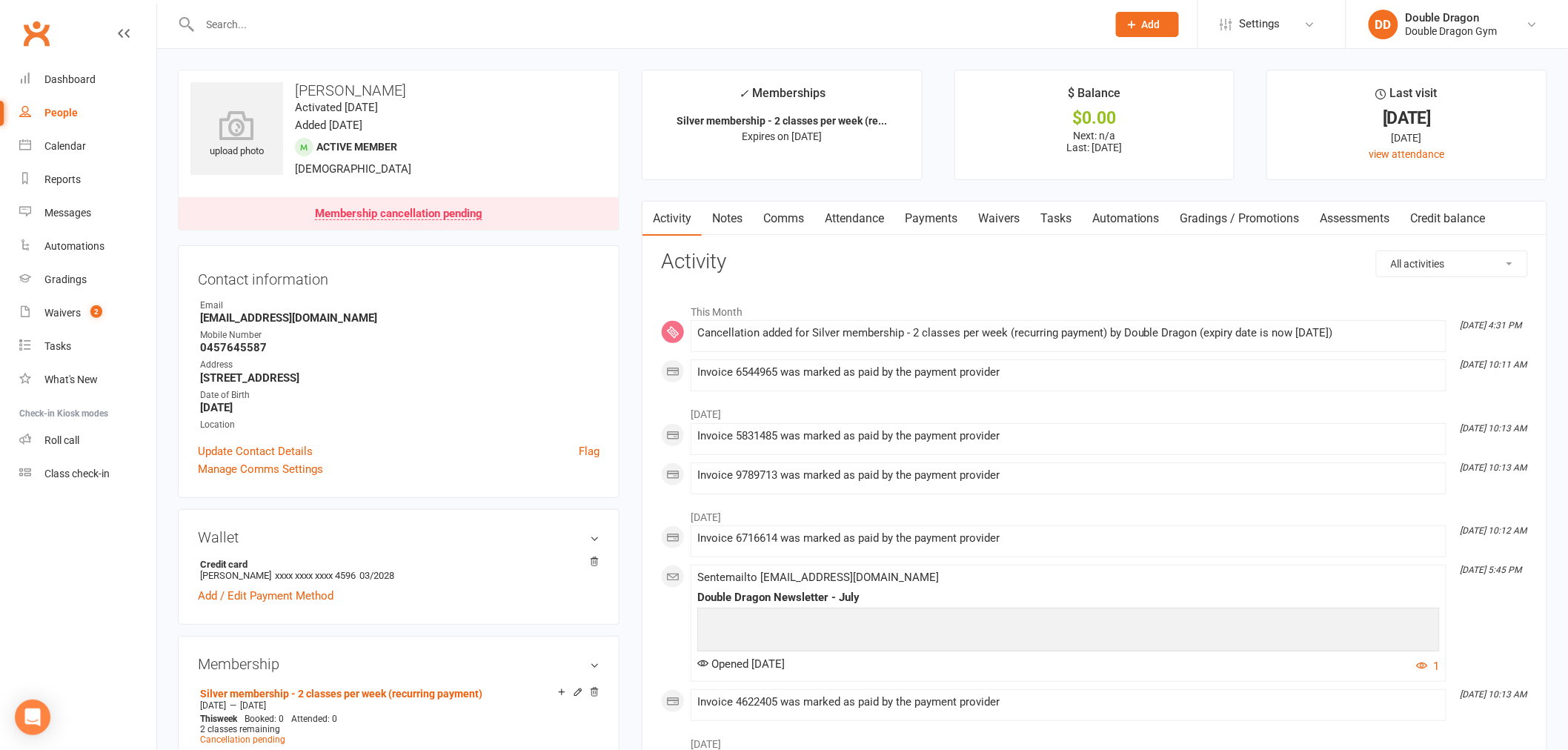
click at [366, 38] on div at bounding box center [636, 24] width 919 height 48
click at [373, 32] on input "text" at bounding box center [646, 24] width 901 height 21
click at [417, 26] on input "text" at bounding box center [646, 24] width 901 height 21
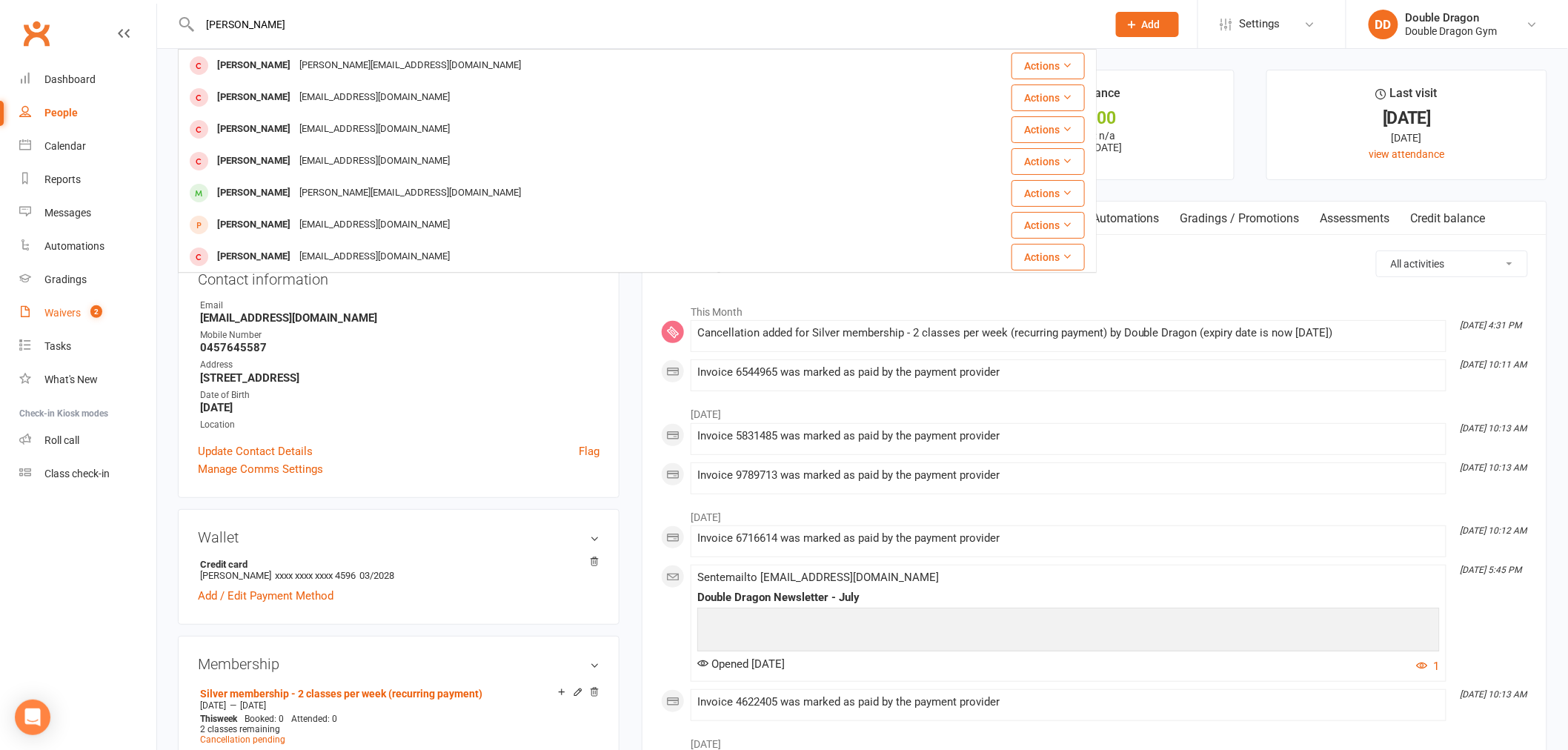
type input "liam gilp"
click at [98, 309] on span "2" at bounding box center [96, 311] width 11 height 12
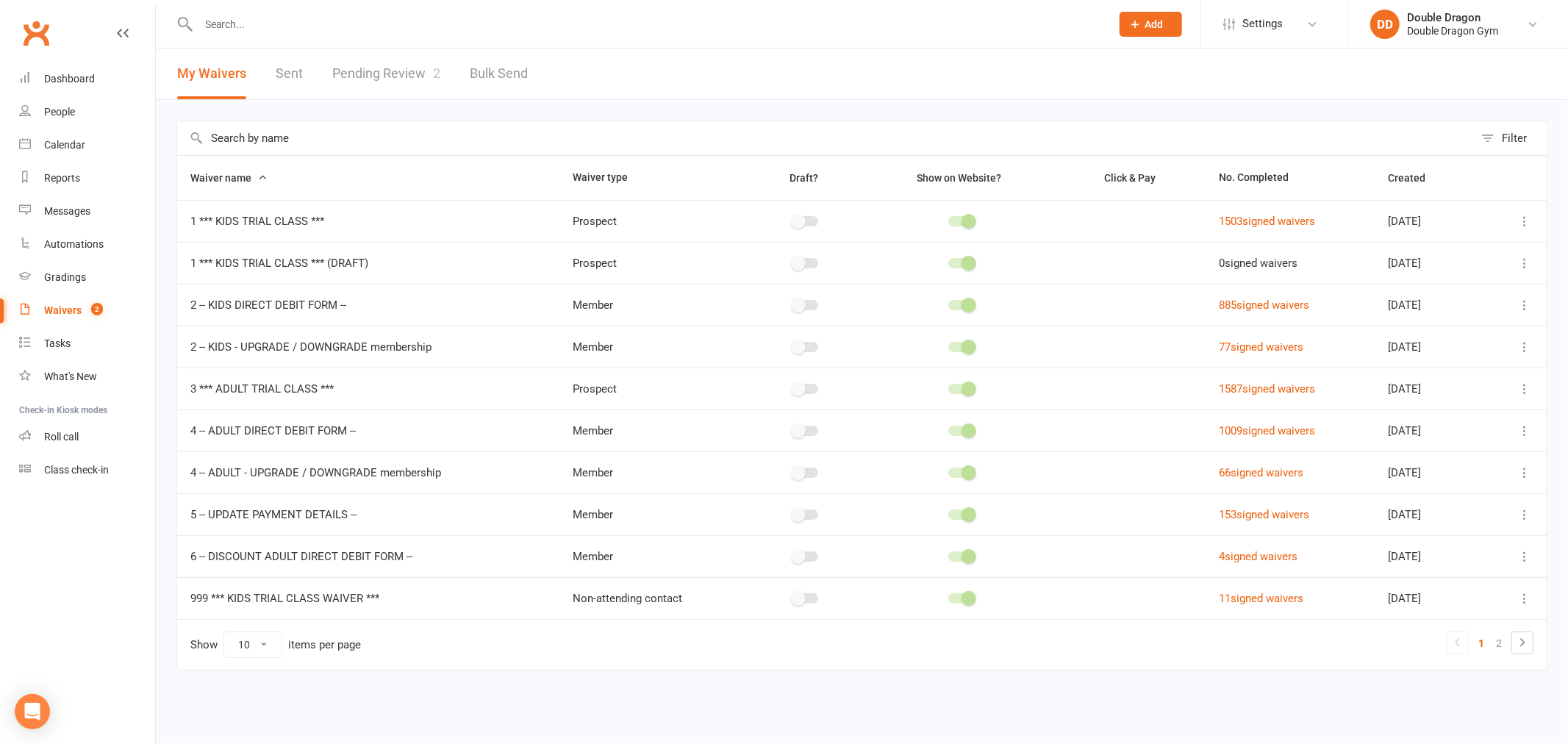
click at [422, 69] on link "Pending Review 2" at bounding box center [386, 74] width 108 height 51
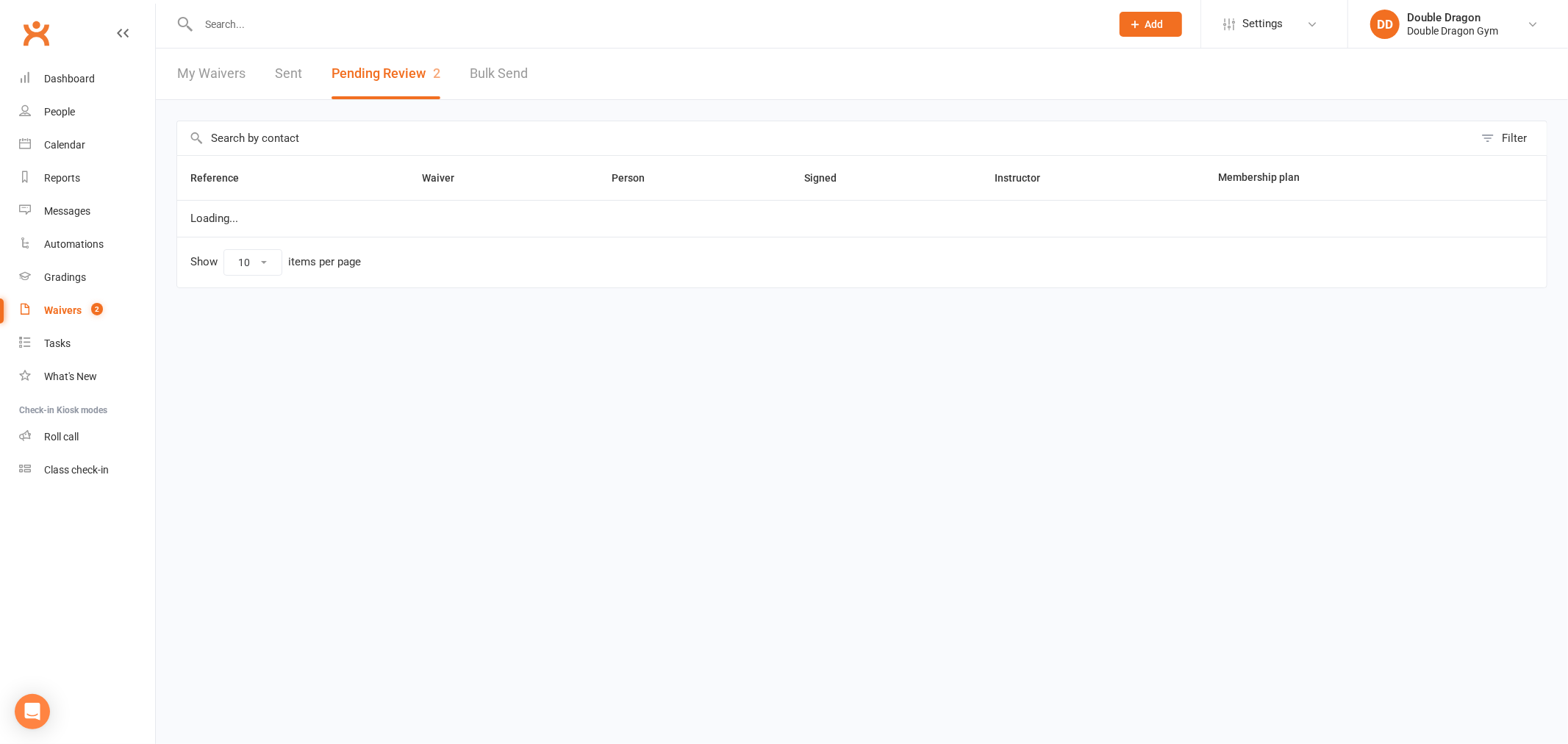
select select "100"
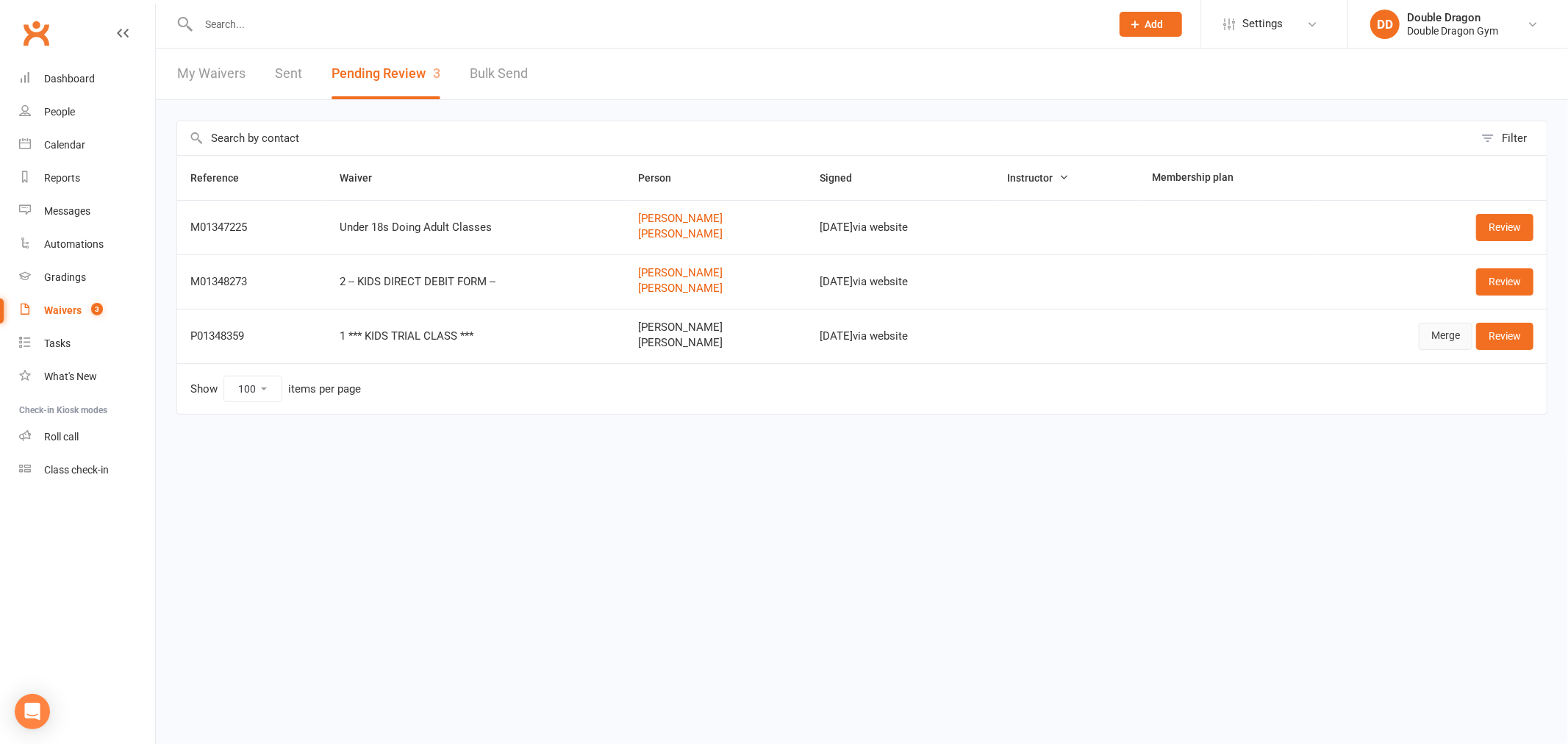
click at [1448, 332] on link "Merge" at bounding box center [1446, 336] width 54 height 27
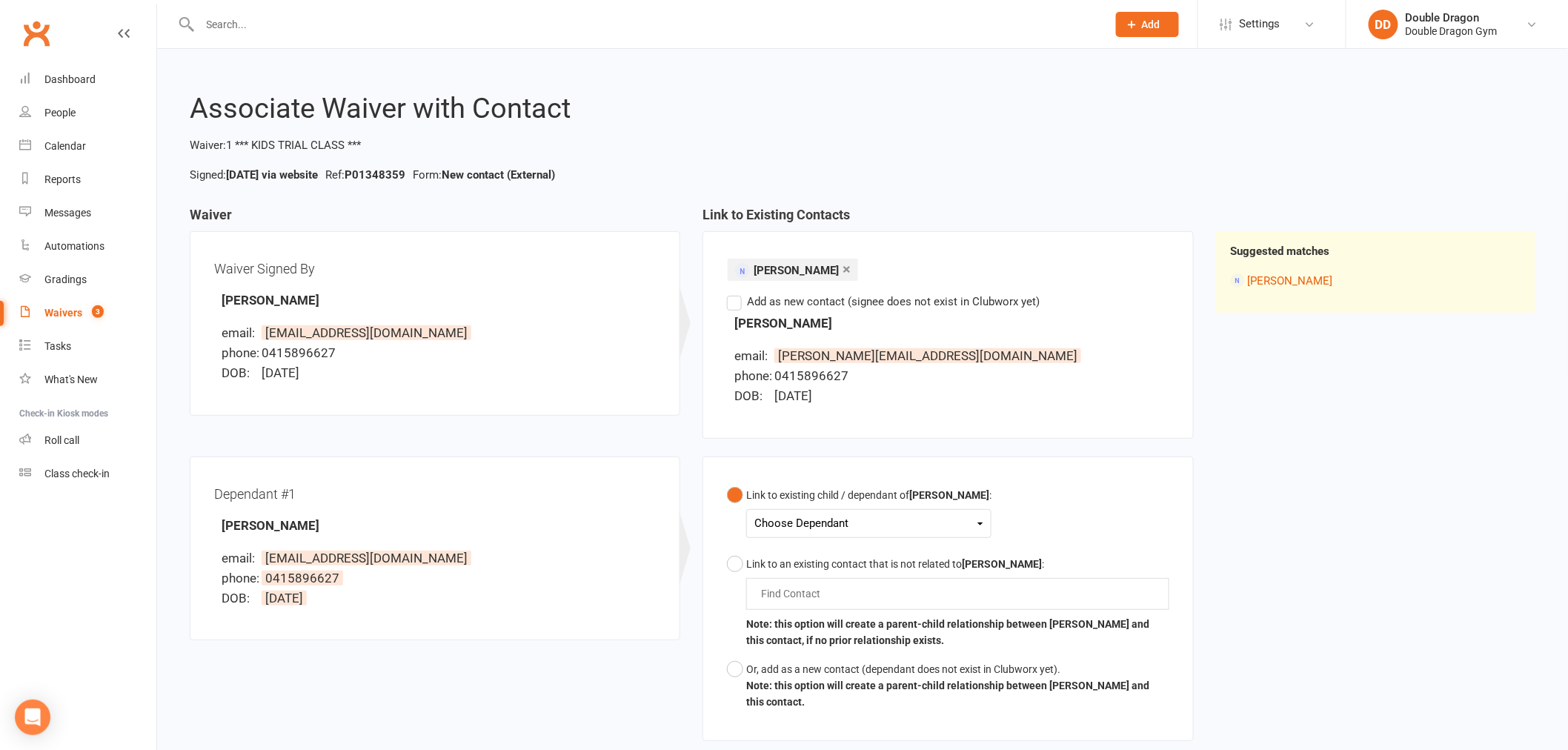
click at [841, 519] on div "Choose Dependant" at bounding box center [868, 523] width 229 height 20
click at [843, 519] on div "Choose Dependant" at bounding box center [868, 523] width 229 height 20
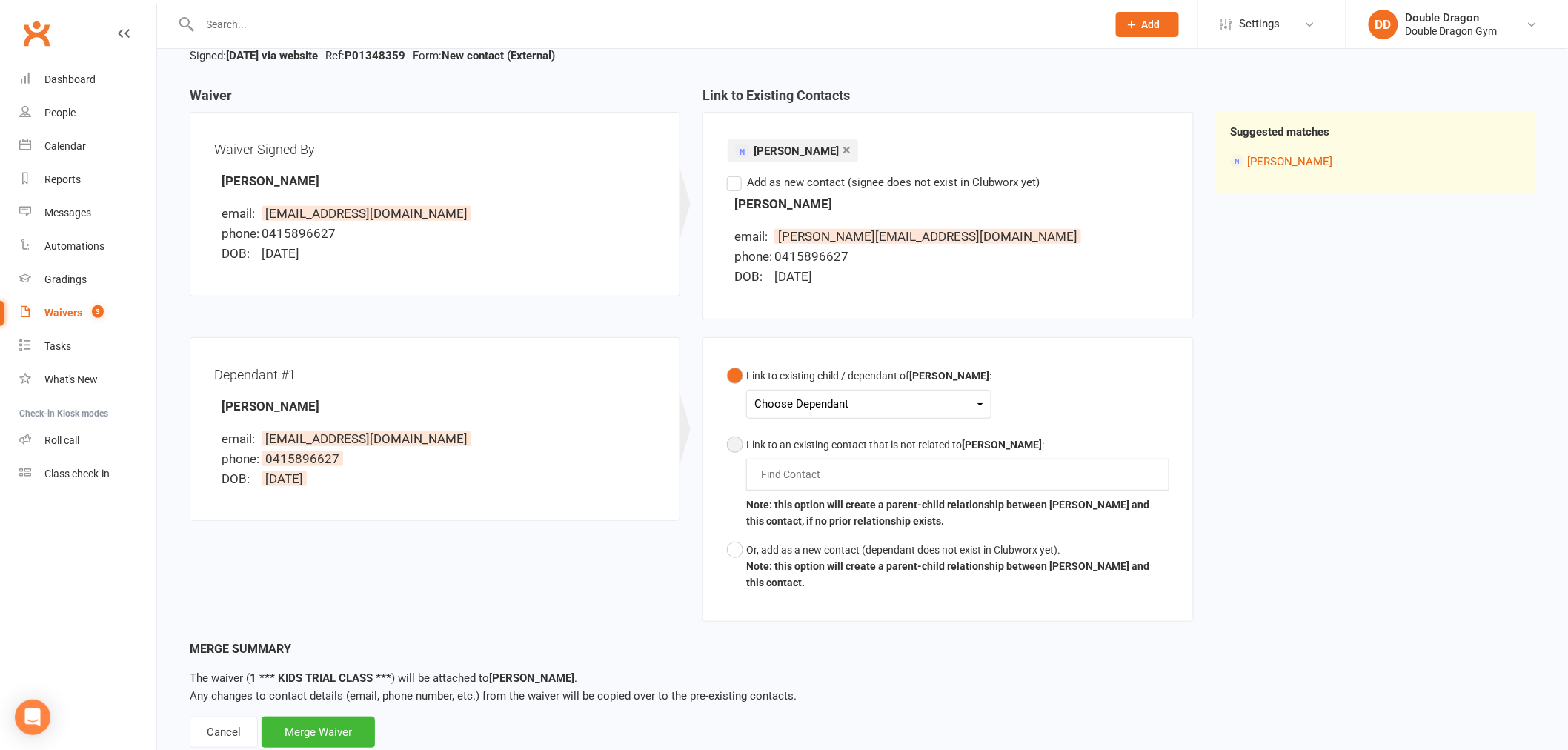
scroll to position [80, 0]
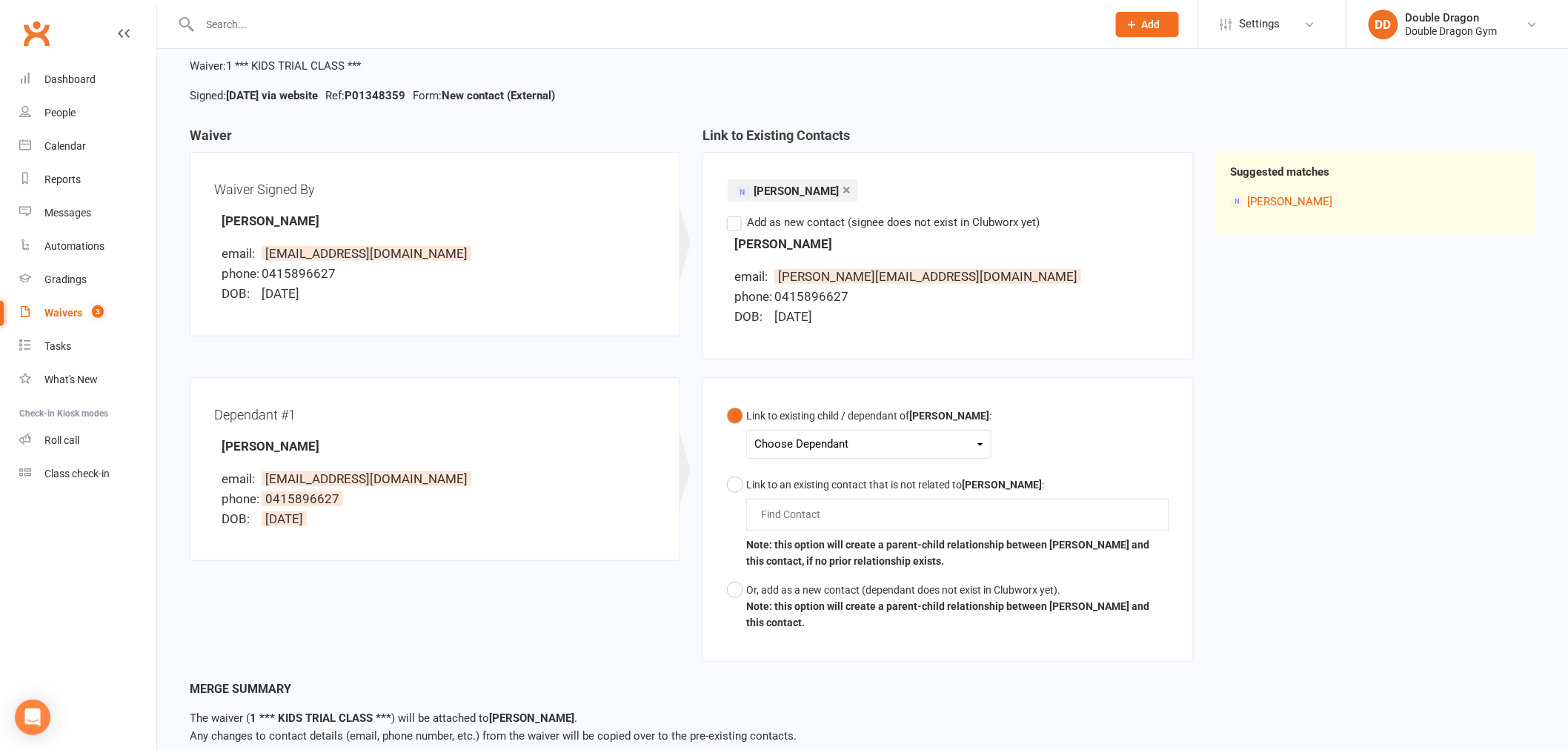
click at [905, 446] on div "Choose Dependant" at bounding box center [868, 445] width 229 height 20
click at [846, 472] on link "Liam Good" at bounding box center [828, 479] width 147 height 32
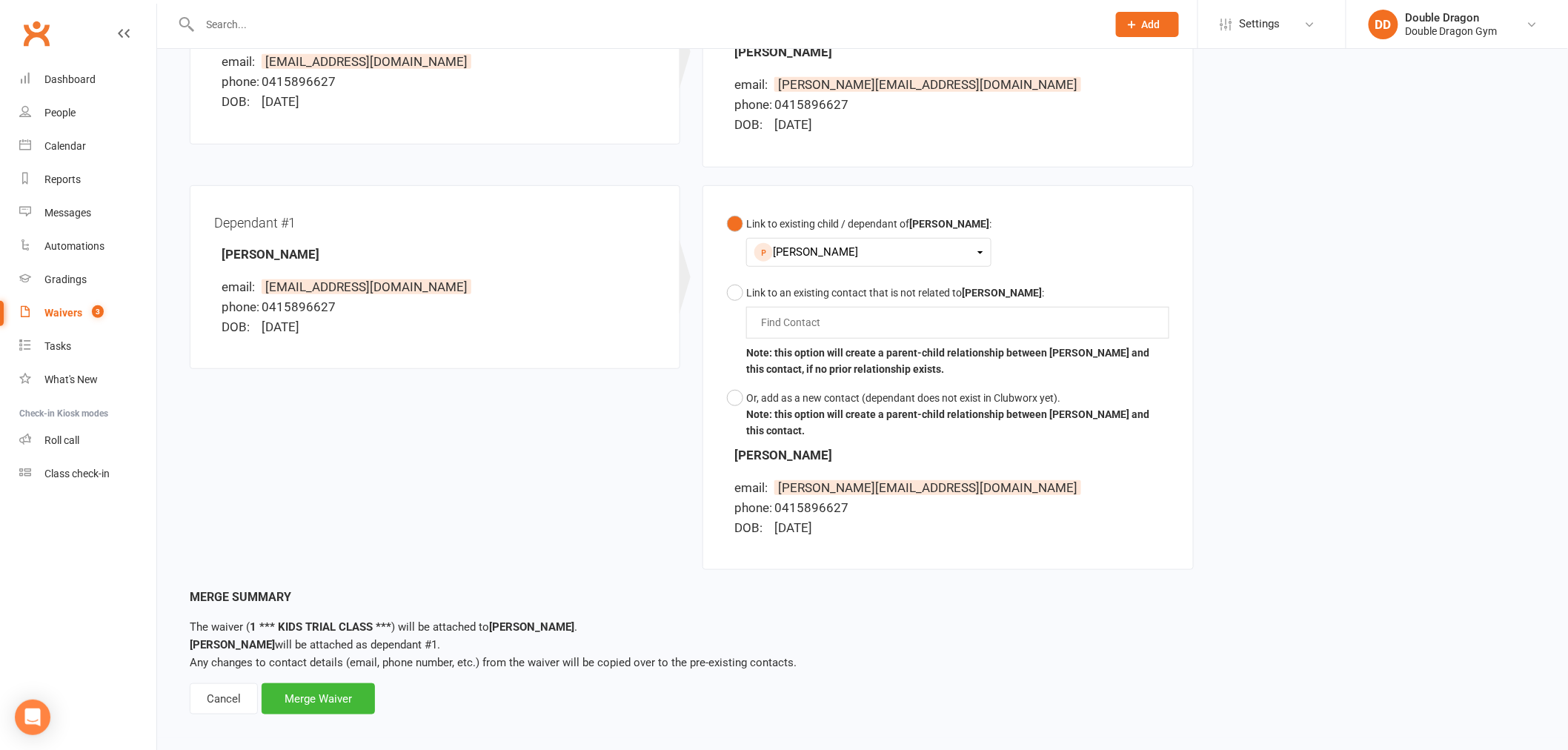
scroll to position [280, 0]
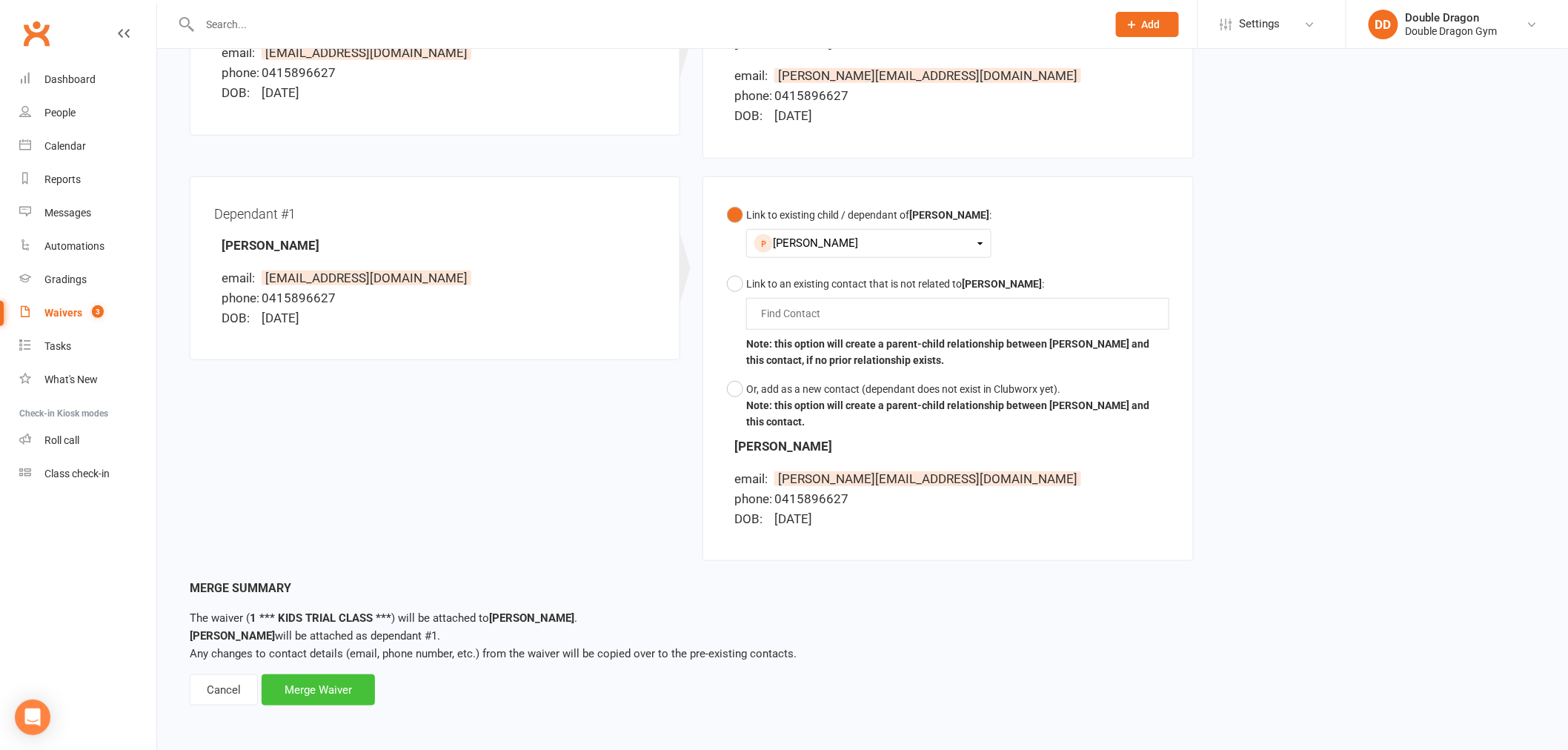
click at [337, 675] on div "Merge Waiver" at bounding box center [318, 690] width 113 height 31
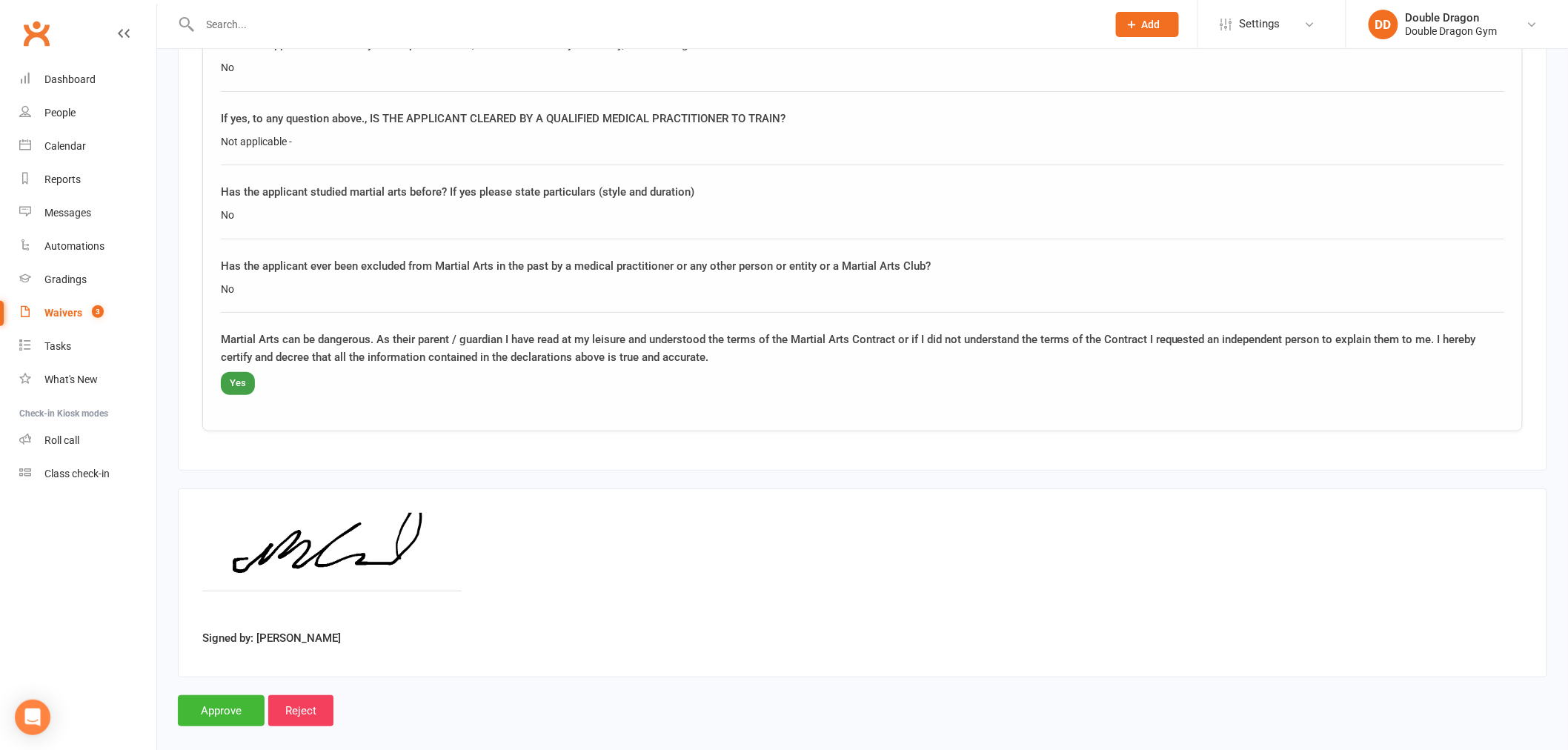
scroll to position [2354, 0]
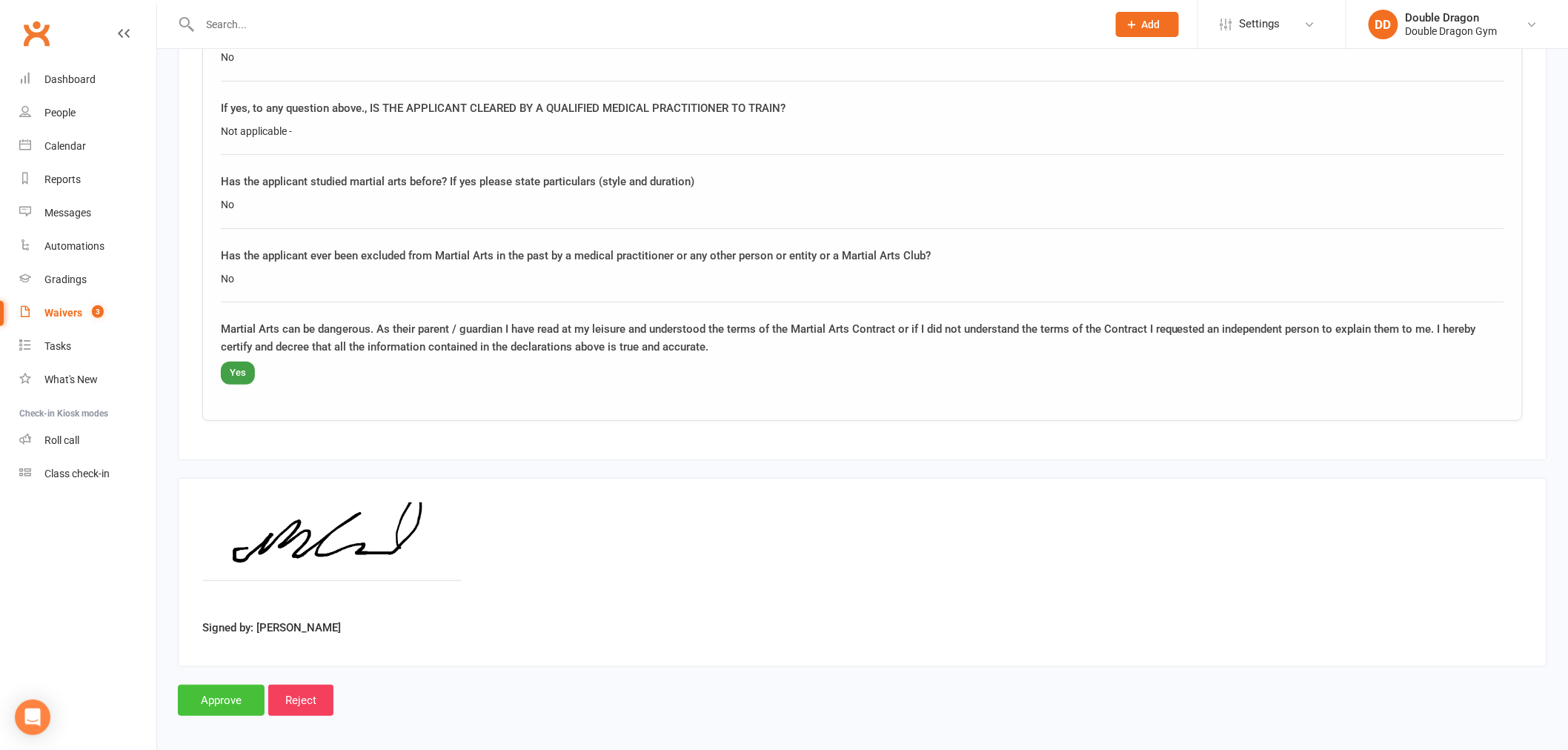
click at [228, 686] on input "Approve" at bounding box center [220, 700] width 86 height 31
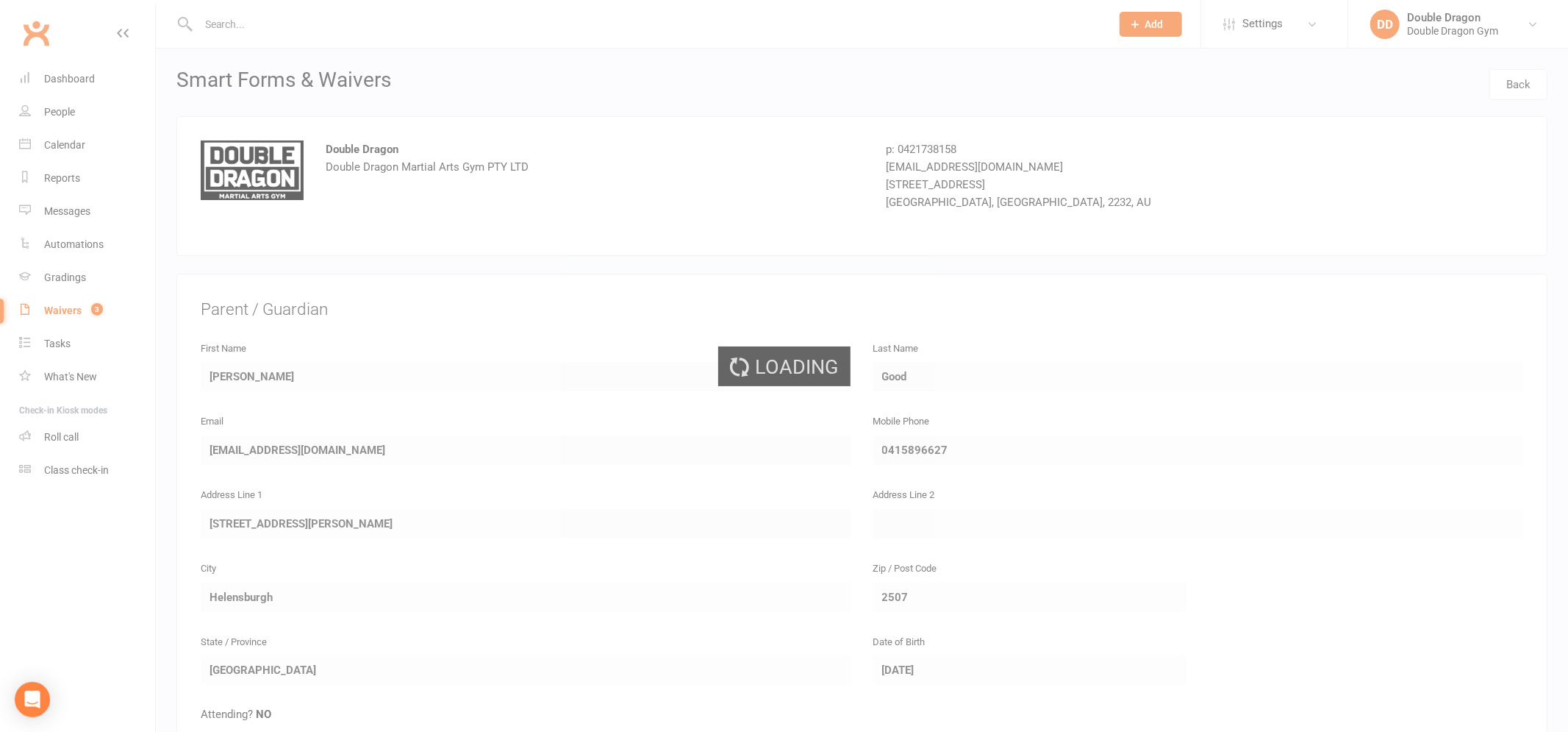
select select "100"
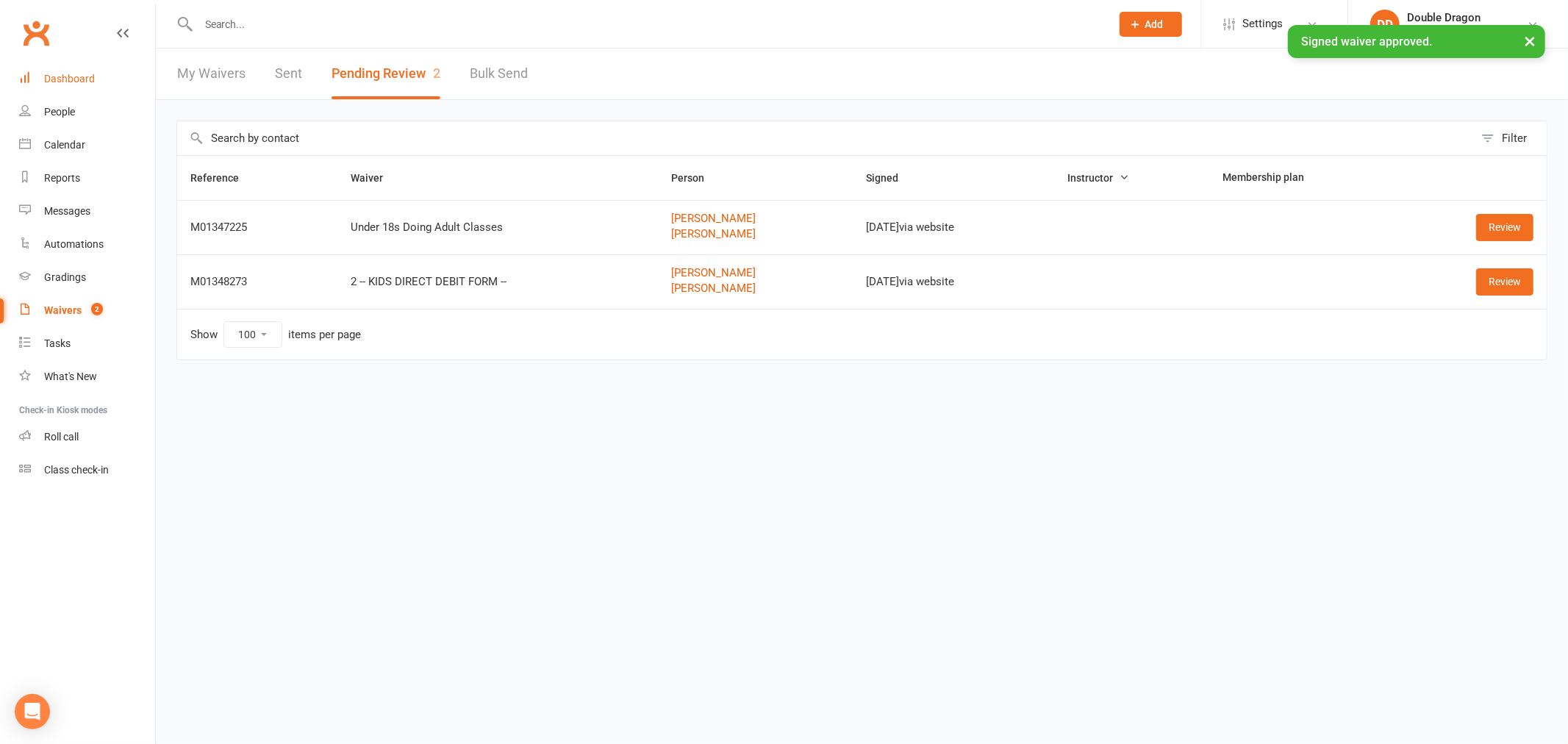
click at [74, 80] on div "Dashboard" at bounding box center [69, 78] width 51 height 11
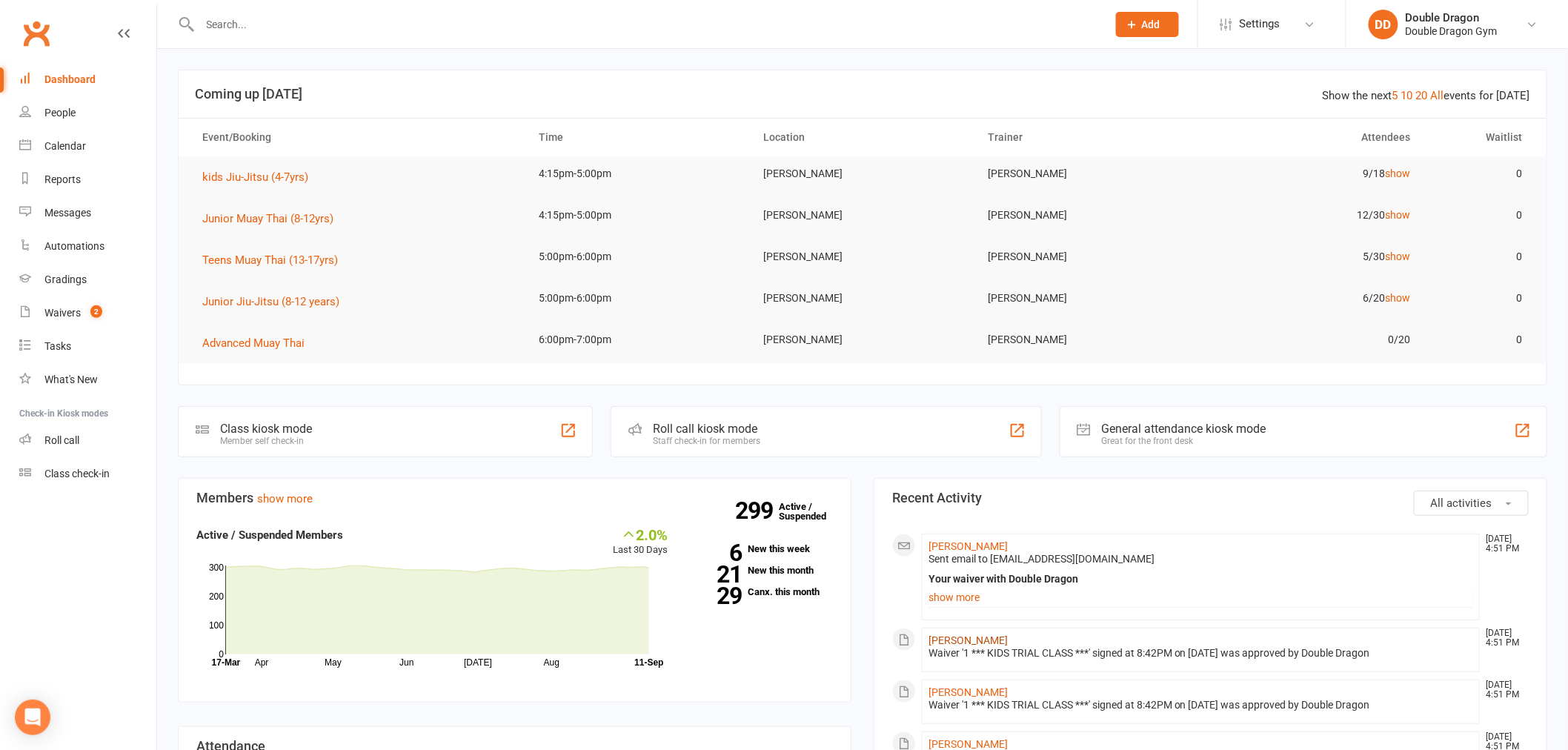
click at [966, 641] on link "Liam Good" at bounding box center [968, 640] width 80 height 11
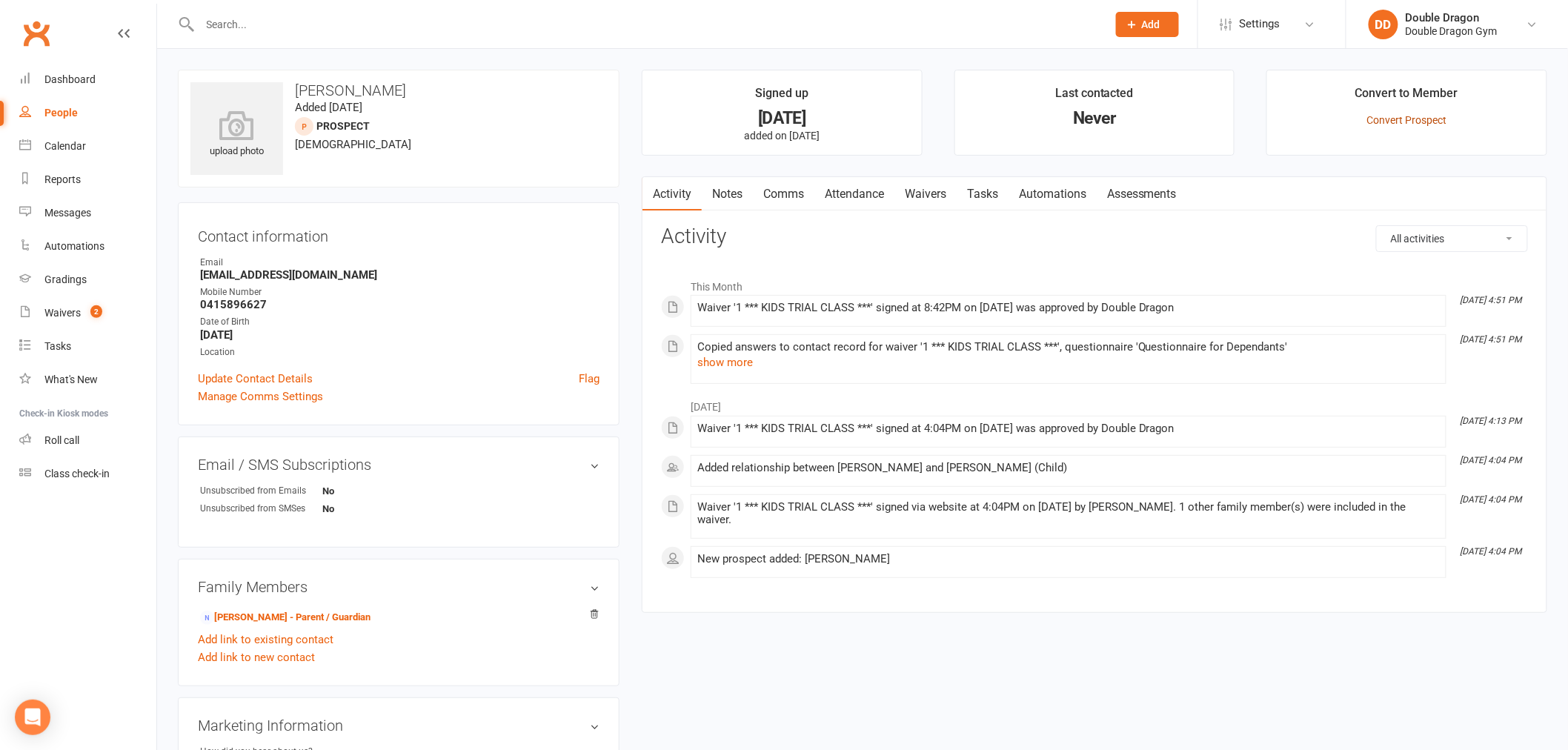
click at [1386, 119] on link "Convert Prospect" at bounding box center [1407, 119] width 80 height 11
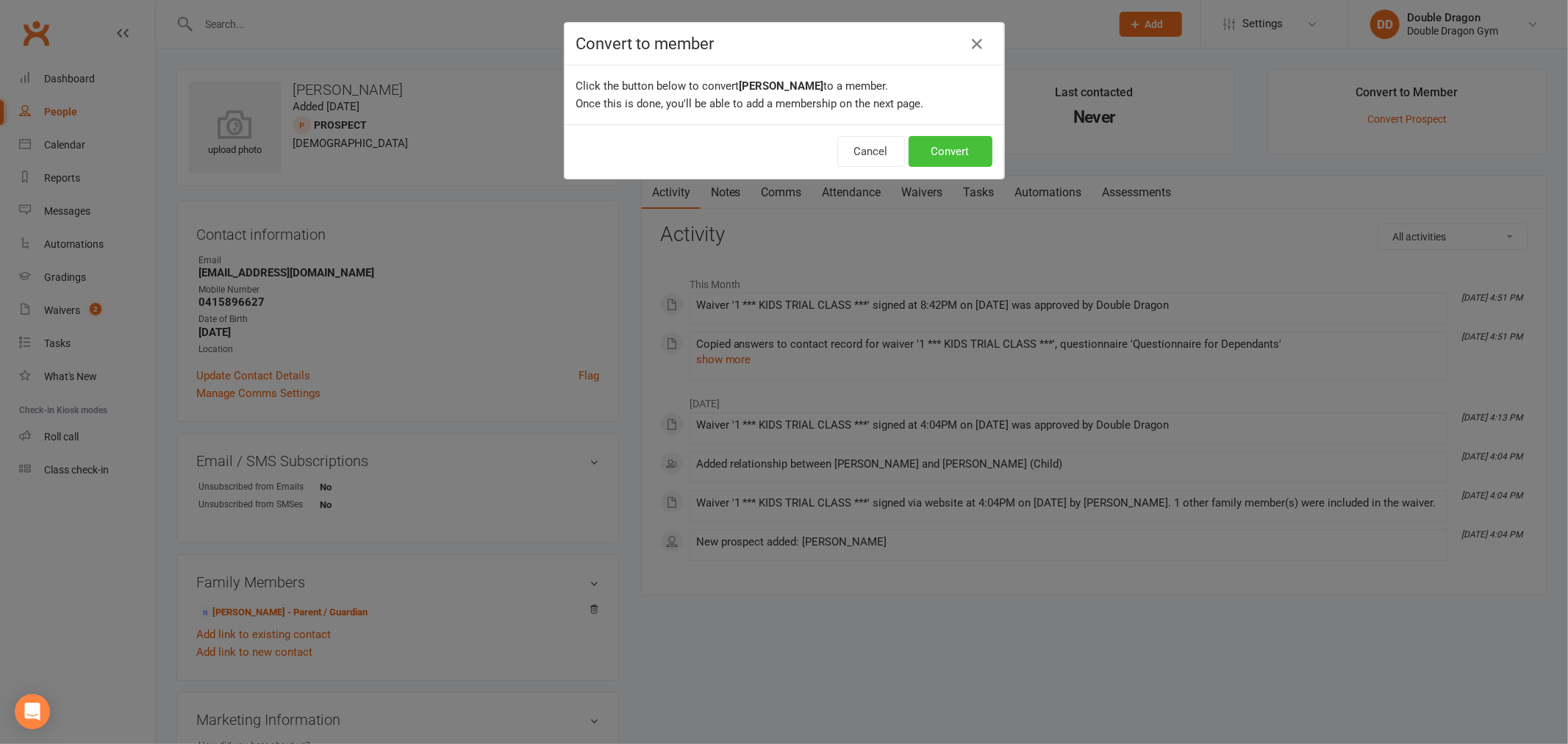
click at [943, 154] on button "Convert" at bounding box center [950, 151] width 83 height 31
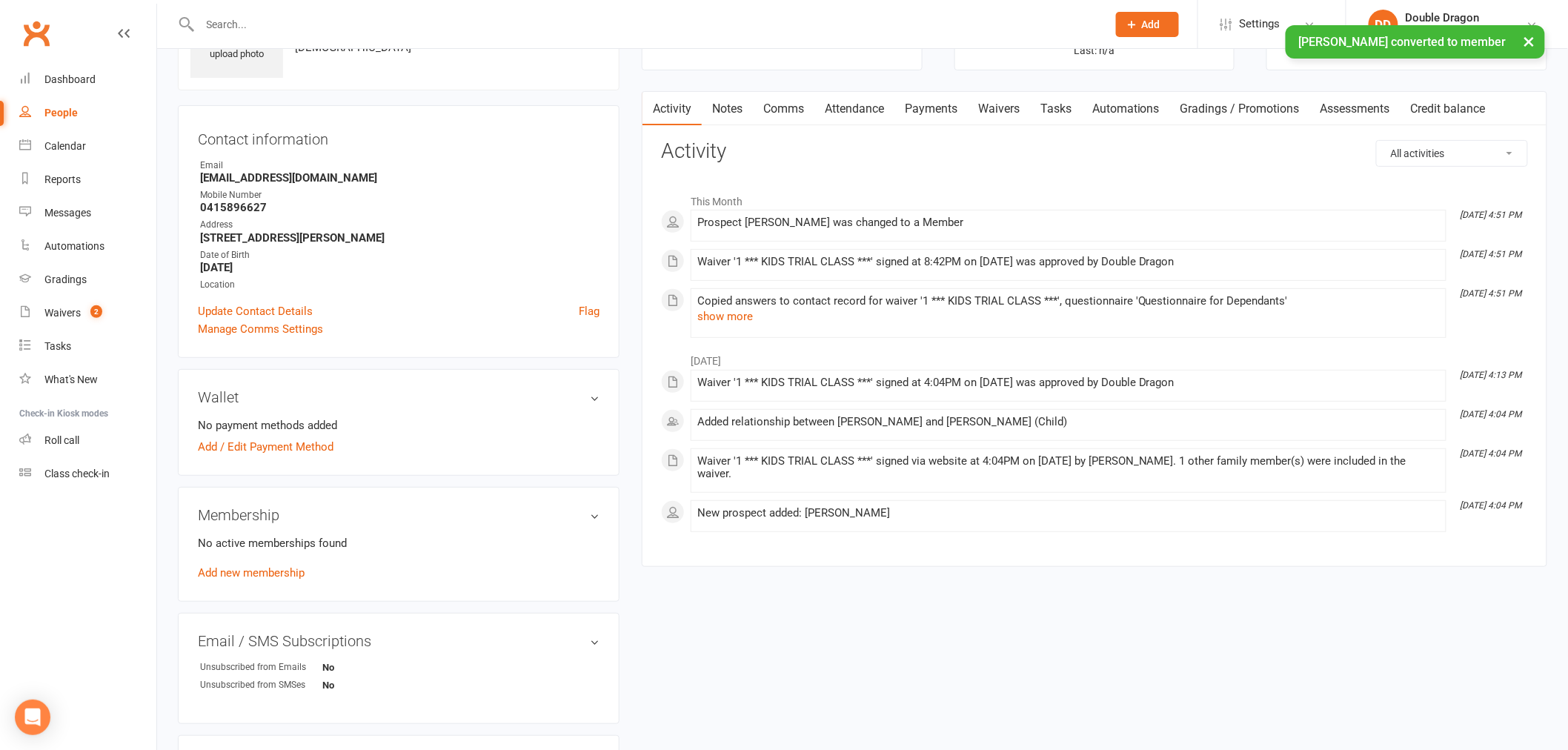
scroll to position [247, 0]
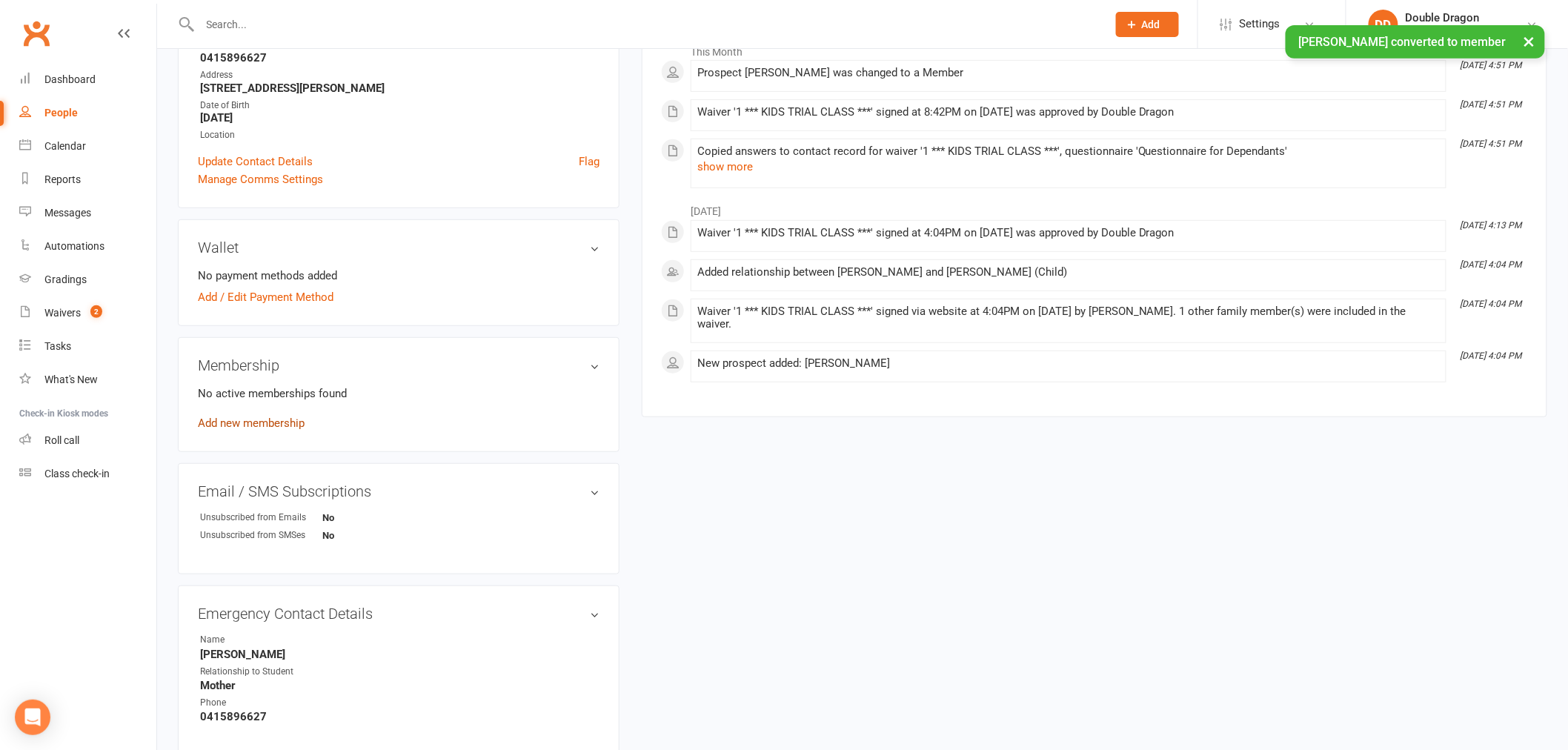
click at [255, 426] on link "Add new membership" at bounding box center [251, 422] width 106 height 13
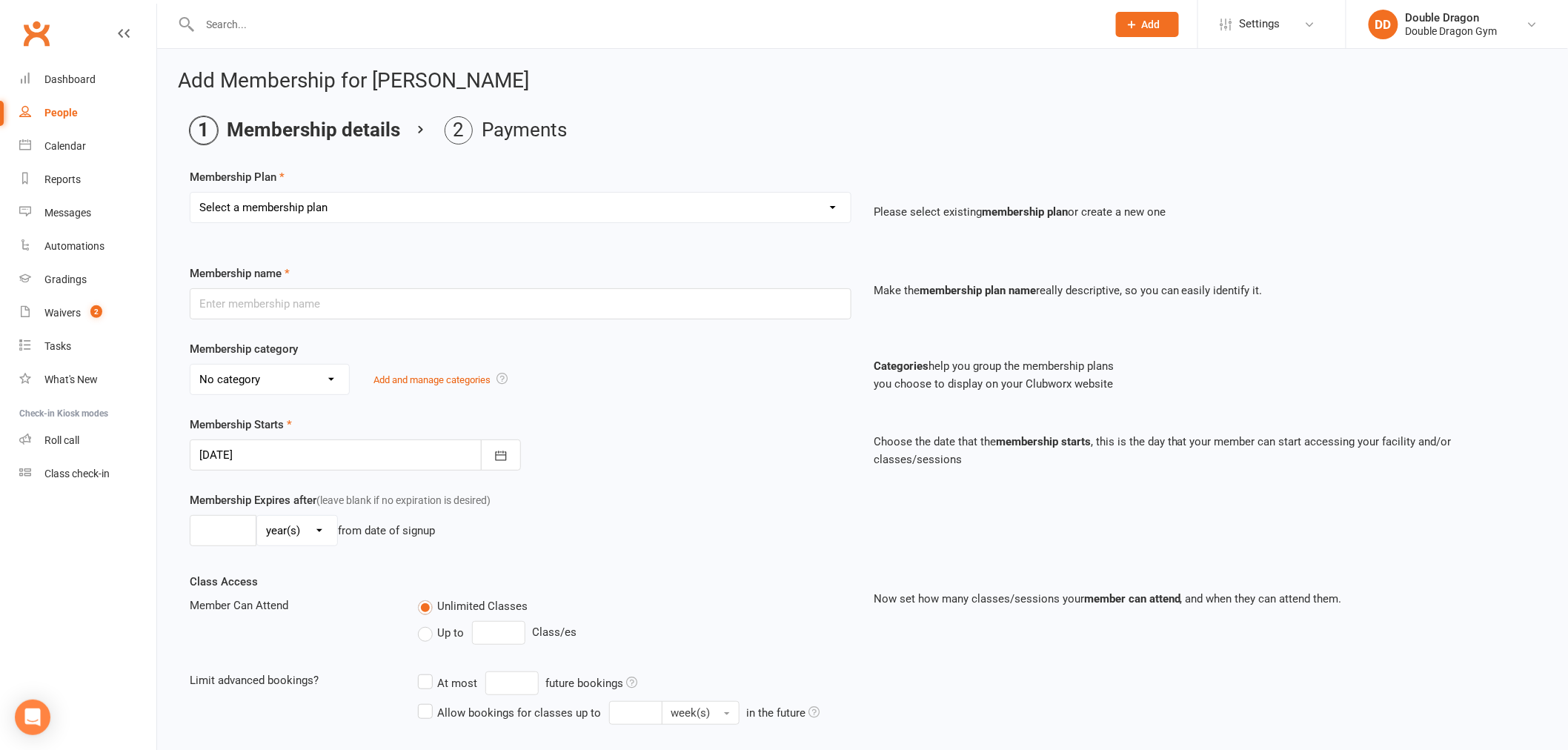
click at [358, 208] on select "Select a membership plan Create new Membership Plan Platinum Membership - Unlim…" at bounding box center [520, 207] width 660 height 30
click at [340, 214] on select "Select a membership plan Create new Membership Plan Platinum Membership - Unlim…" at bounding box center [520, 207] width 660 height 30
click at [338, 209] on select "Select a membership plan Create new Membership Plan Platinum Membership - Unlim…" at bounding box center [520, 207] width 660 height 30
click at [342, 207] on select "Select a membership plan Create new Membership Plan Platinum Membership - Unlim…" at bounding box center [520, 207] width 660 height 30
click at [339, 208] on select "Select a membership plan Create new Membership Plan Platinum Membership - Unlim…" at bounding box center [520, 207] width 660 height 30
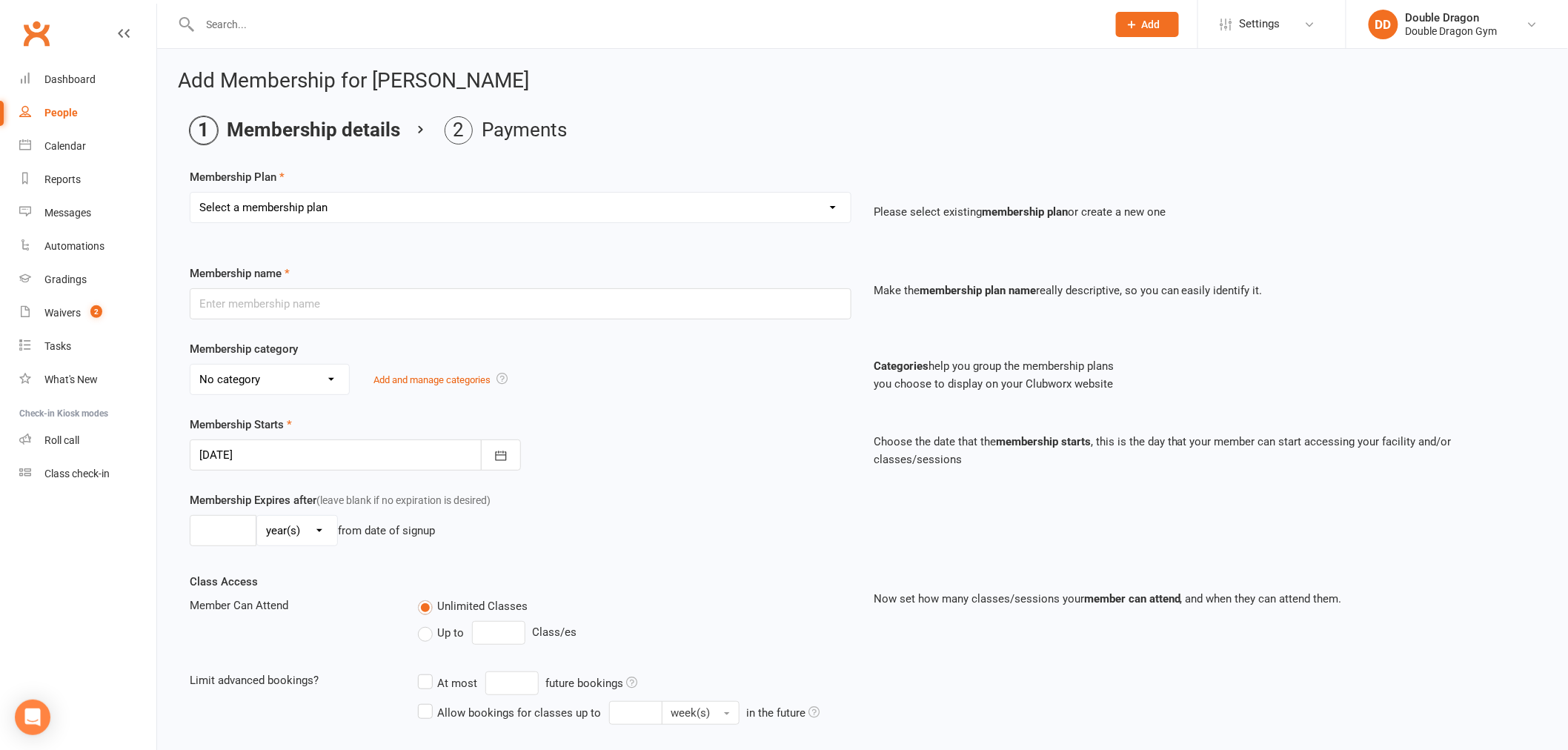
select select "9"
click at [190, 193] on select "Select a membership plan Create new Membership Plan Platinum Membership - Unlim…" at bounding box center [520, 207] width 660 height 30
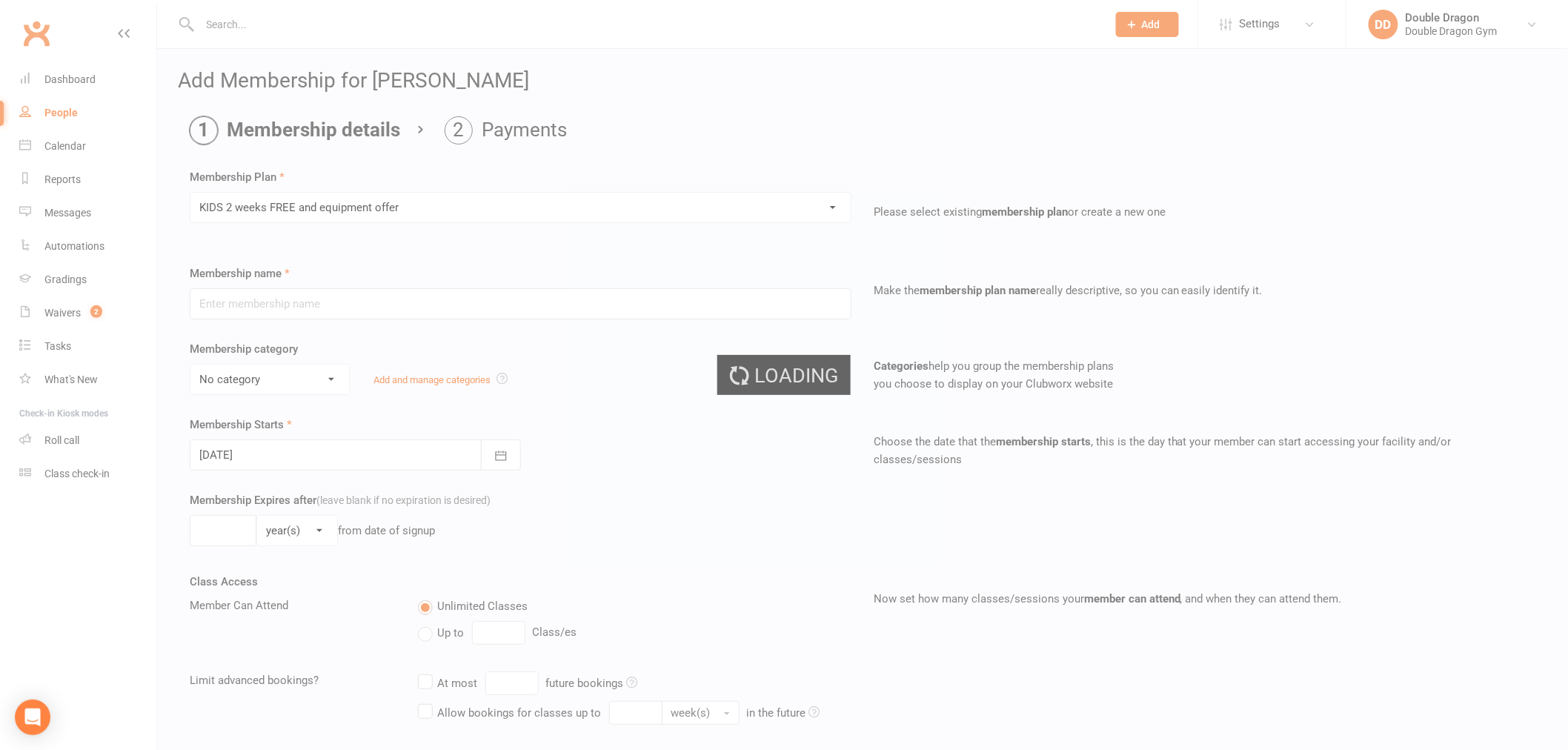
type input "KIDS 2 weeks FREE and equipment offer"
select select "5"
type input "2"
select select "1"
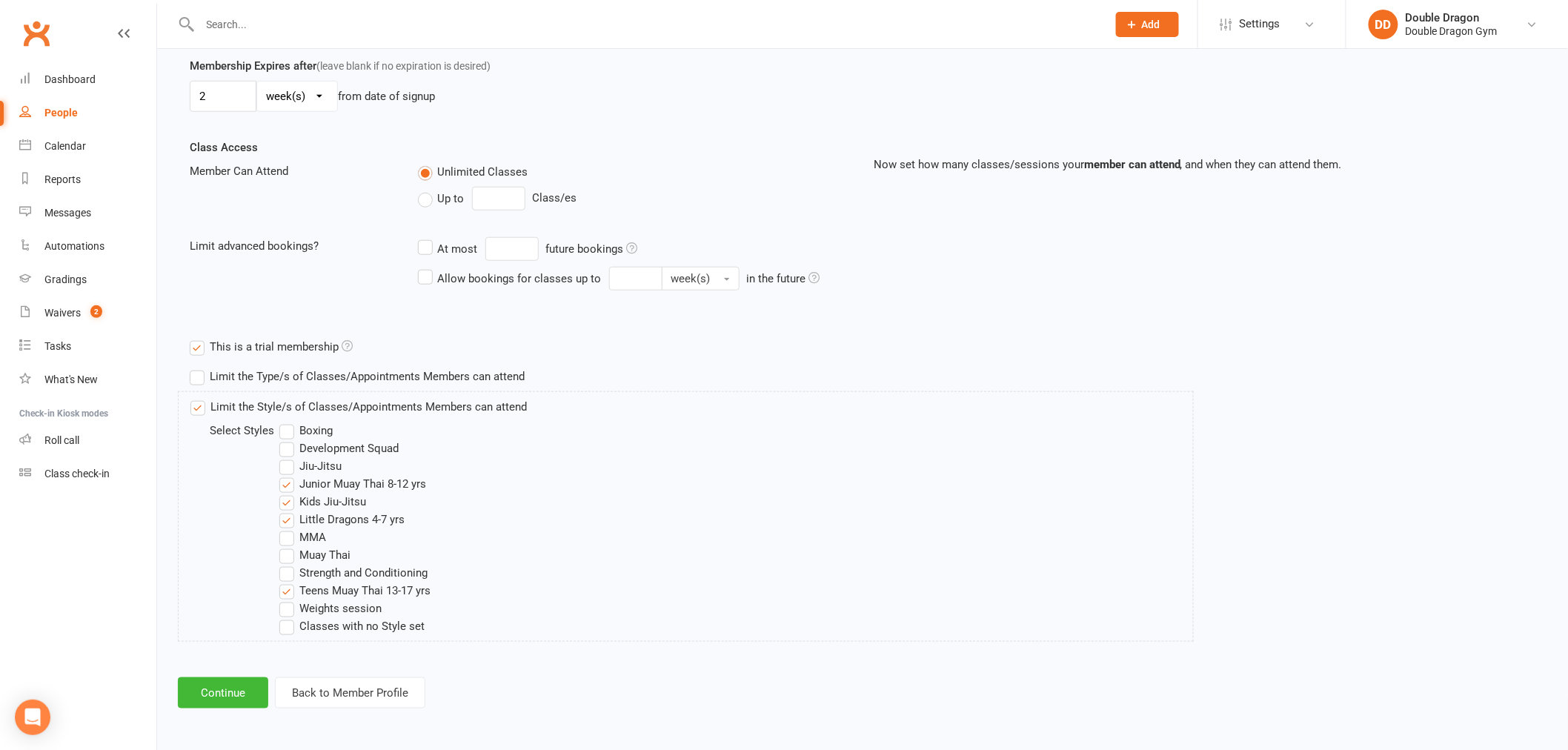
scroll to position [435, 0]
click at [289, 517] on label "Little Dragons 4-7 yrs" at bounding box center [342, 518] width 125 height 18
click at [289, 510] on input "Little Dragons 4-7 yrs" at bounding box center [284, 510] width 10 height 0
click at [289, 503] on label "Kids Jiu-Jitsu" at bounding box center [322, 501] width 86 height 18
click at [289, 492] on input "Kids Jiu-Jitsu" at bounding box center [284, 492] width 10 height 0
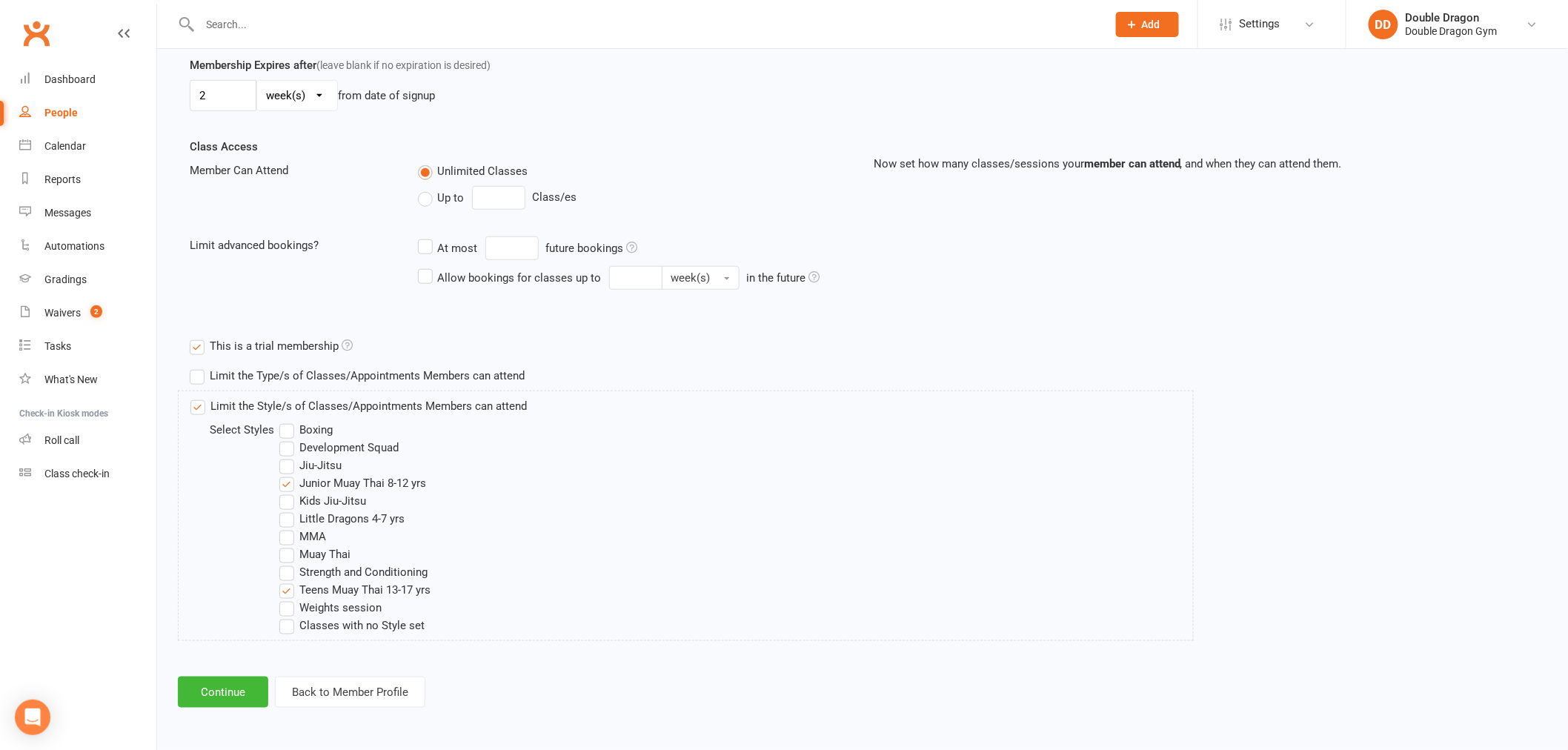
click at [287, 483] on label "Junior Muay Thai 8-12 yrs" at bounding box center [353, 483] width 147 height 18
click at [287, 474] on input "Junior Muay Thai 8-12 yrs" at bounding box center [284, 474] width 10 height 0
click at [241, 693] on button "Continue" at bounding box center [223, 692] width 90 height 31
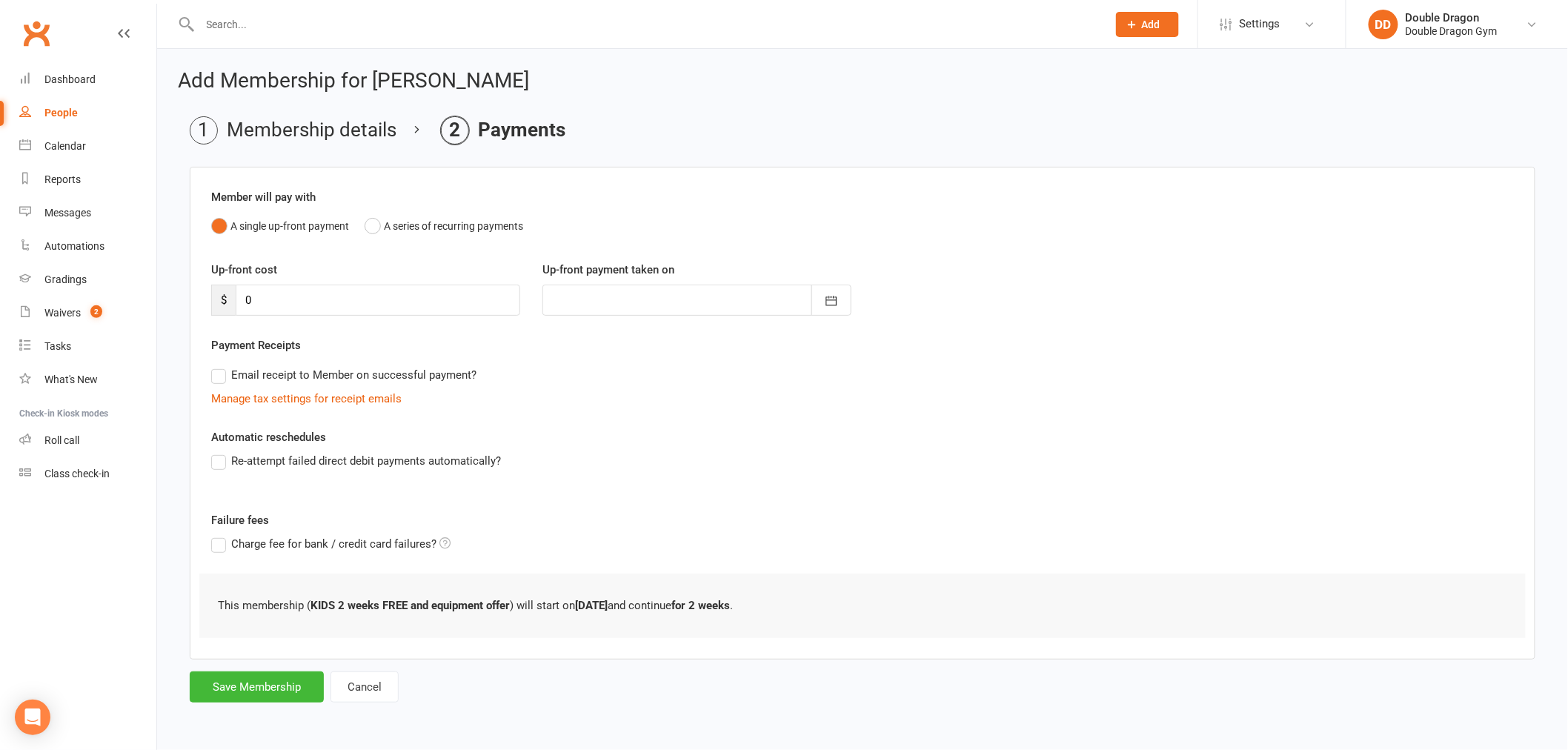
scroll to position [0, 0]
click at [262, 694] on button "Save Membership" at bounding box center [256, 687] width 134 height 31
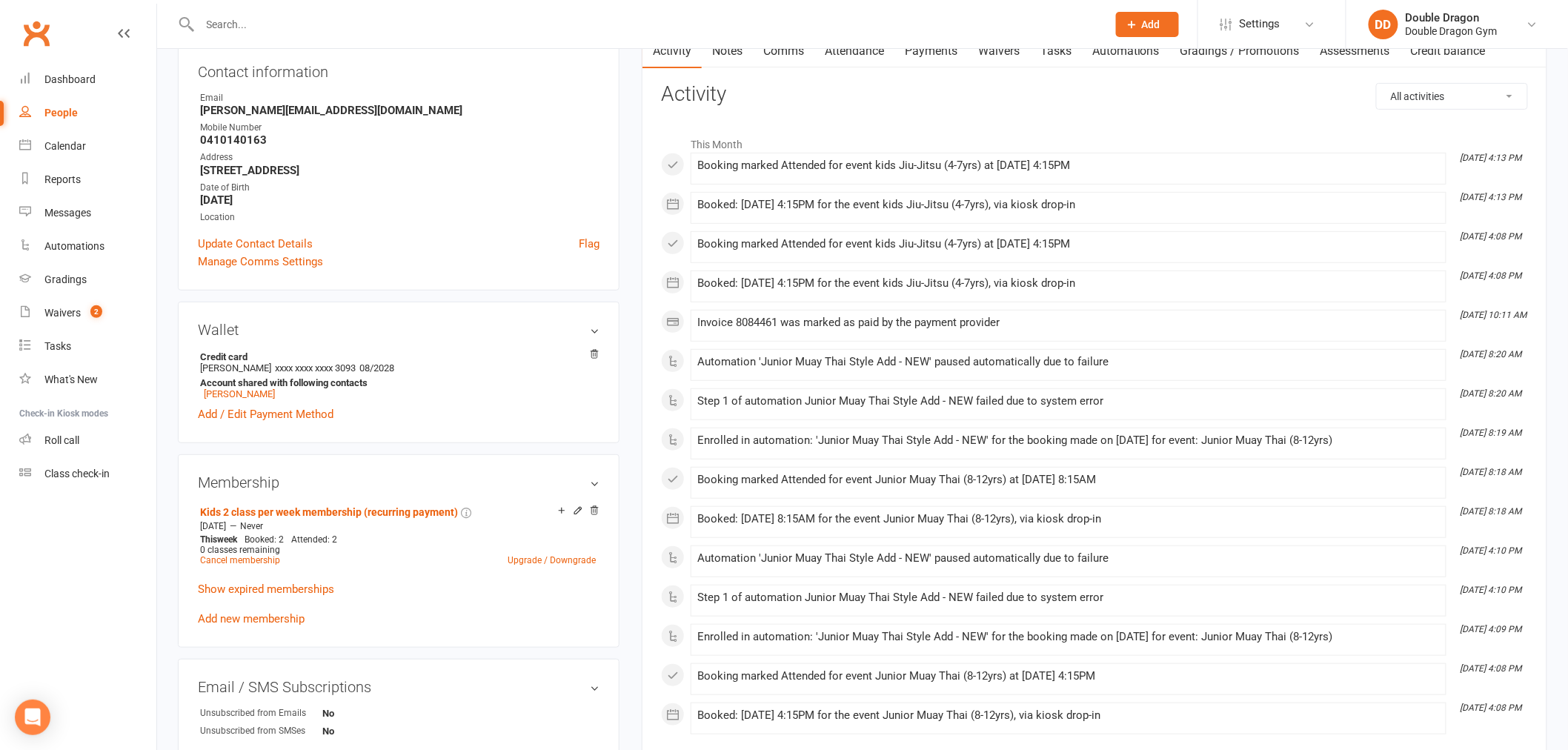
scroll to position [247, 0]
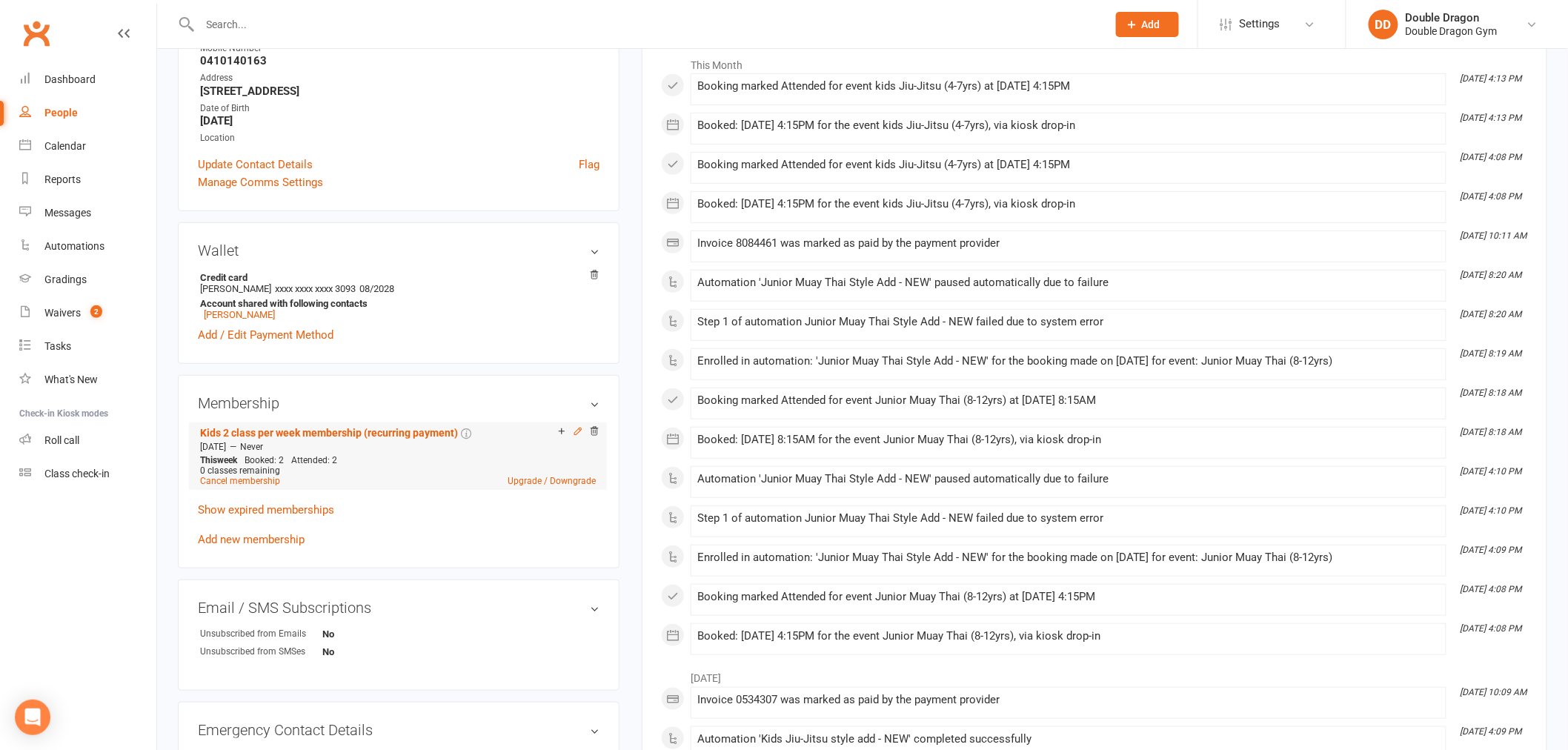
click at [578, 434] on icon at bounding box center [577, 431] width 7 height 7
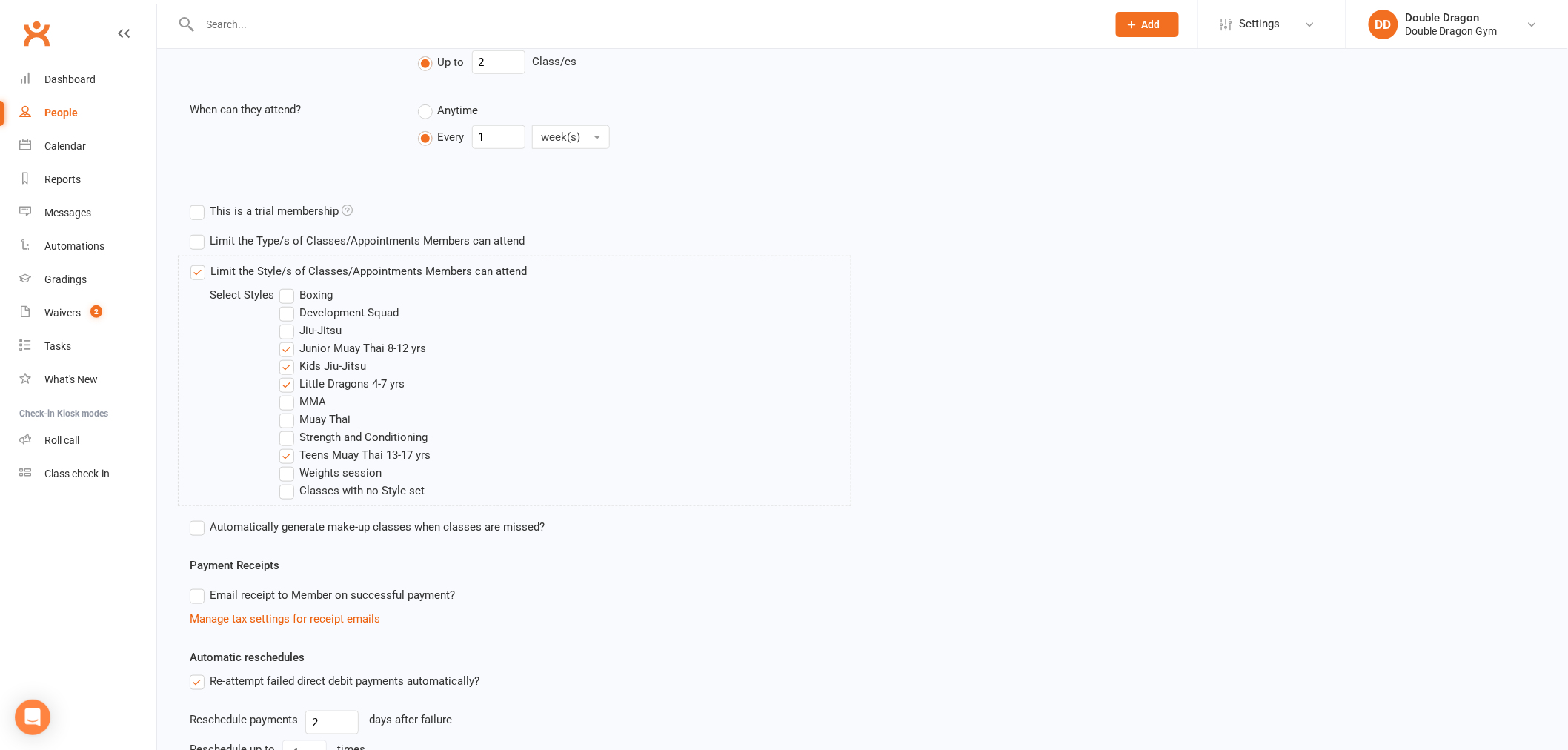
scroll to position [412, 0]
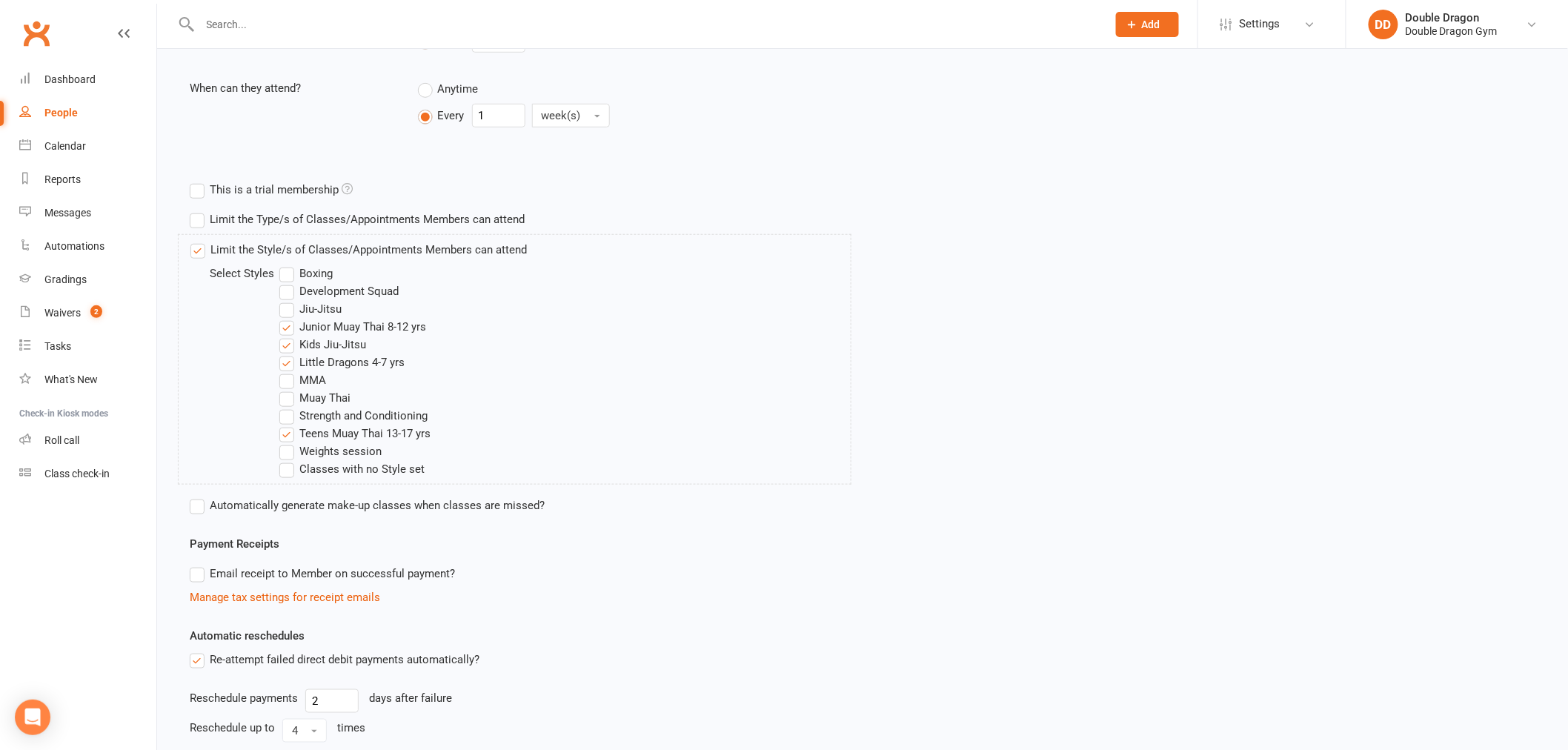
click at [292, 358] on label "Little Dragons 4-7 yrs" at bounding box center [342, 362] width 125 height 18
click at [289, 354] on input "Little Dragons 4-7 yrs" at bounding box center [284, 354] width 10 height 0
click at [290, 344] on label "Kids Jiu-Jitsu" at bounding box center [322, 344] width 86 height 18
click at [289, 336] on input "Kids Jiu-Jitsu" at bounding box center [284, 336] width 10 height 0
click at [287, 436] on label "Teens Muay Thai 13-17 yrs" at bounding box center [355, 433] width 151 height 18
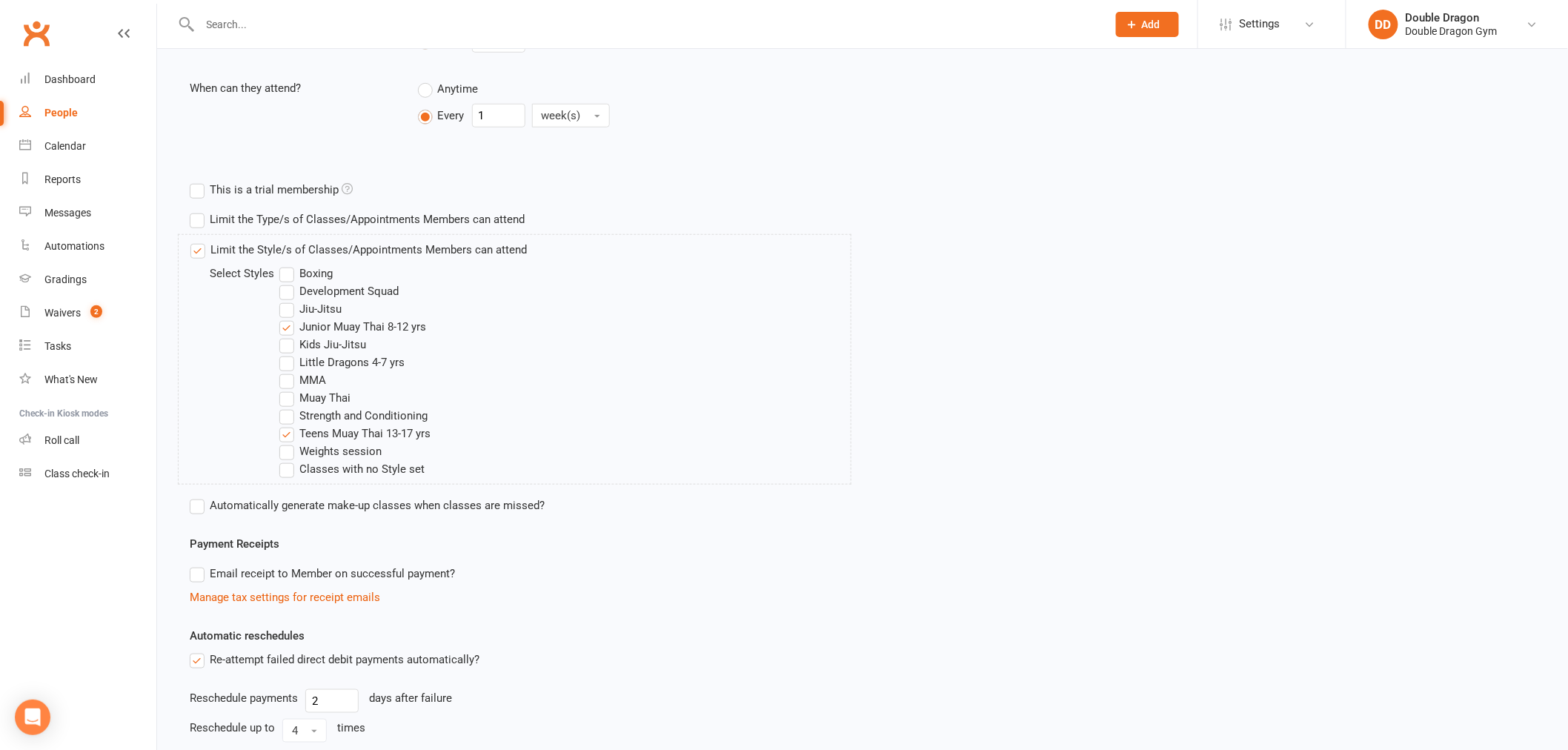
click at [287, 425] on input "Teens Muay Thai 13-17 yrs" at bounding box center [284, 425] width 10 height 0
click at [287, 349] on label "Kids Jiu-Jitsu" at bounding box center [322, 344] width 86 height 18
click at [287, 336] on input "Kids Jiu-Jitsu" at bounding box center [284, 336] width 10 height 0
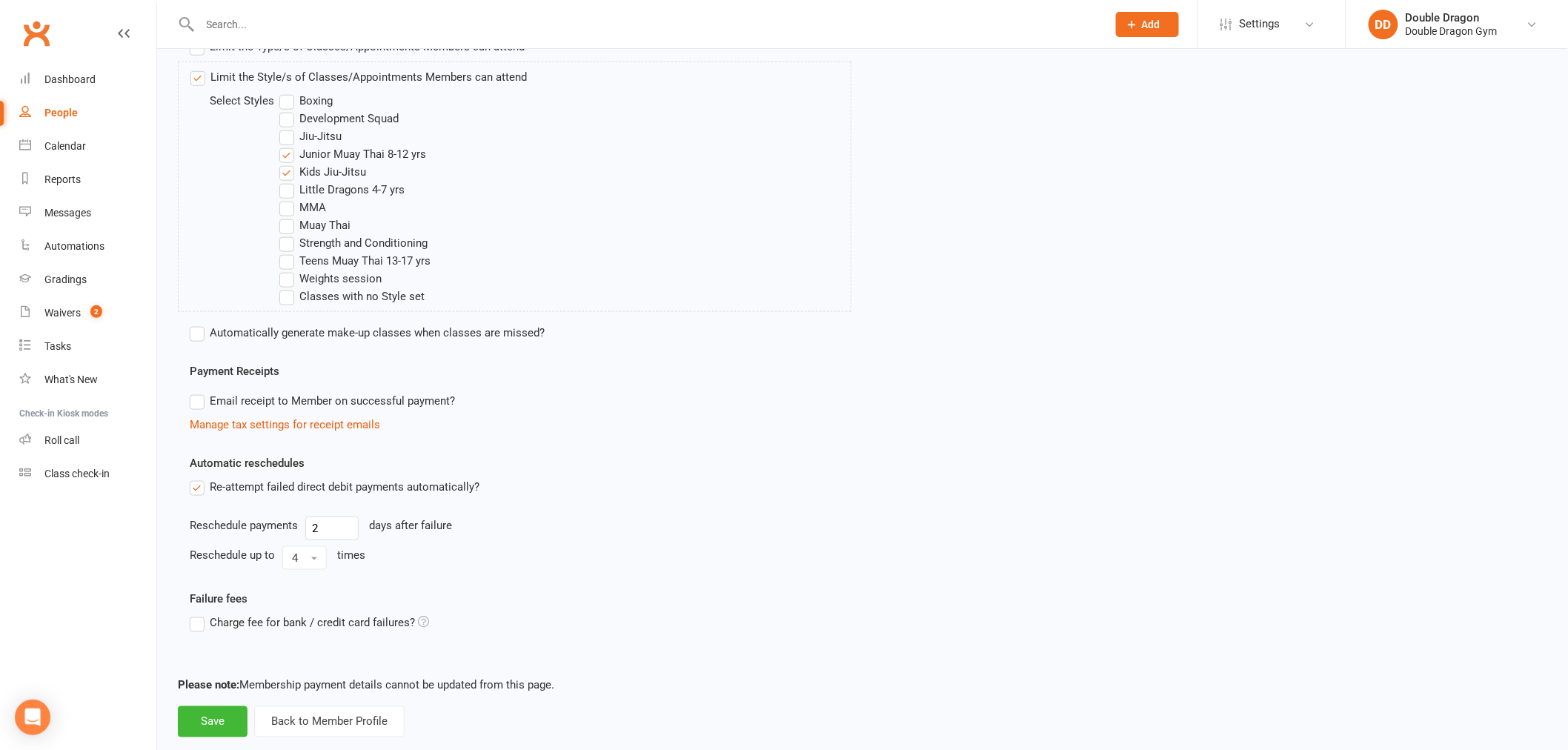
scroll to position [613, 0]
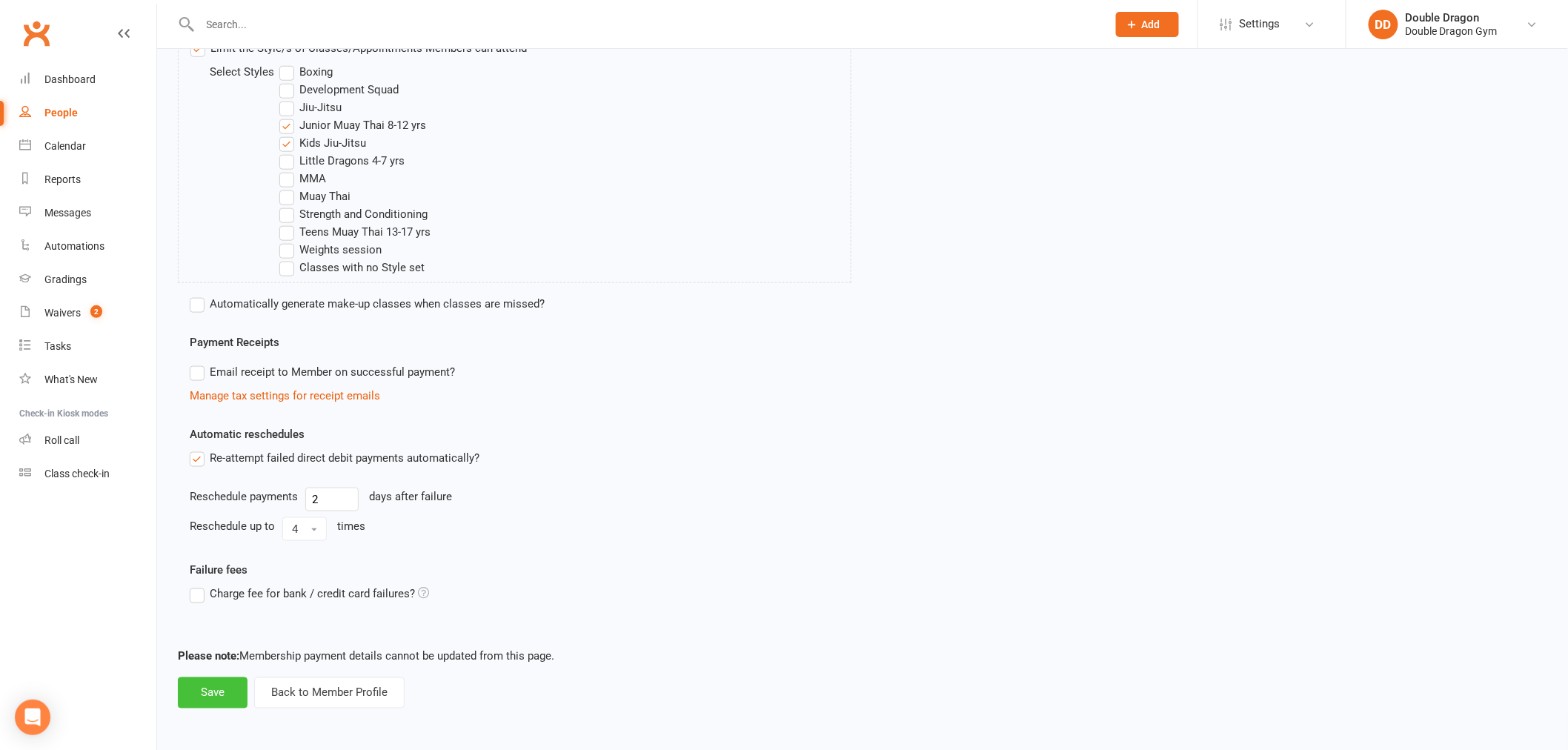
click at [218, 692] on button "Save" at bounding box center [212, 693] width 70 height 31
